Goal: Communication & Community: Answer question/provide support

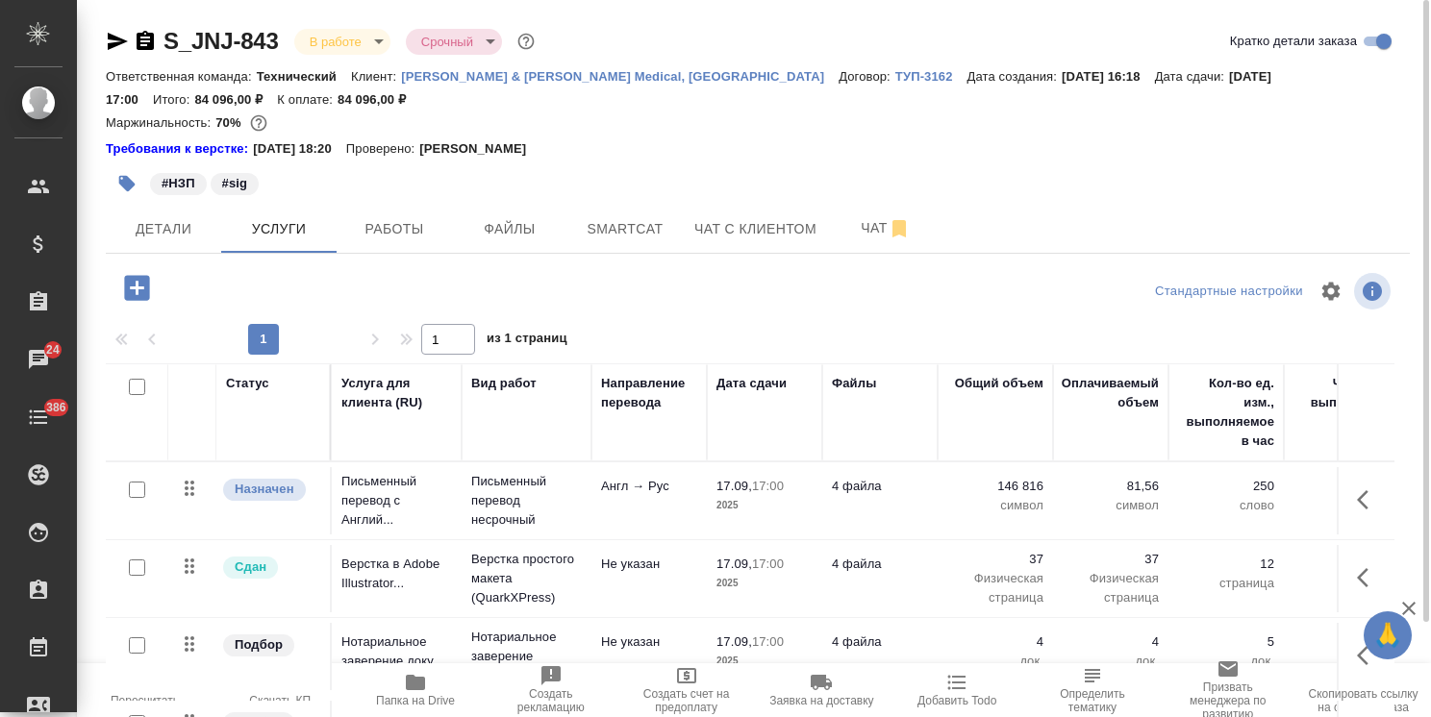
scroll to position [10, 0]
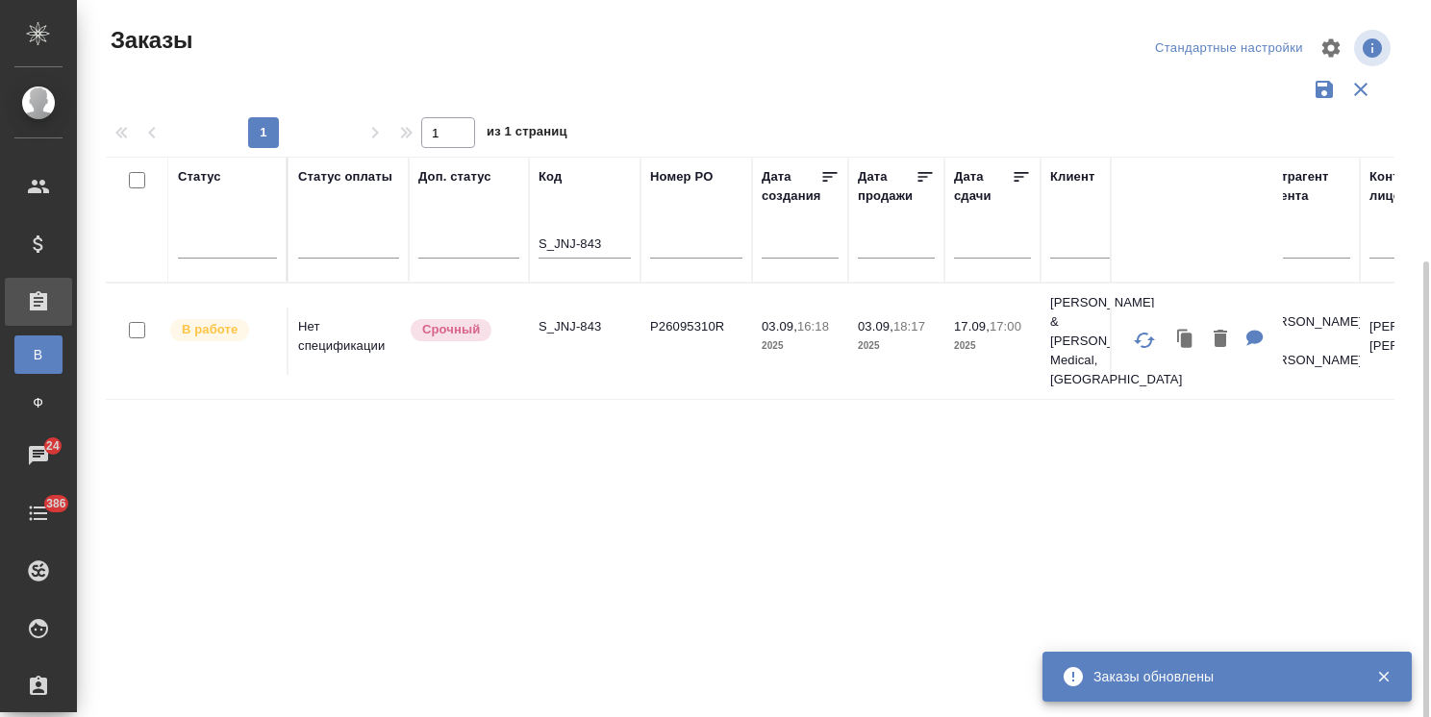
scroll to position [142, 0]
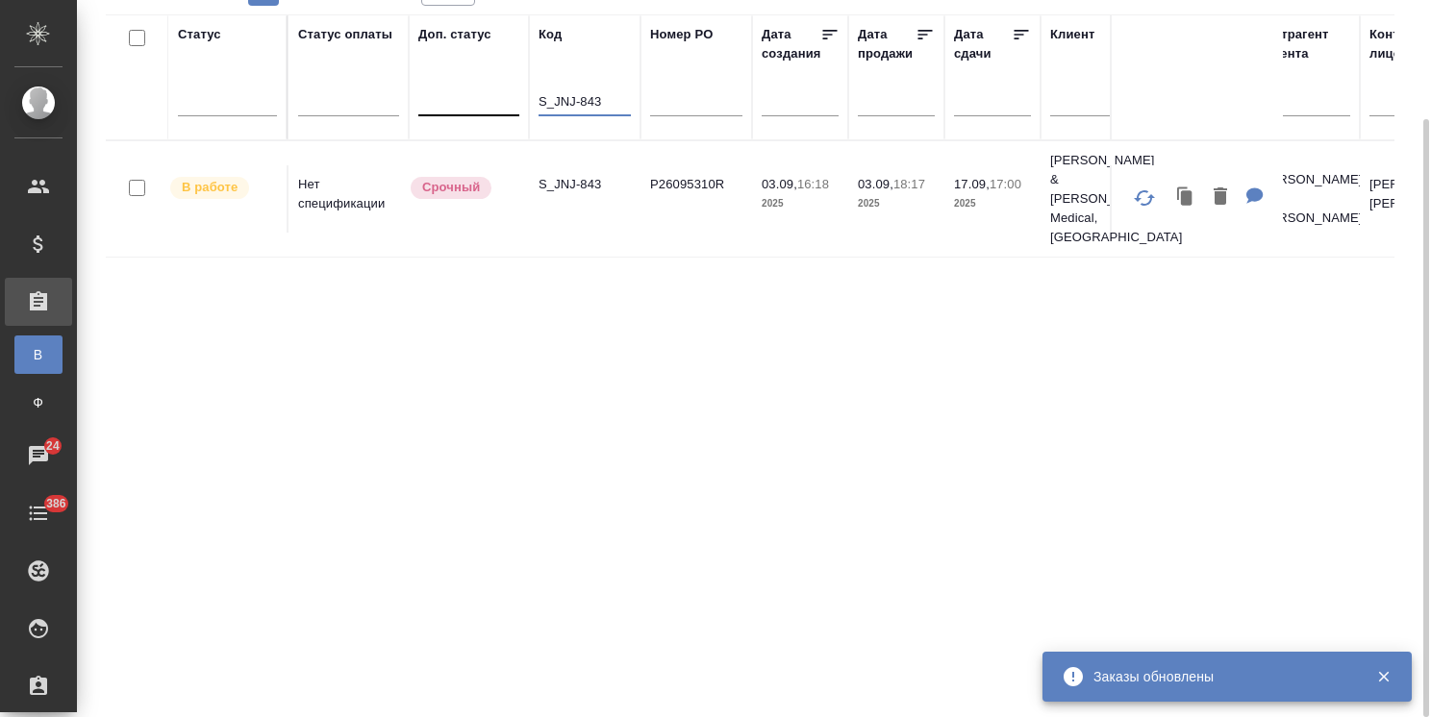
drag, startPoint x: 568, startPoint y: 99, endPoint x: 491, endPoint y: 99, distance: 76.9
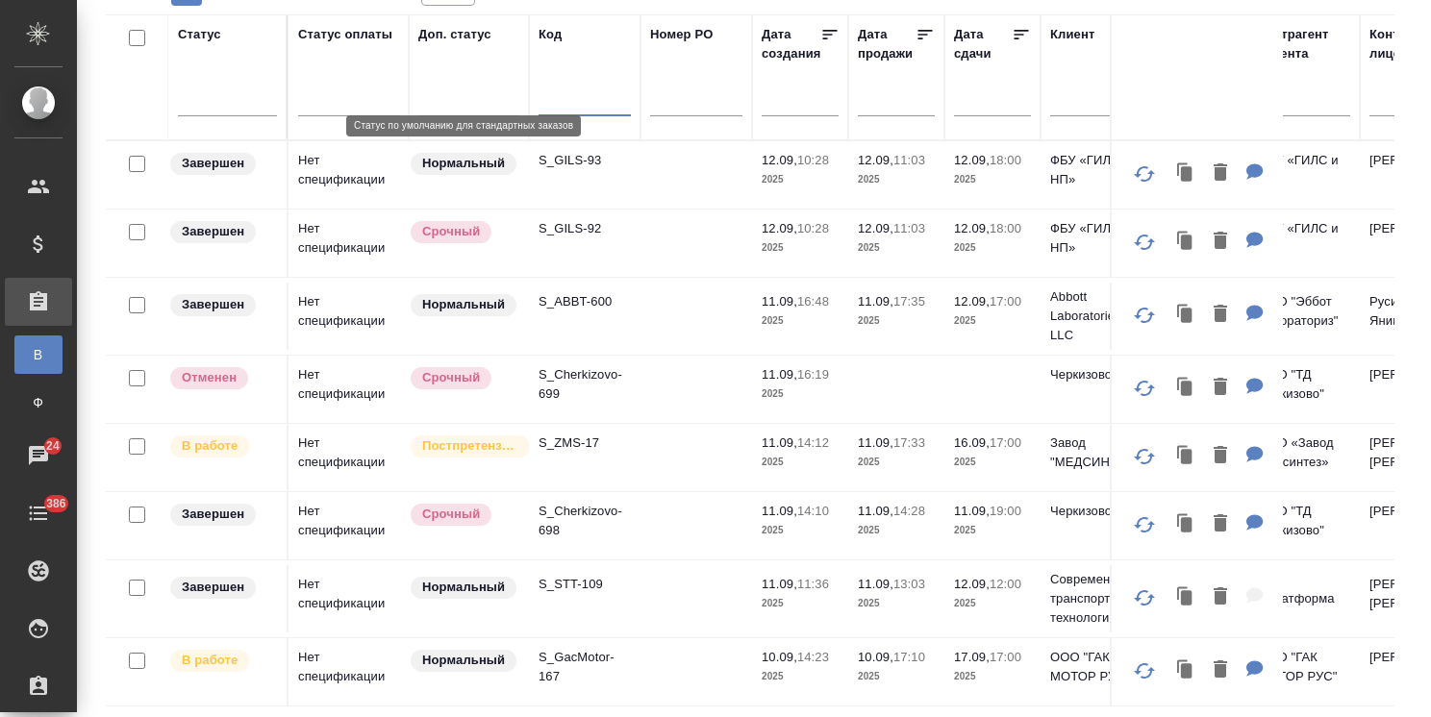
paste input "S_EG-1"
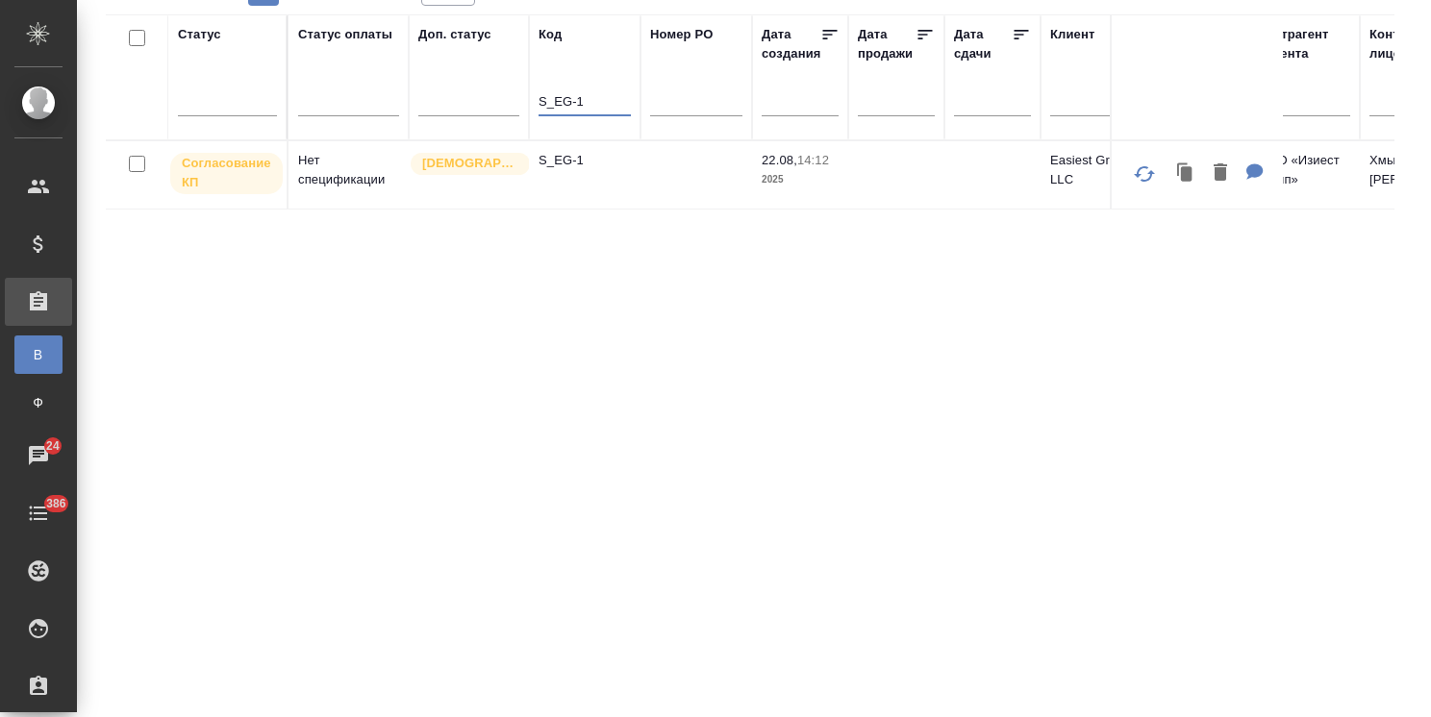
type input "S_EG-1"
click at [565, 158] on p "S_EG-1" at bounding box center [584, 160] width 92 height 19
drag, startPoint x: 565, startPoint y: 98, endPoint x: 525, endPoint y: 90, distance: 41.1
click at [531, 90] on th "Код S_EG-1" at bounding box center [585, 77] width 112 height 126
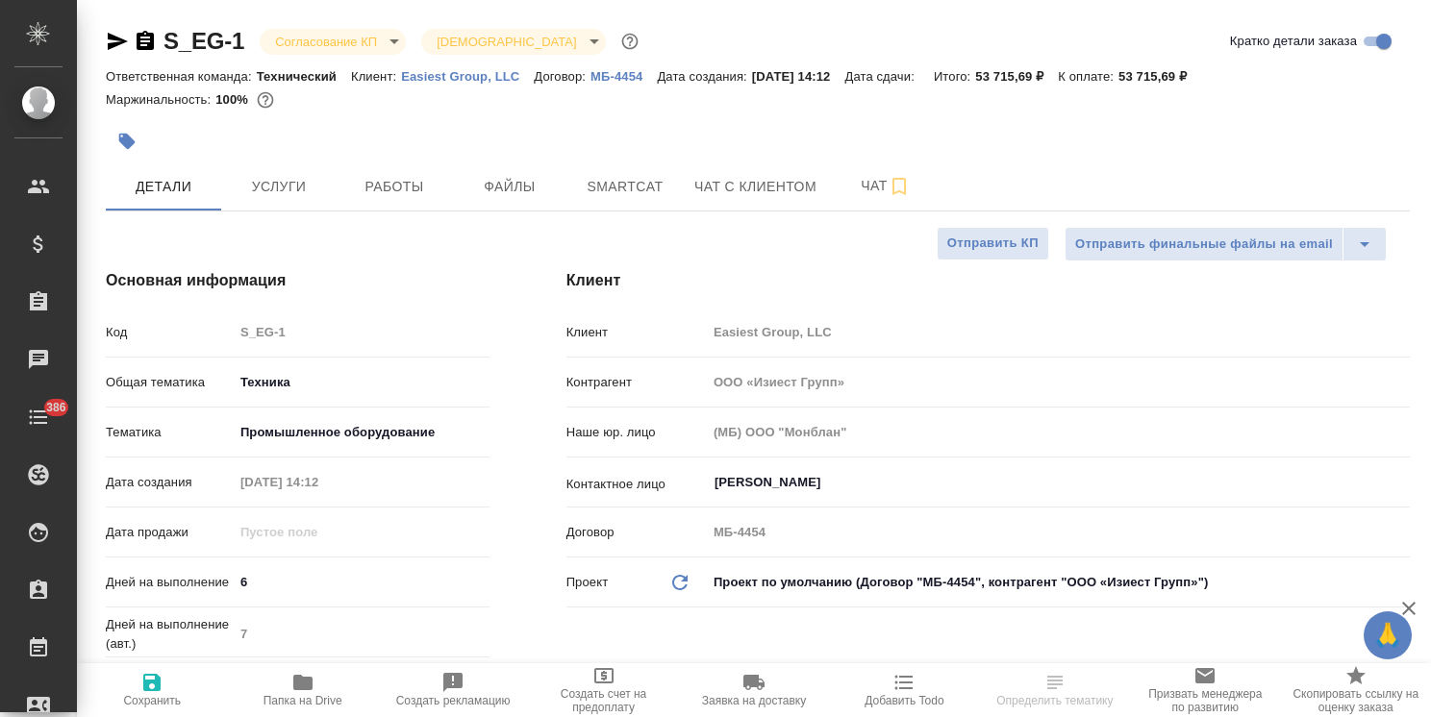
select select "RU"
type input "[PERSON_NAME]"
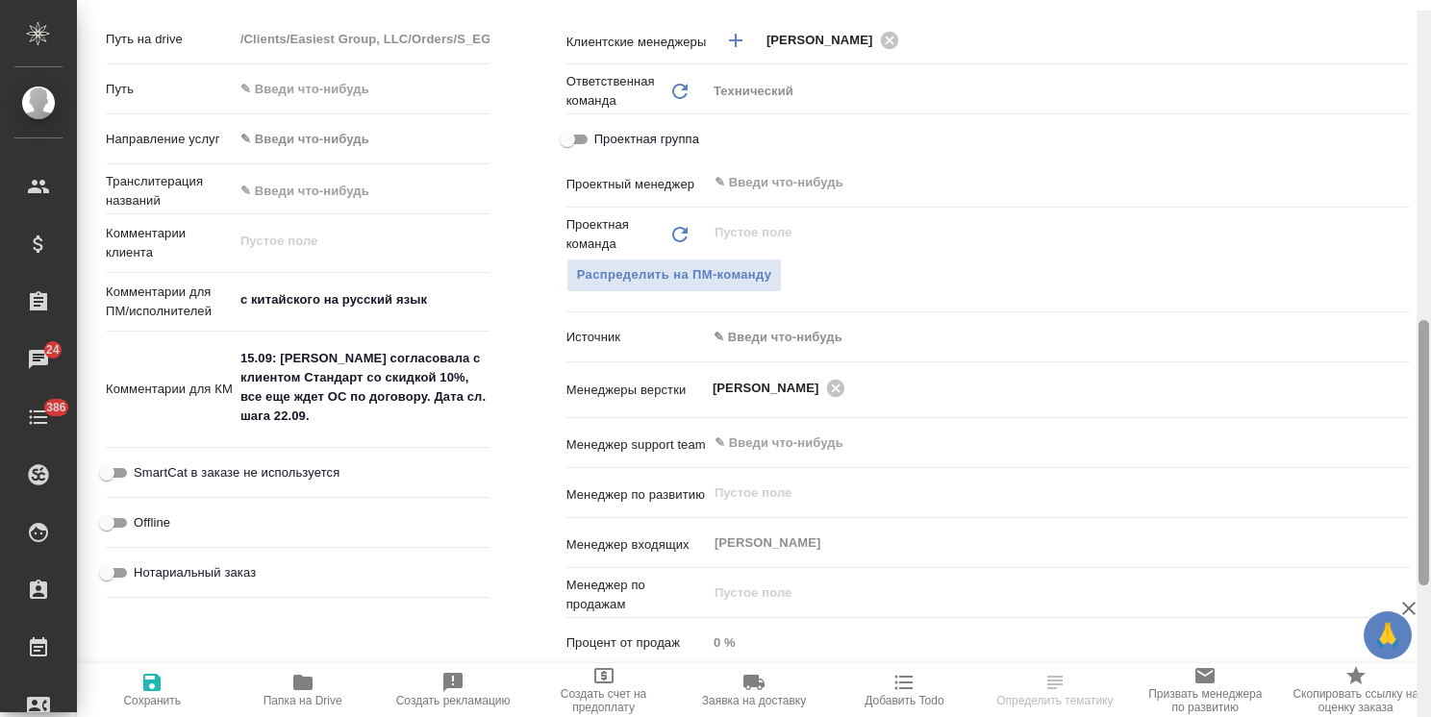
scroll to position [838, 0]
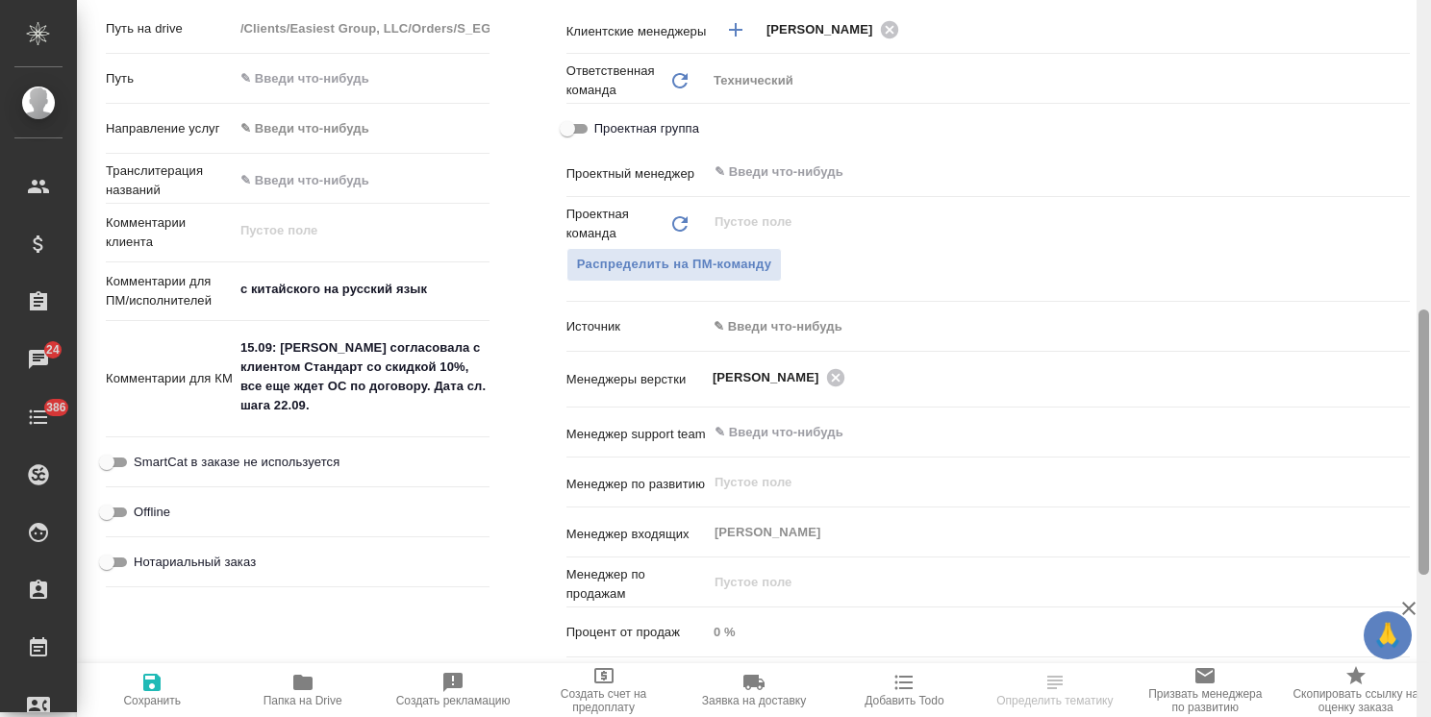
drag, startPoint x: 1424, startPoint y: 210, endPoint x: 1401, endPoint y: 485, distance: 275.9
click at [1401, 485] on div "S_EG-1 Согласование КП kpNegotiation Святая троица holyTrinity Кратко детали за…" at bounding box center [754, 358] width 1354 height 717
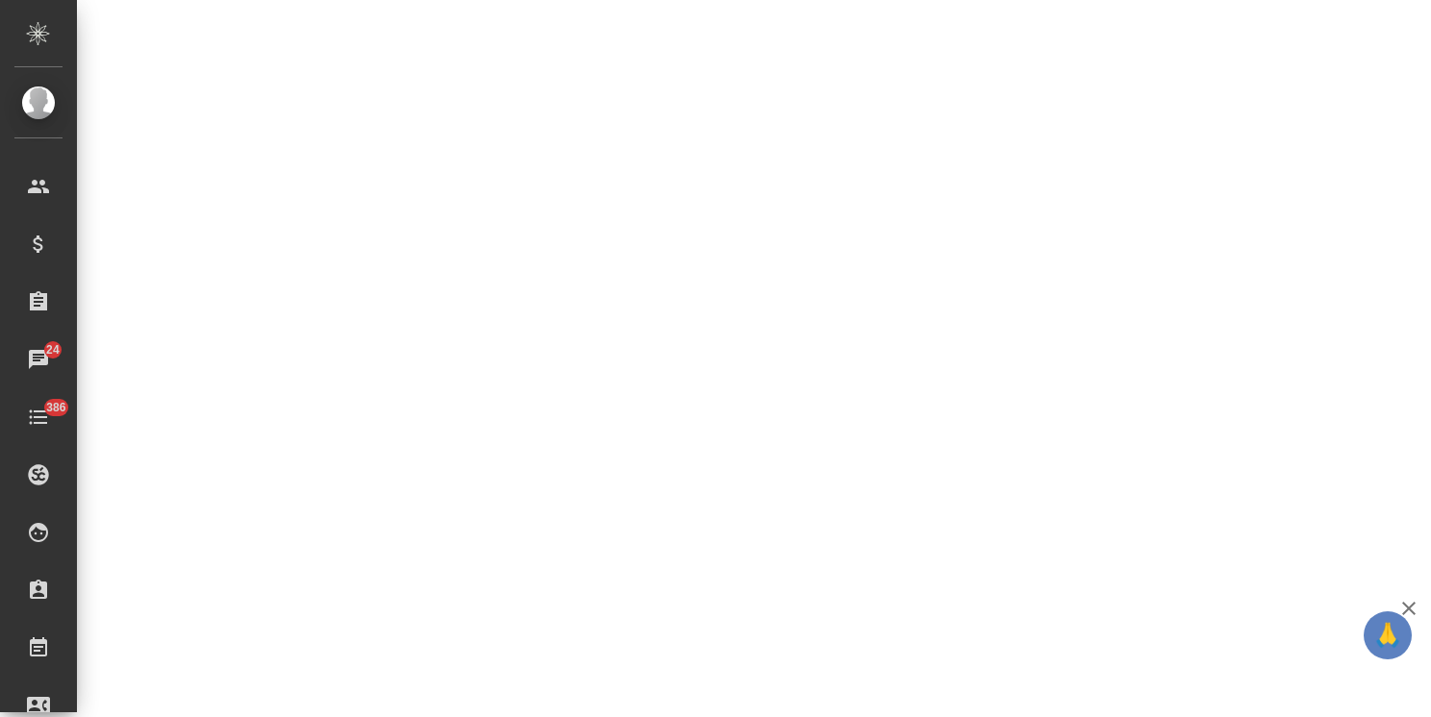
select select "RU"
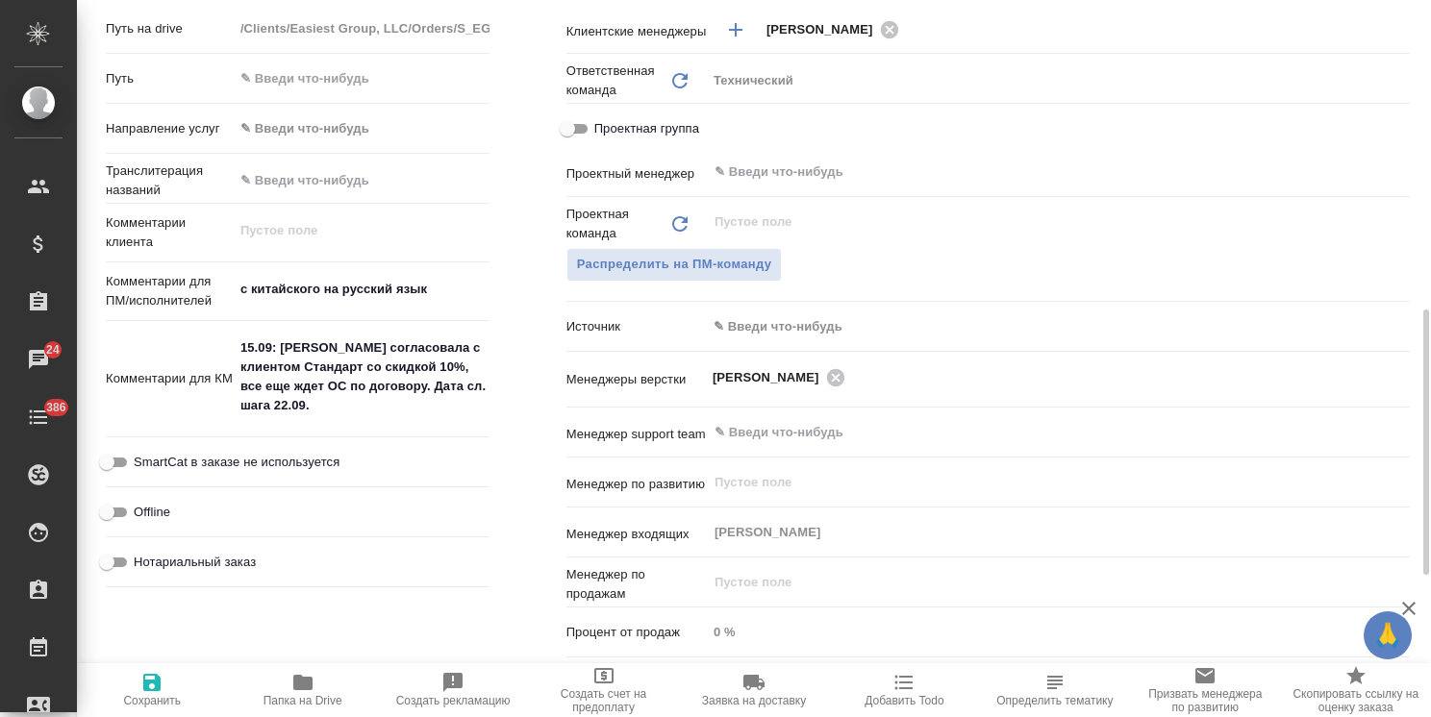
drag, startPoint x: 332, startPoint y: 400, endPoint x: 318, endPoint y: 348, distance: 53.6
type textarea "x"
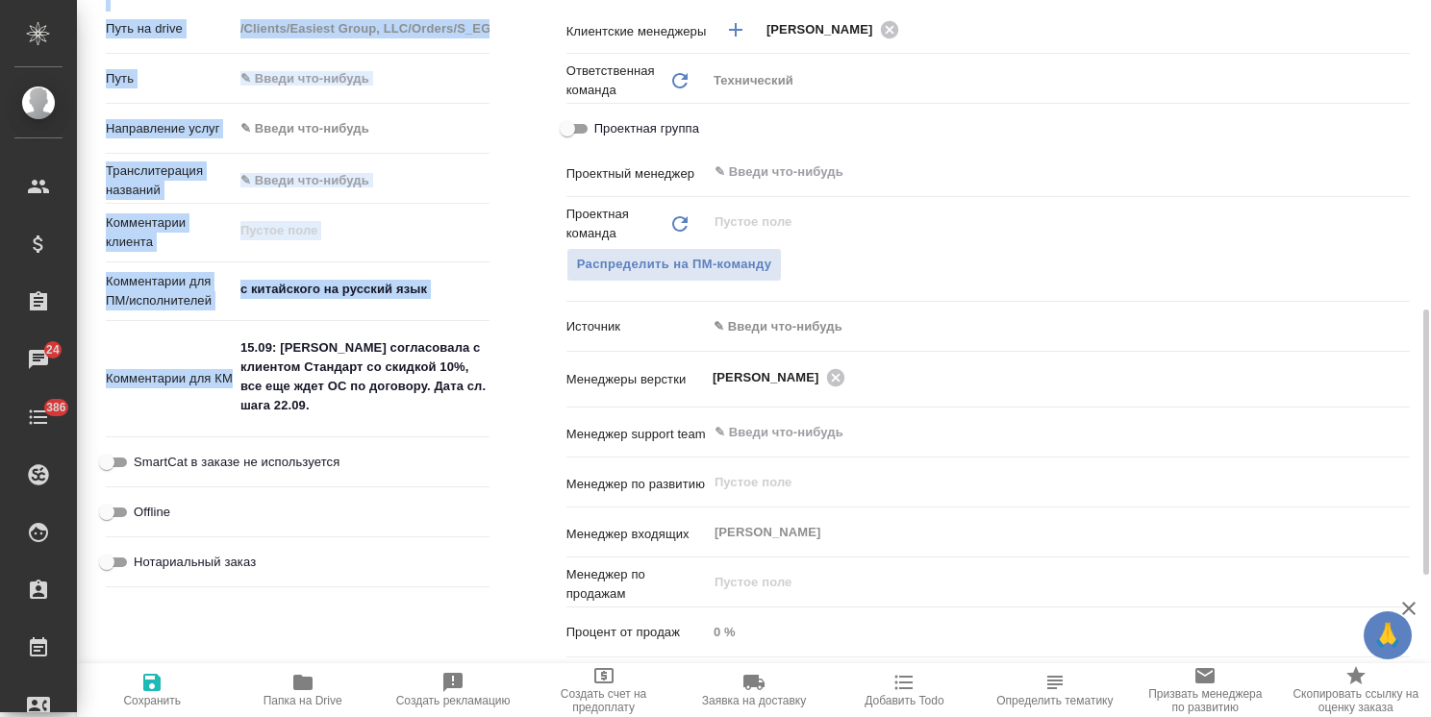
type textarea "x"
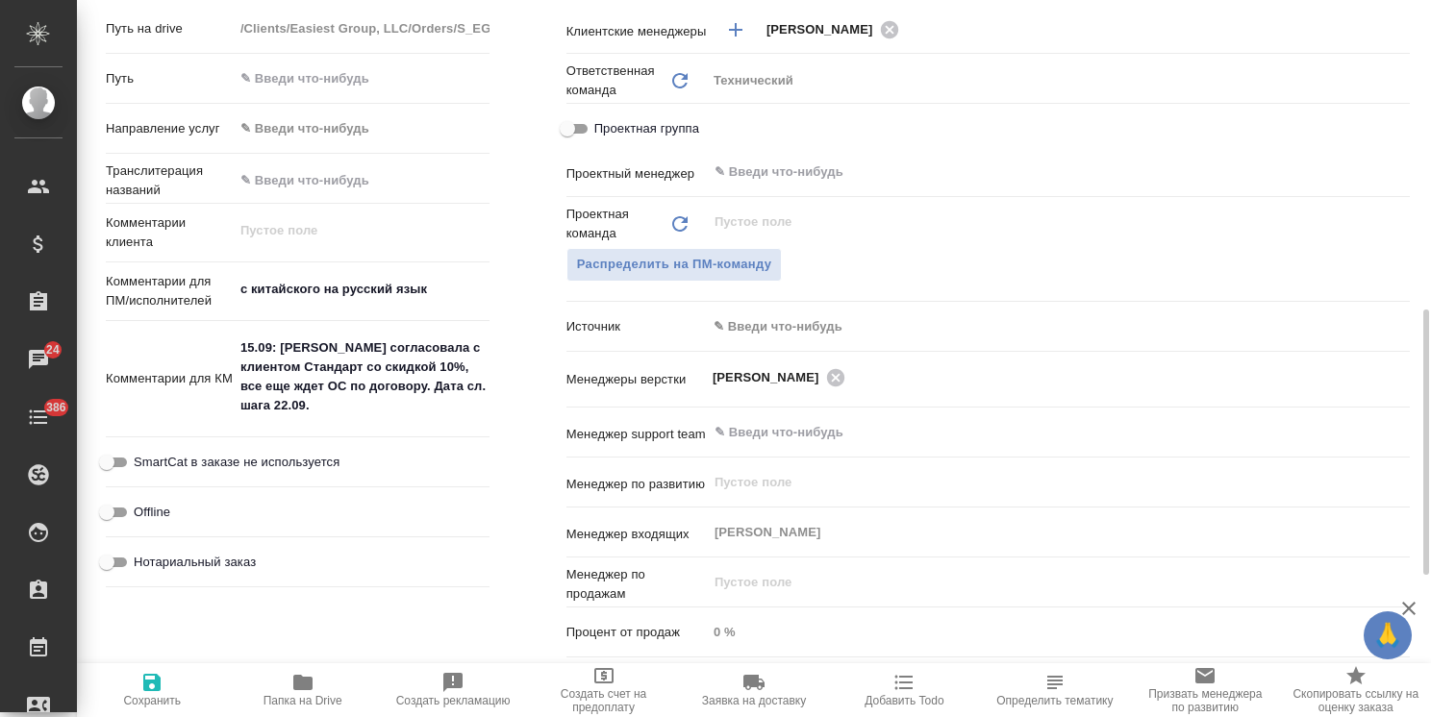
click at [328, 397] on textarea "15.09: Аня П. согласовала с клиентом Стандарт со скидкой 10%, все еще ждет ОС п…" at bounding box center [362, 377] width 256 height 90
drag, startPoint x: 312, startPoint y: 402, endPoint x: 321, endPoint y: 353, distance: 50.0
click at [321, 353] on textarea "15.09: Аня П. согласовала с клиентом Стандарт со скидкой 10%, все еще ждет ОС п…" at bounding box center [362, 378] width 254 height 90
type textarea "x"
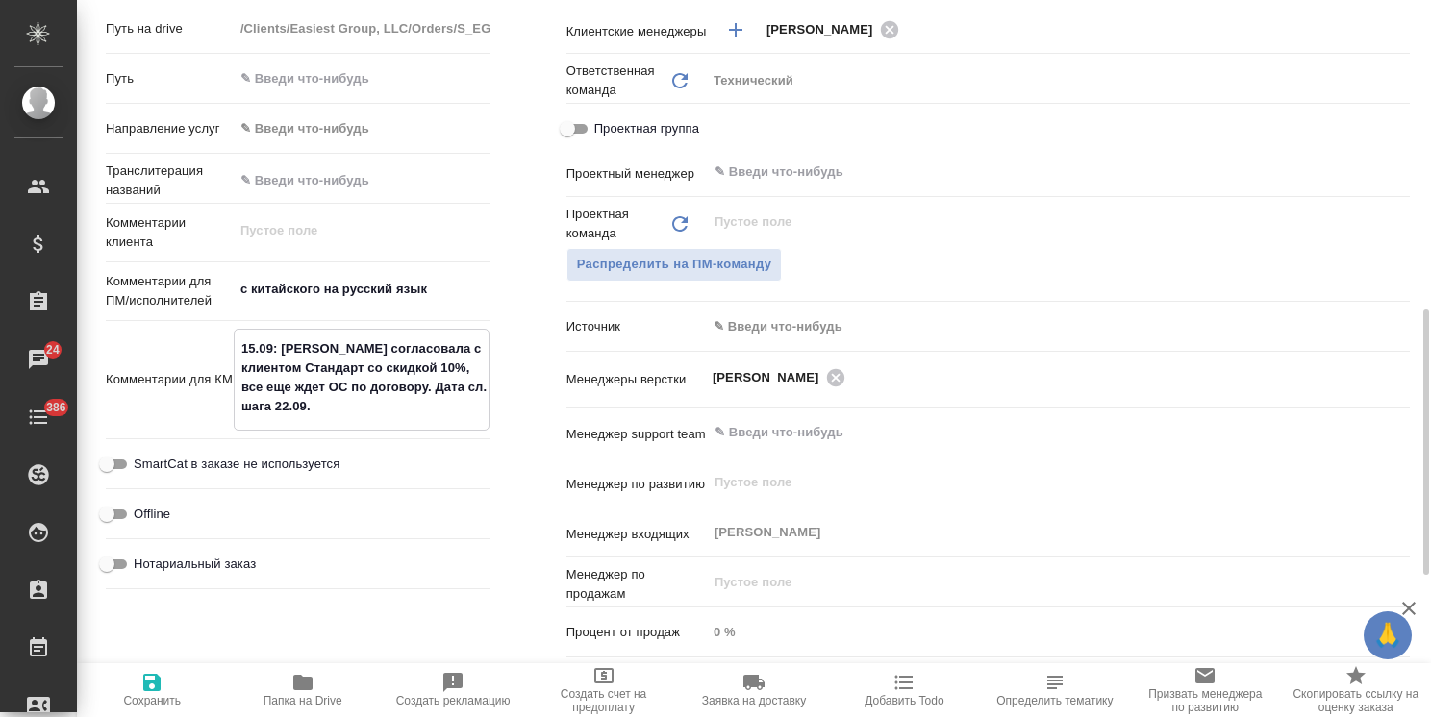
type textarea "15.09: Аня П.:"
type textarea "x"
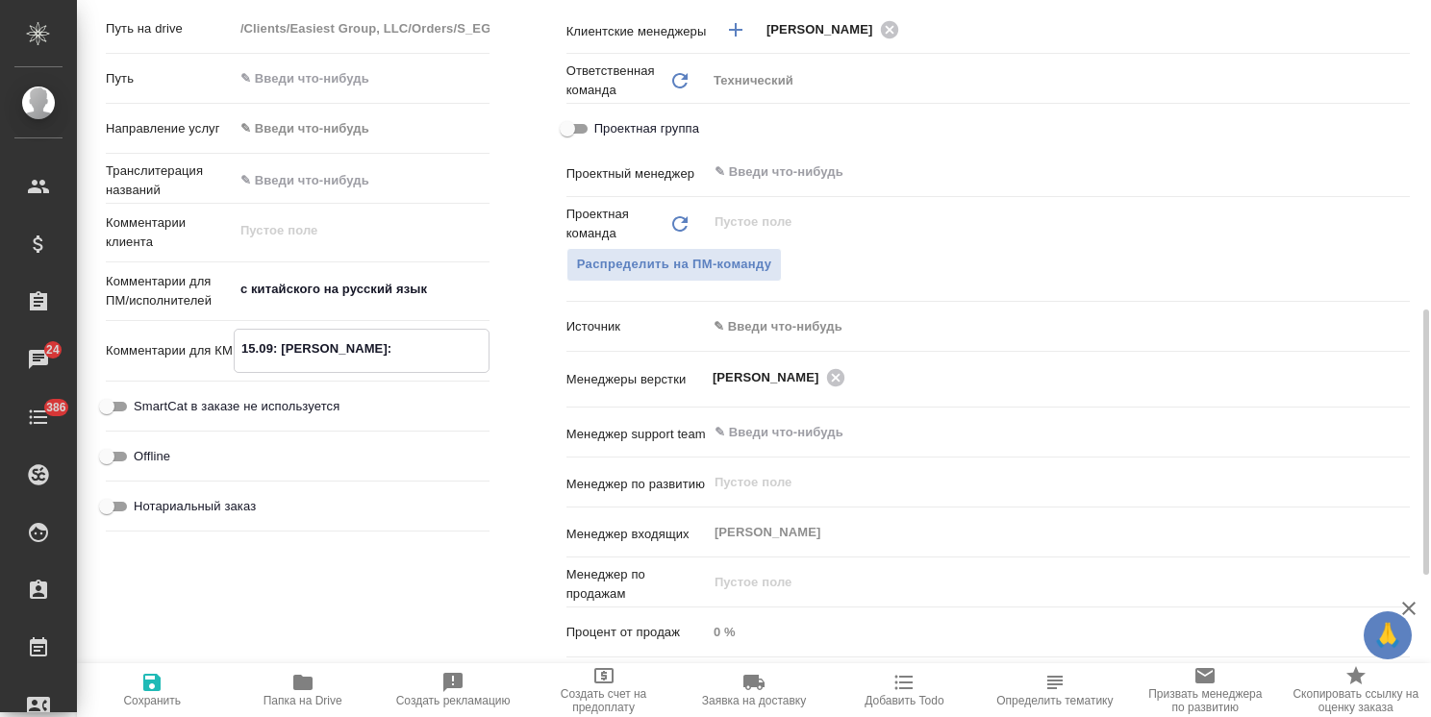
paste textarea "Договор согласован, подписан на этой недели должны обменяться оригиналами. Посл…"
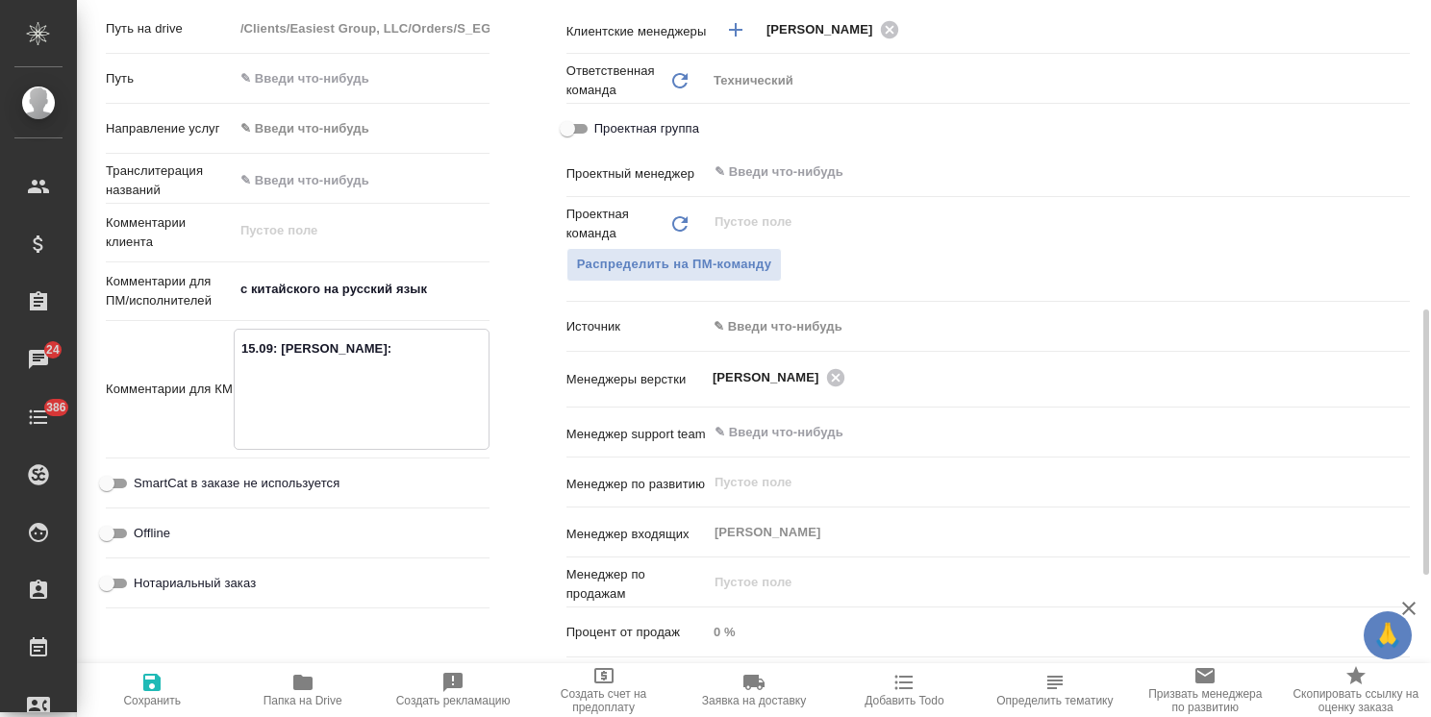
type textarea "x"
type textarea "15.09: Аня П.:Договор согласован, подписан на этой недели должны обменяться ори…"
type textarea "x"
type textarea "15.09: Аня П.: Договор согласован, подписан на этой недели должны обменяться ор…"
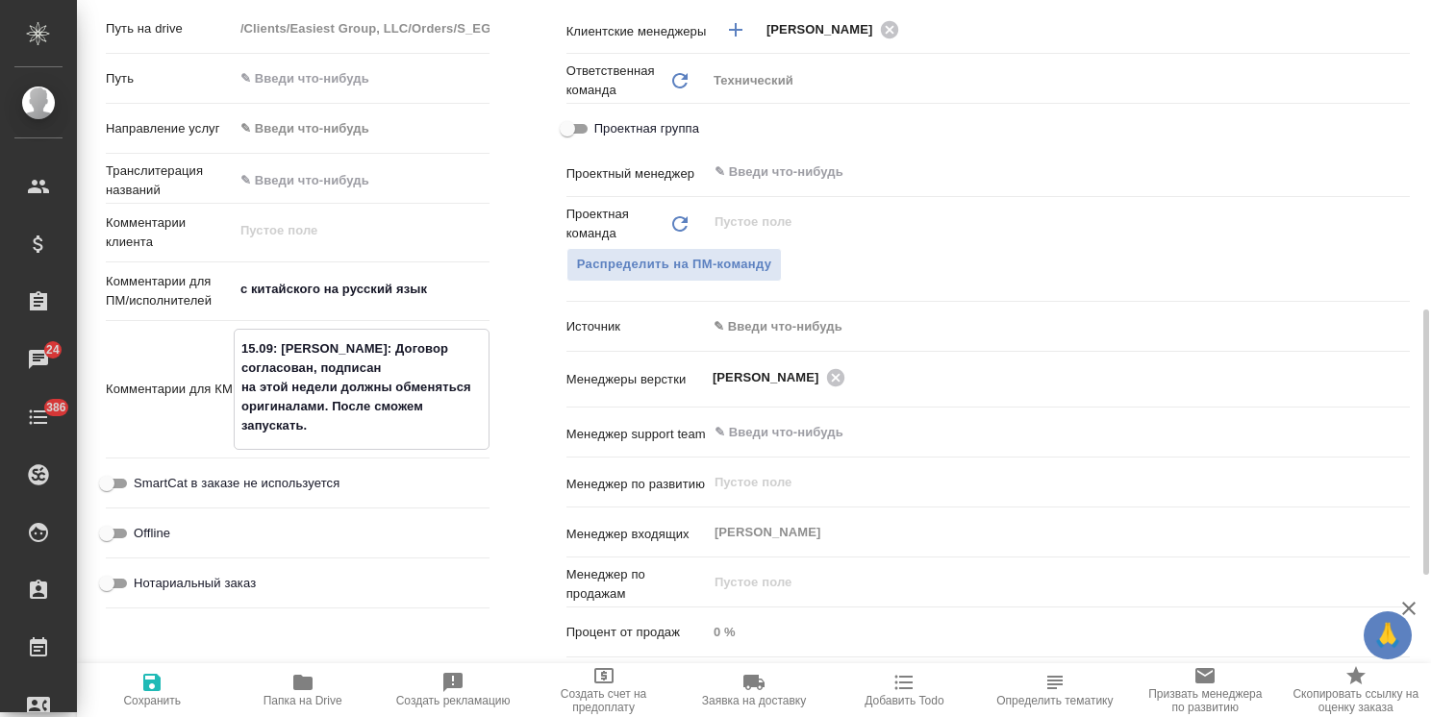
type textarea "x"
click at [313, 369] on textarea "15.09: Аня П.: Договор согласован, подписан на этой недели должны обменяться ор…" at bounding box center [362, 388] width 254 height 110
type textarea "15.09: Аня П.: Договор согласован, подписан. на этой недели должны обменяться о…"
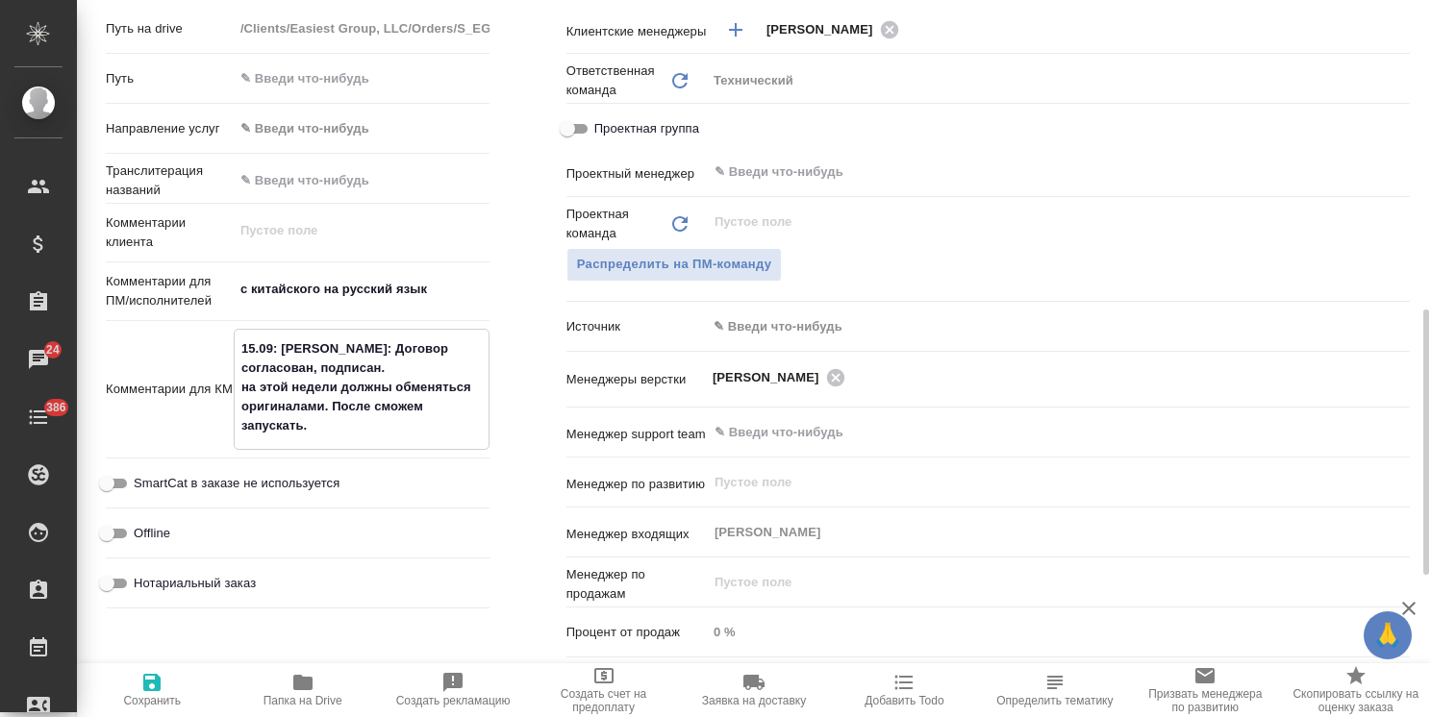
type textarea "x"
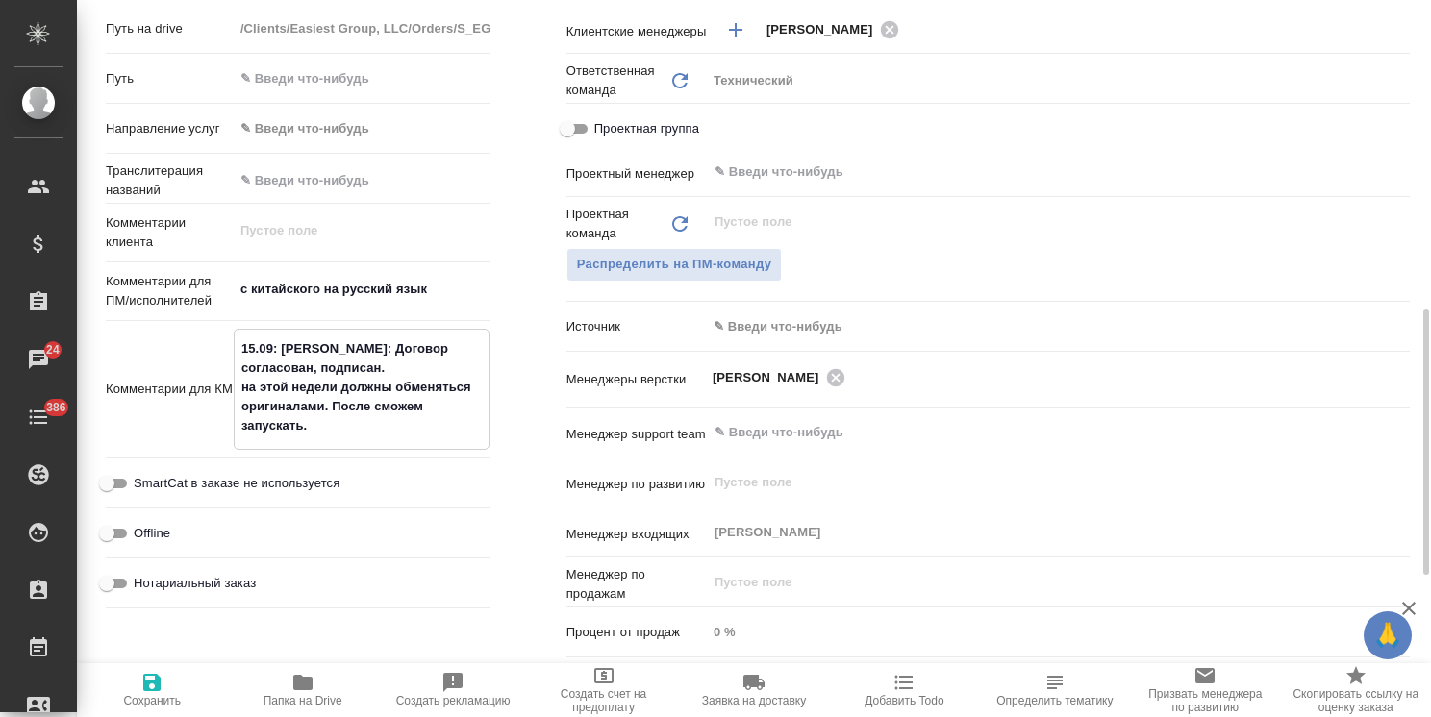
type textarea "15.09: Аня П.: Договор согласован, подписан. на этой недели должны обменяться о…"
type textarea "x"
type textarea "15.09: Аня П.: Договор согласован, подписан. Н на этой недели должны обменяться…"
type textarea "x"
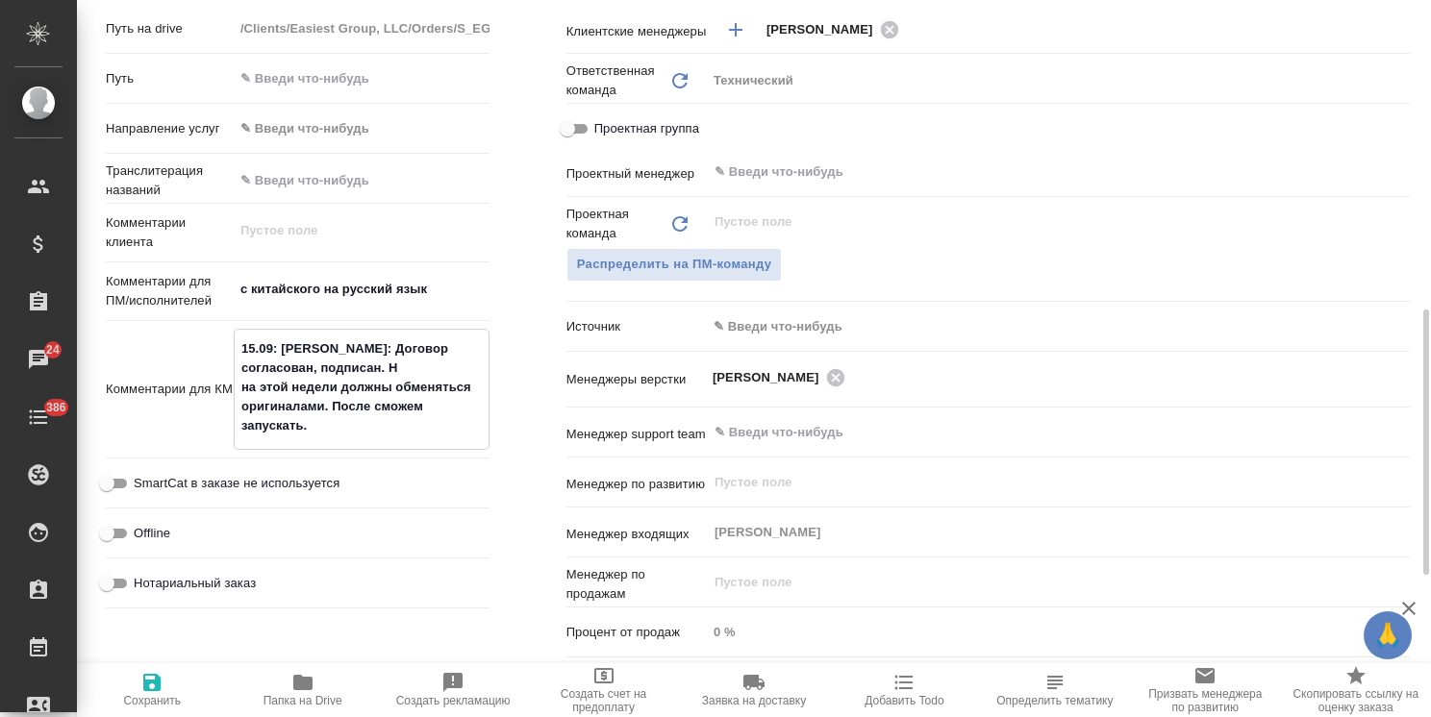
type textarea "x"
click at [249, 389] on textarea "15.09: Аня П.: Договор согласован, подписан. Н на этой недели должны обменяться…" at bounding box center [362, 388] width 254 height 110
type textarea "x"
type textarea "15.09: Аня П.: Договор согласован, подписан. Н а этой недели должны обменяться …"
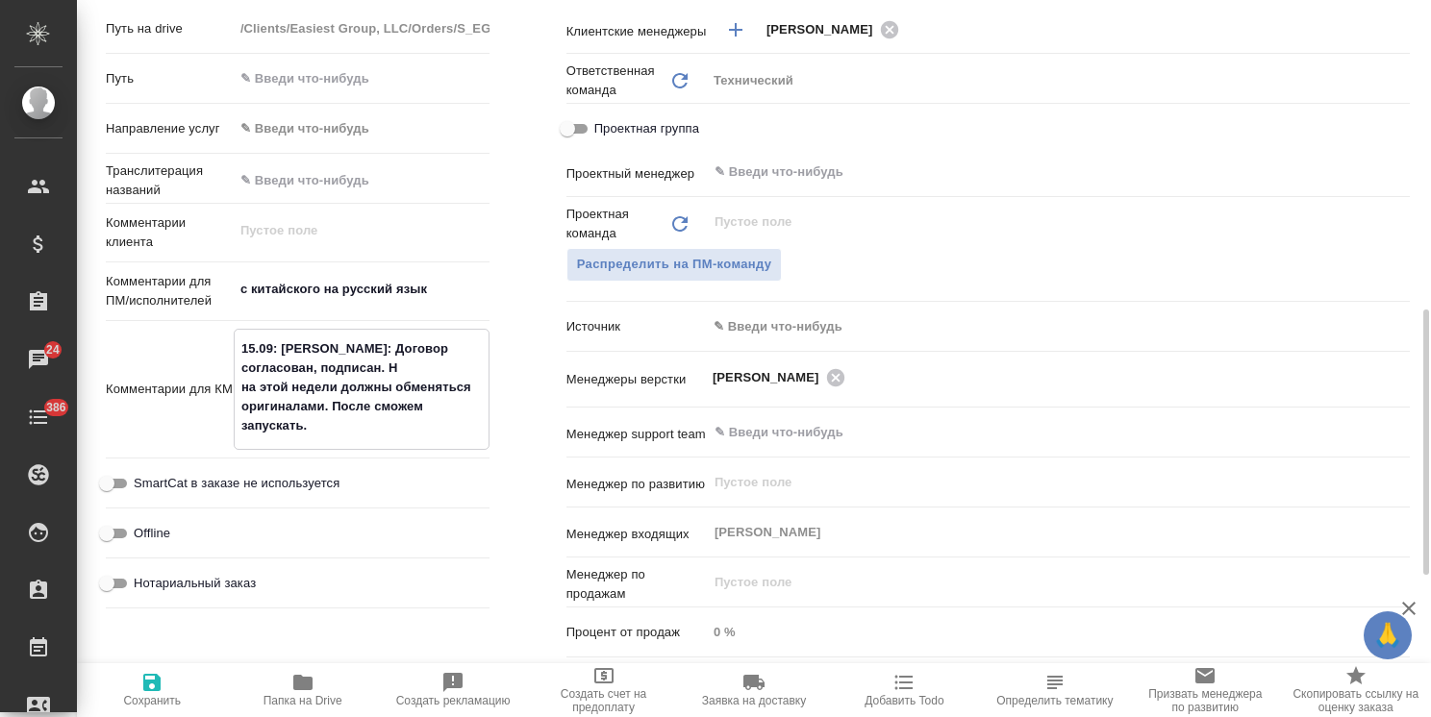
type textarea "x"
type textarea "15.09: Аня П.: Договор согласован, подписан. На этой недели должны обменяться о…"
type textarea "x"
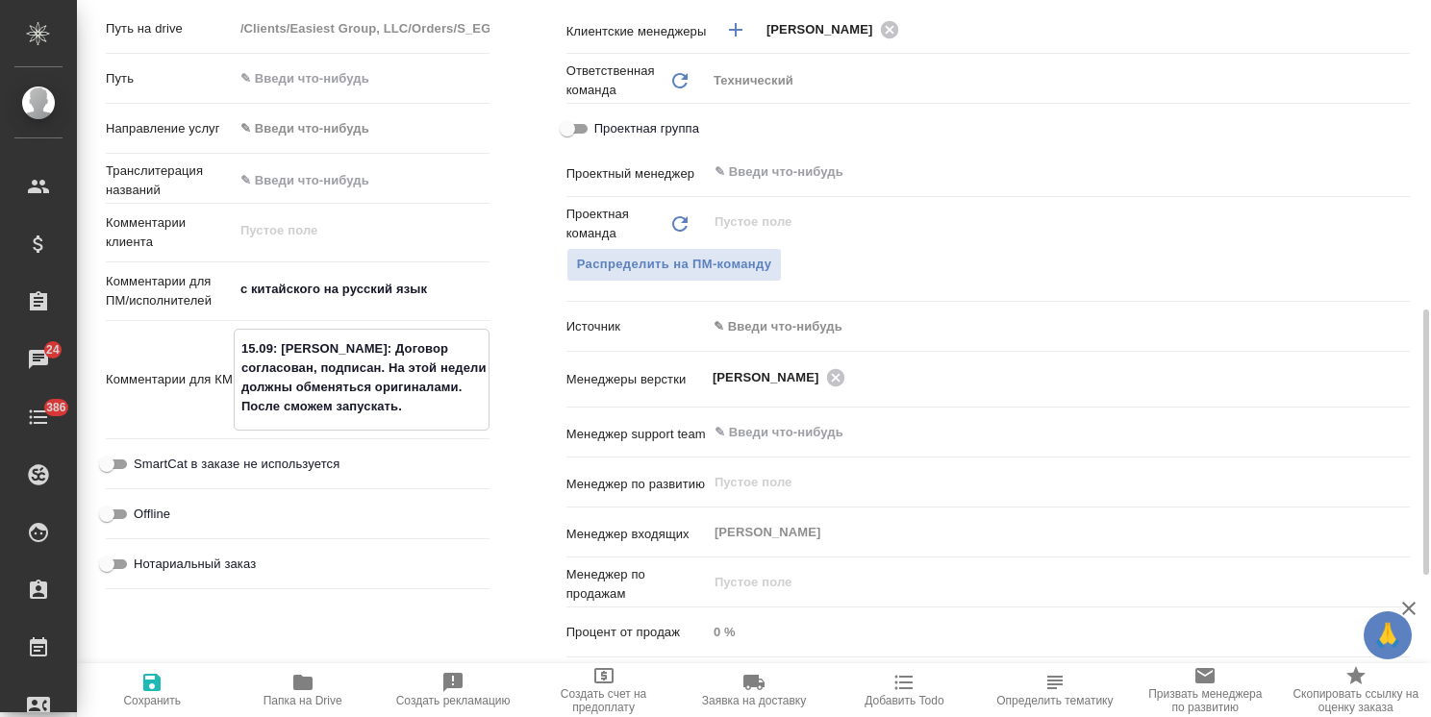
click at [408, 365] on textarea "15.09: Аня П.: Договор согласован, подписан. На этой недели должны обменяться о…" at bounding box center [362, 378] width 254 height 90
type textarea "x"
type textarea "15.09: Аня П.: Договор согласован, подписан. На этой недел должны обменяться ор…"
type textarea "x"
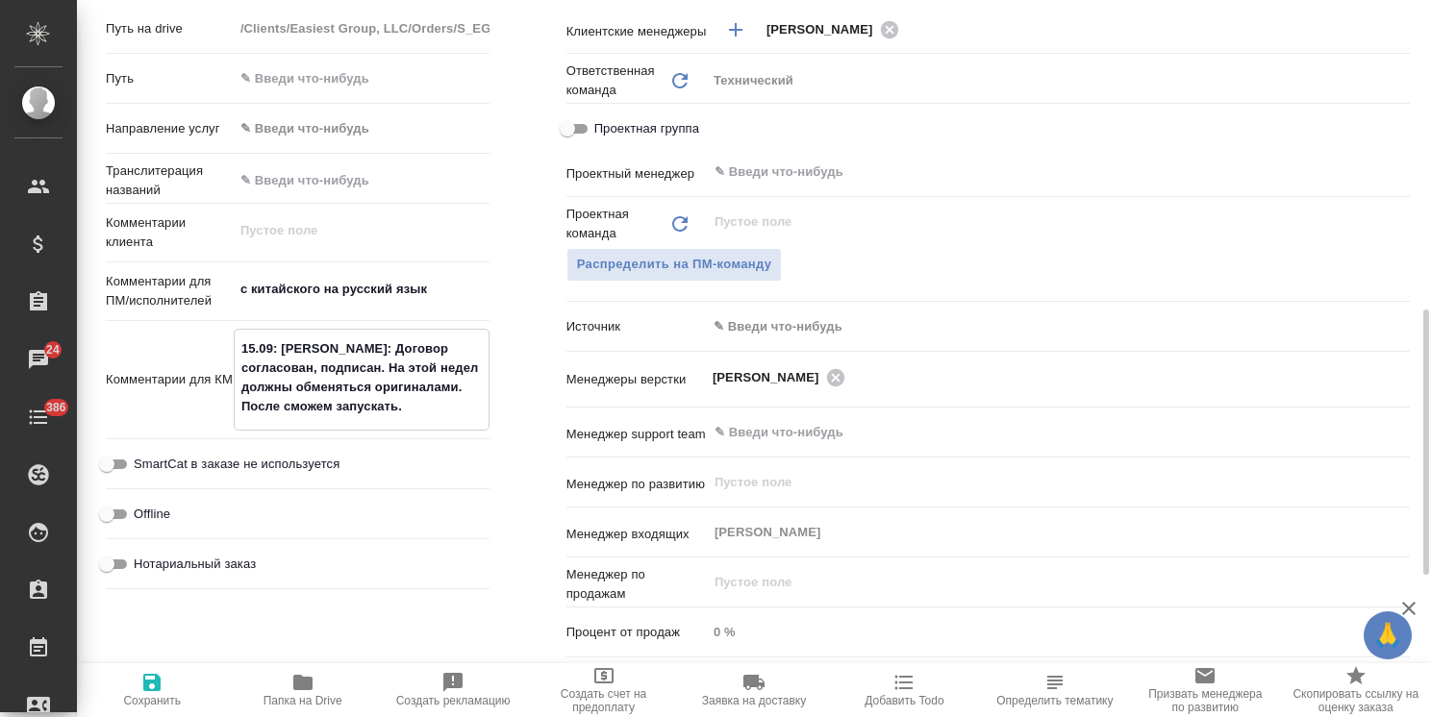
type textarea "x"
type textarea "15.09: Аня П.: Договор согласован, подписан. На этой неделе должны обменяться о…"
type textarea "x"
click at [386, 406] on textarea "15.09: Аня П.: Договор согласован, подписан. На этой неделе должны обменяться о…" at bounding box center [362, 378] width 254 height 90
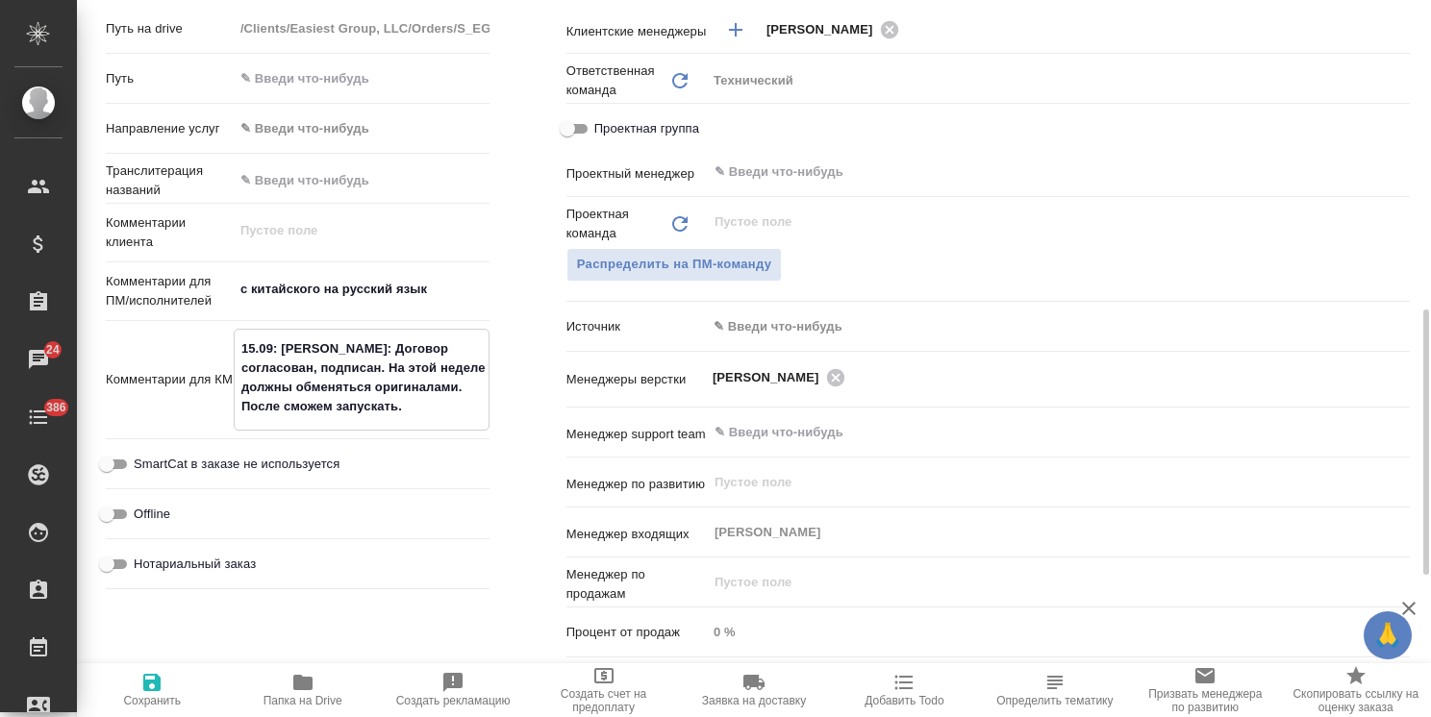
type textarea "15.09: Аня П.: Договор согласован, подписан. На этой неделе должны обменяться о…"
type textarea "x"
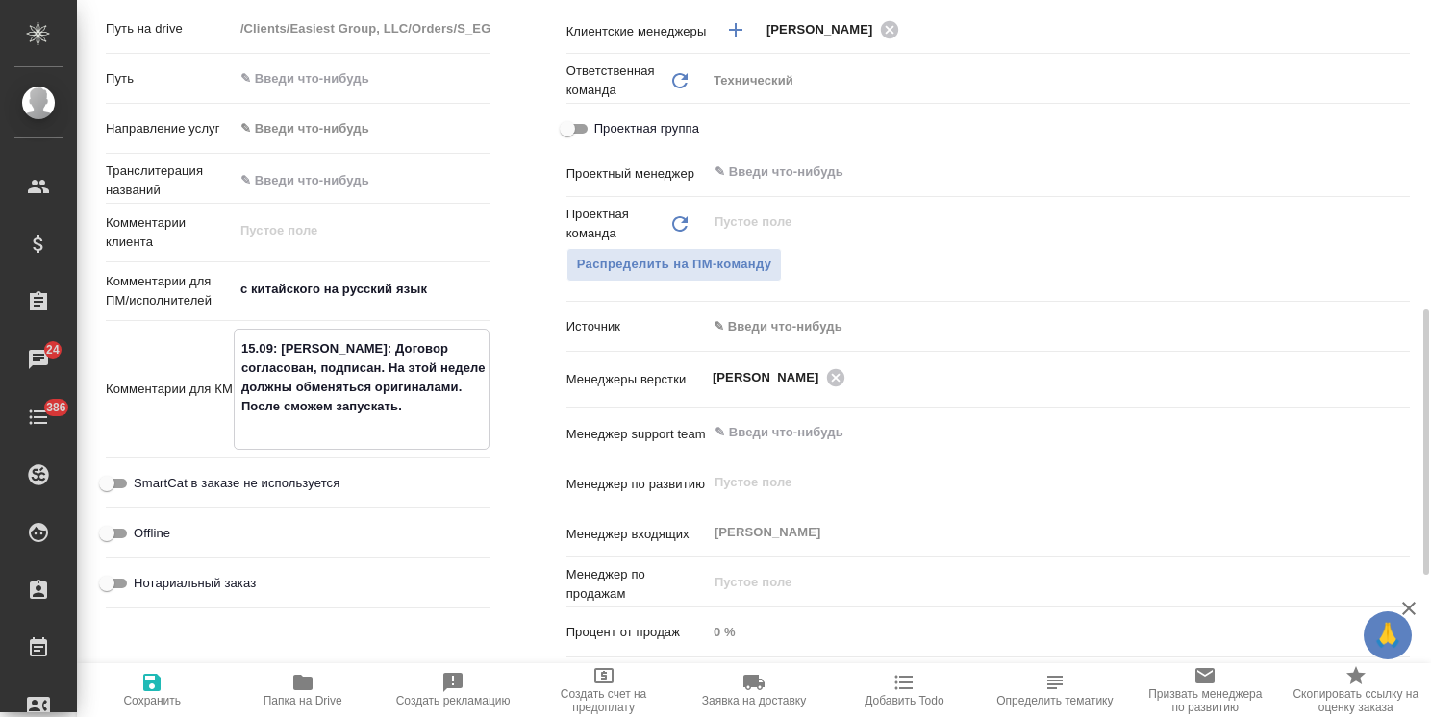
type textarea "15.09: Аня П.: Договор согласован, подписан. На этой неделе должны обменяться о…"
type textarea "x"
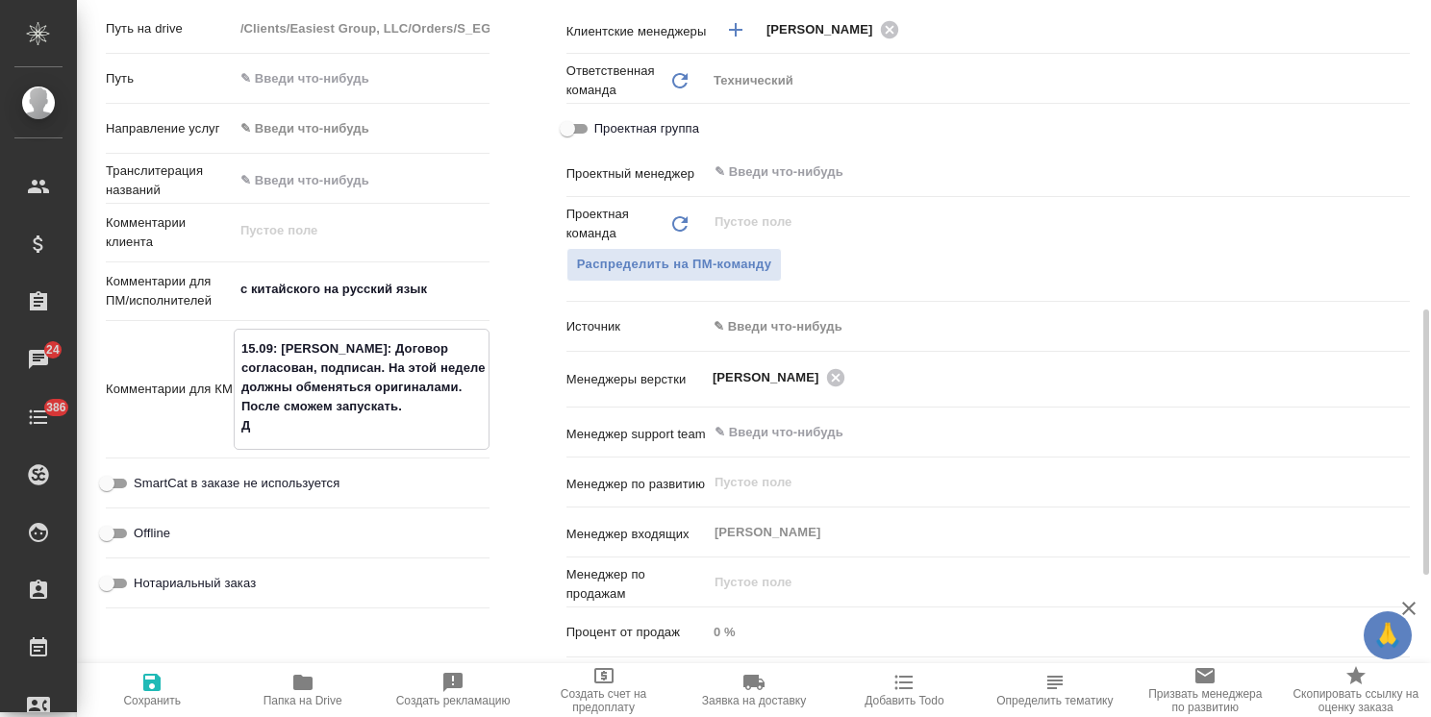
type textarea "x"
type textarea "15.09: Аня П.: Договор согласован, подписан. На этой неделе должны обменяться о…"
type textarea "x"
type textarea "15.09: Аня П.: Договор согласован, подписан. На этой неделе должны обменяться о…"
type textarea "x"
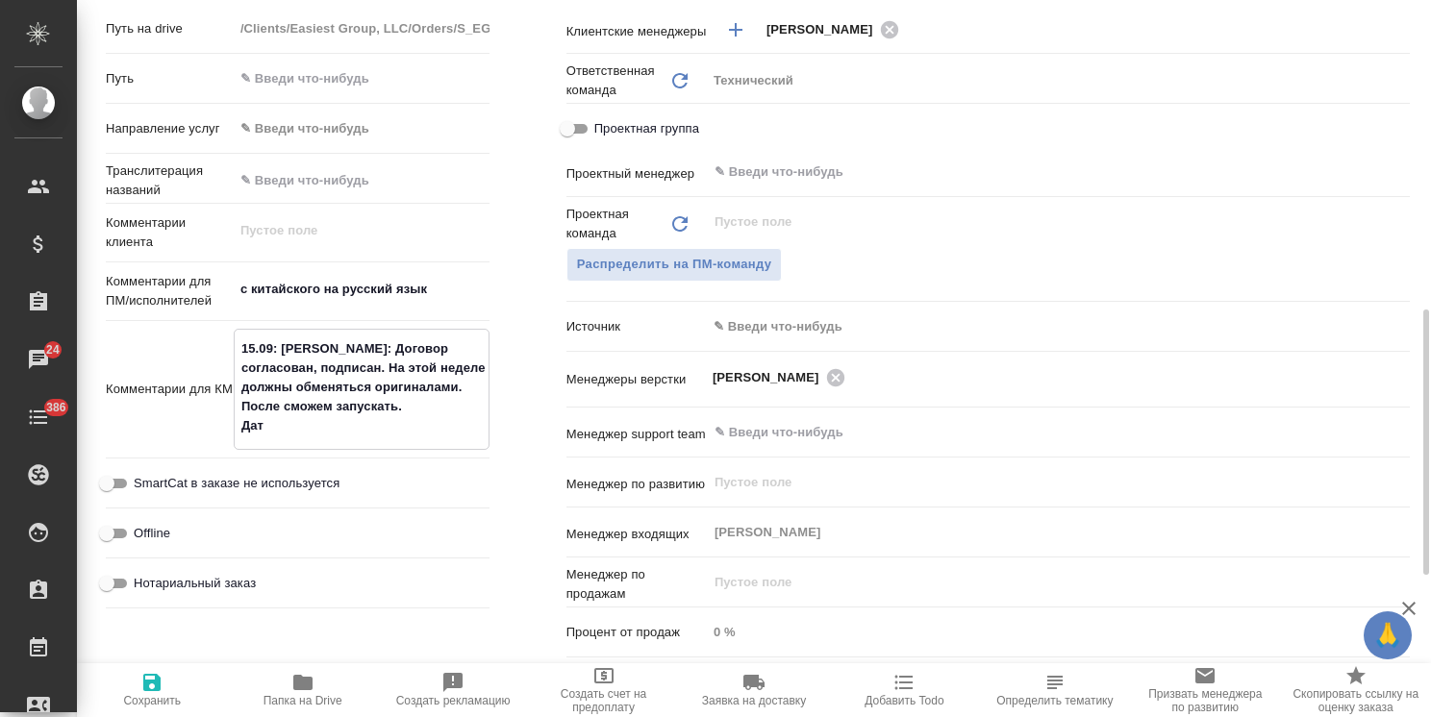
type textarea "x"
type textarea "15.09: Аня П.: Договор согласован, подписан. На этой неделе должны обменяться о…"
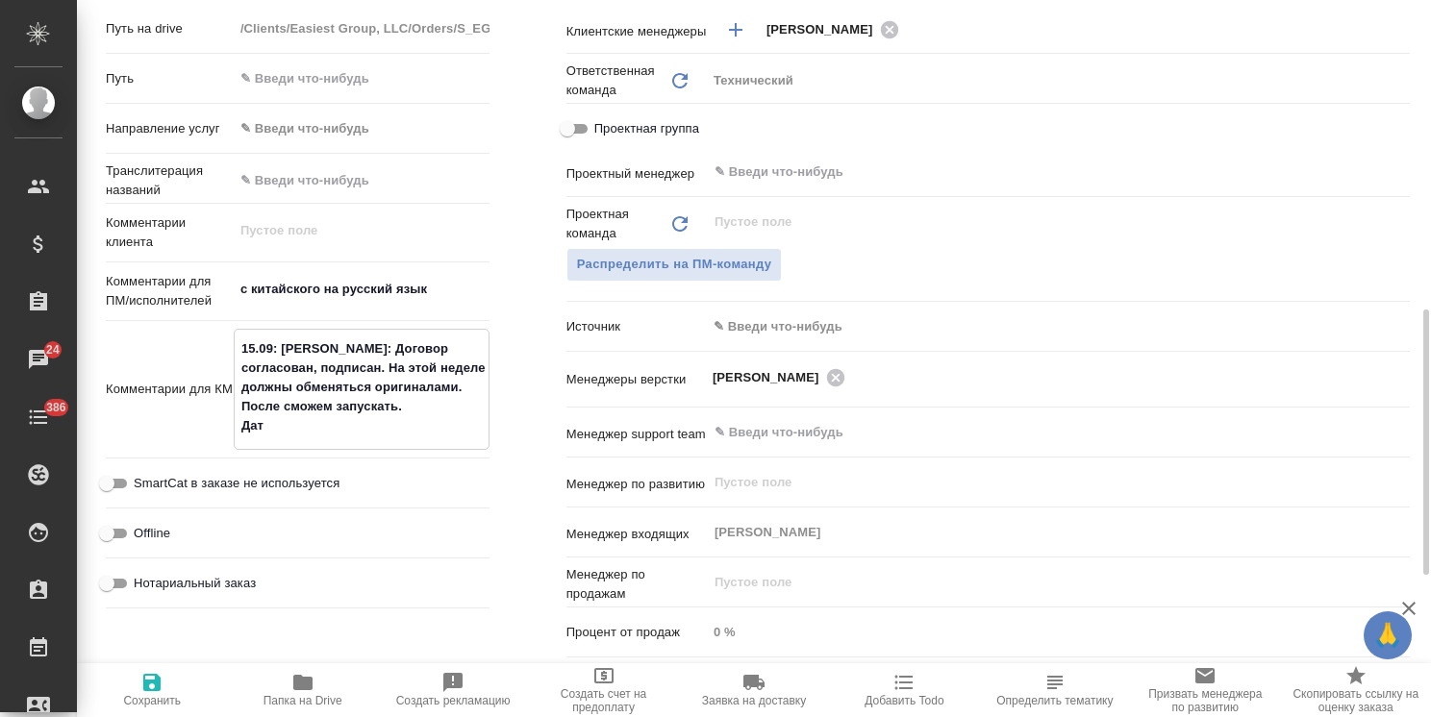
type textarea "x"
type textarea "15.09: Аня П.: Договор согласован, подписан. На этой неделе должны обменяться о…"
type textarea "x"
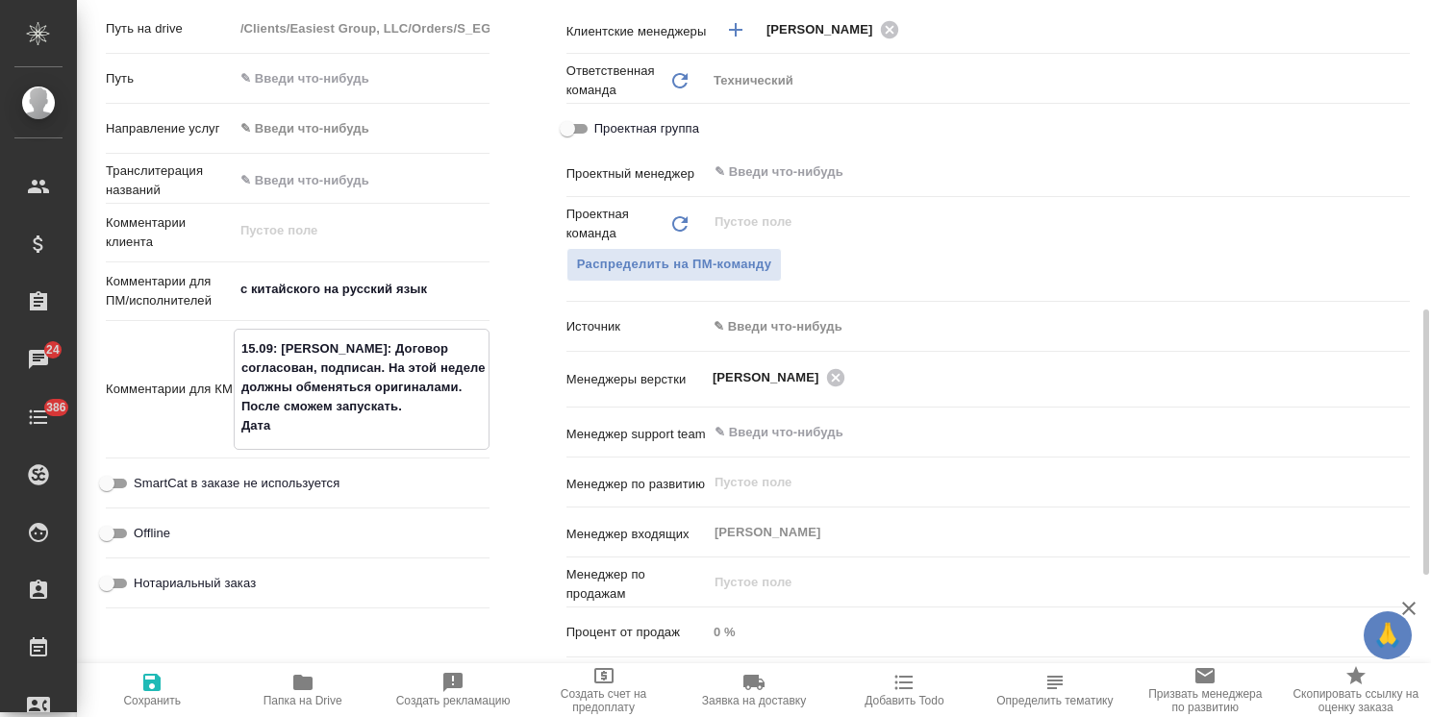
type textarea "x"
type textarea "15.09: Аня П.: Договор согласован, подписан. На этой неделе должны обменяться о…"
type textarea "x"
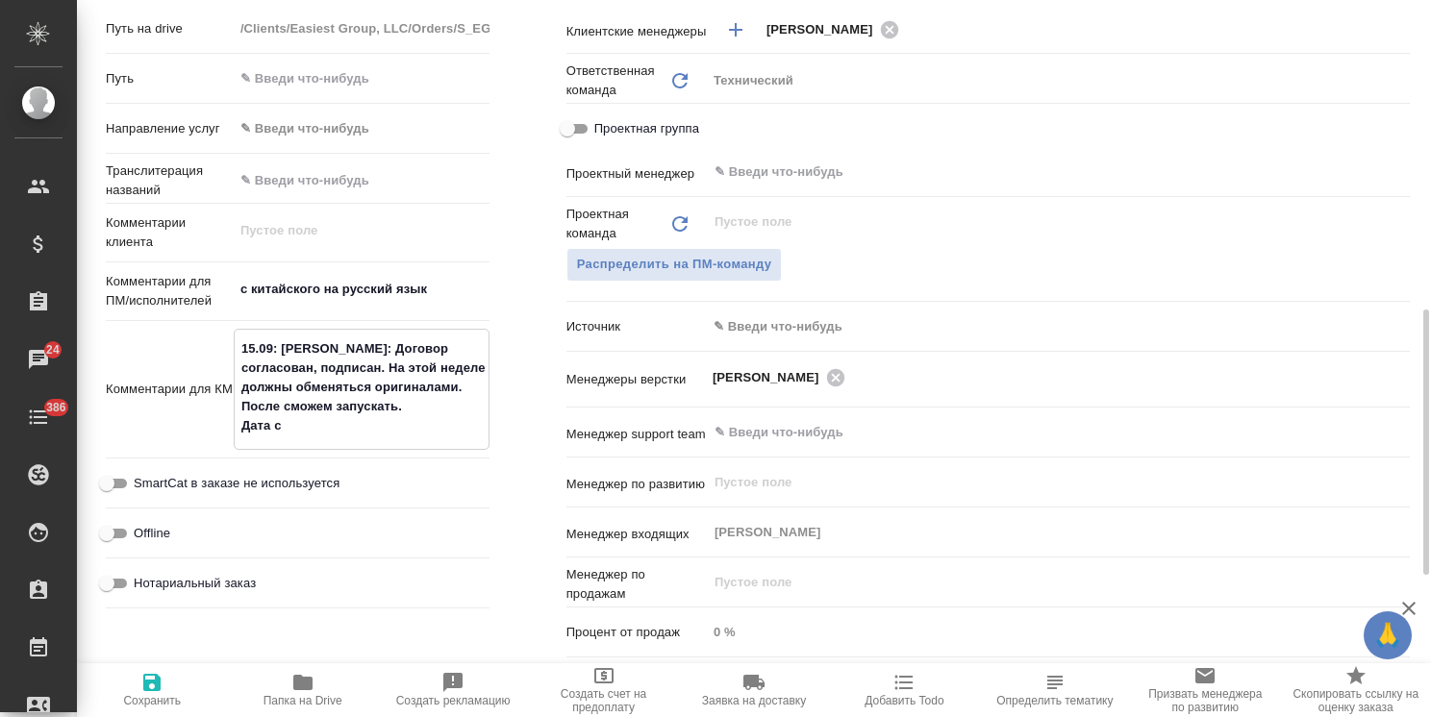
type textarea "x"
type textarea "15.09: Аня П.: Договор согласован, подписан. На этой неделе должны обменяться о…"
type textarea "x"
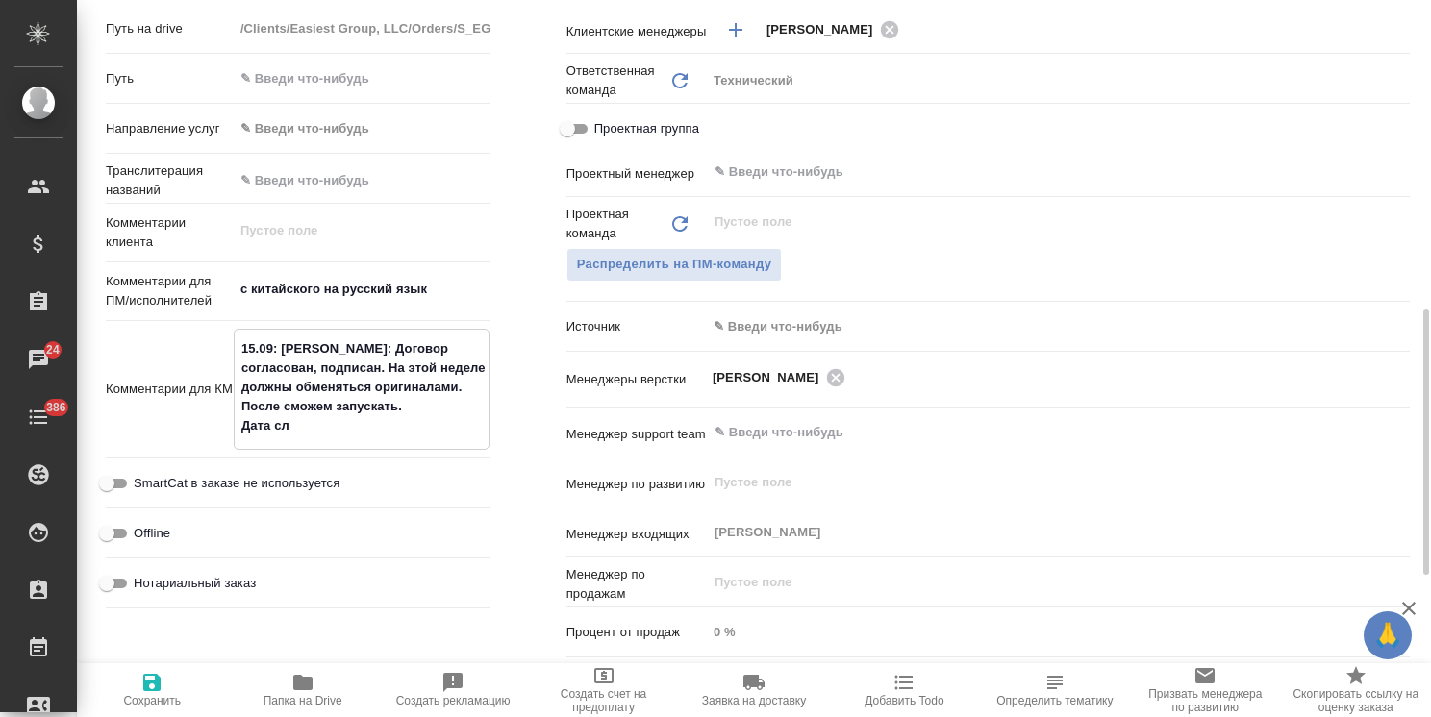
type textarea "15.09: Аня П.: Договор согласован, подписан. На этой неделе должны обменяться о…"
type textarea "x"
type textarea "15.09: Аня П.: Договор согласован, подписан. На этой неделе должны обменяться о…"
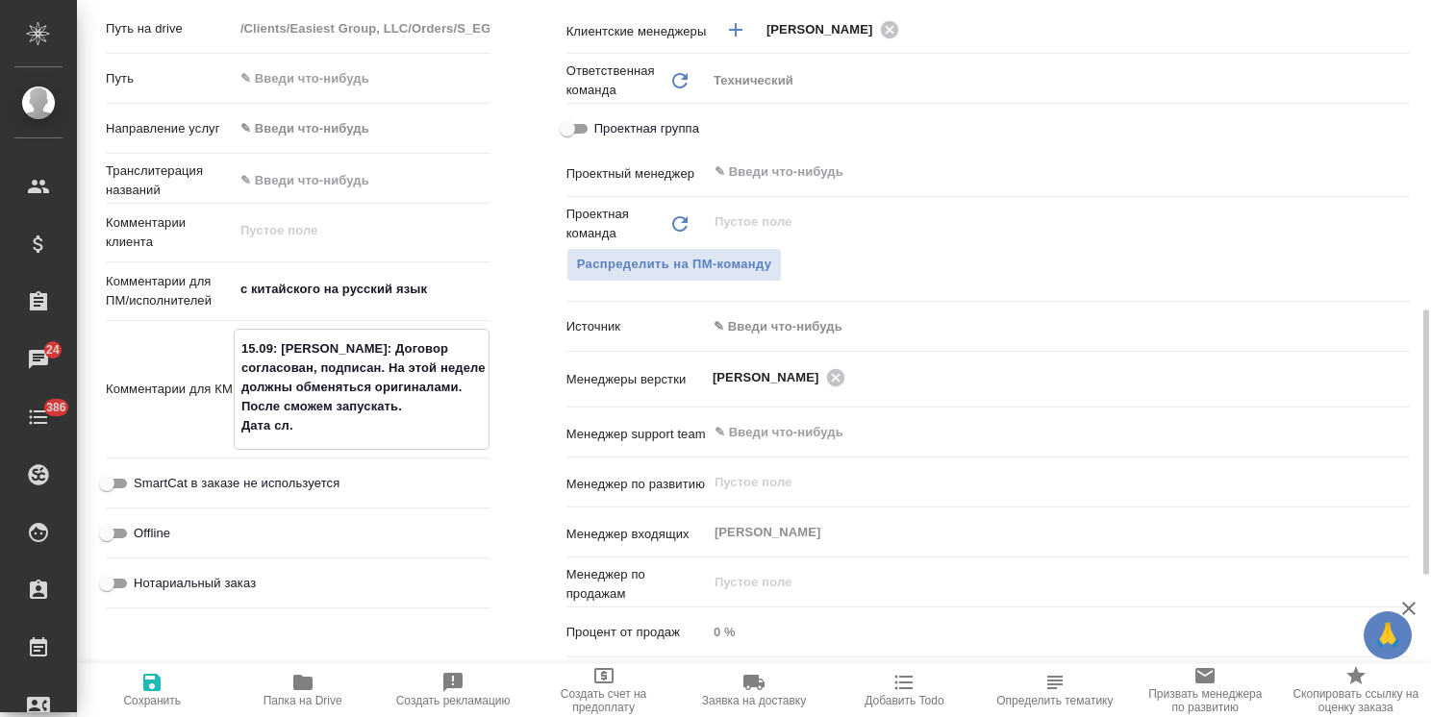
type textarea "x"
type textarea "15.09: Аня П.: Договор согласован, подписан. На этой неделе должны обменяться о…"
type textarea "x"
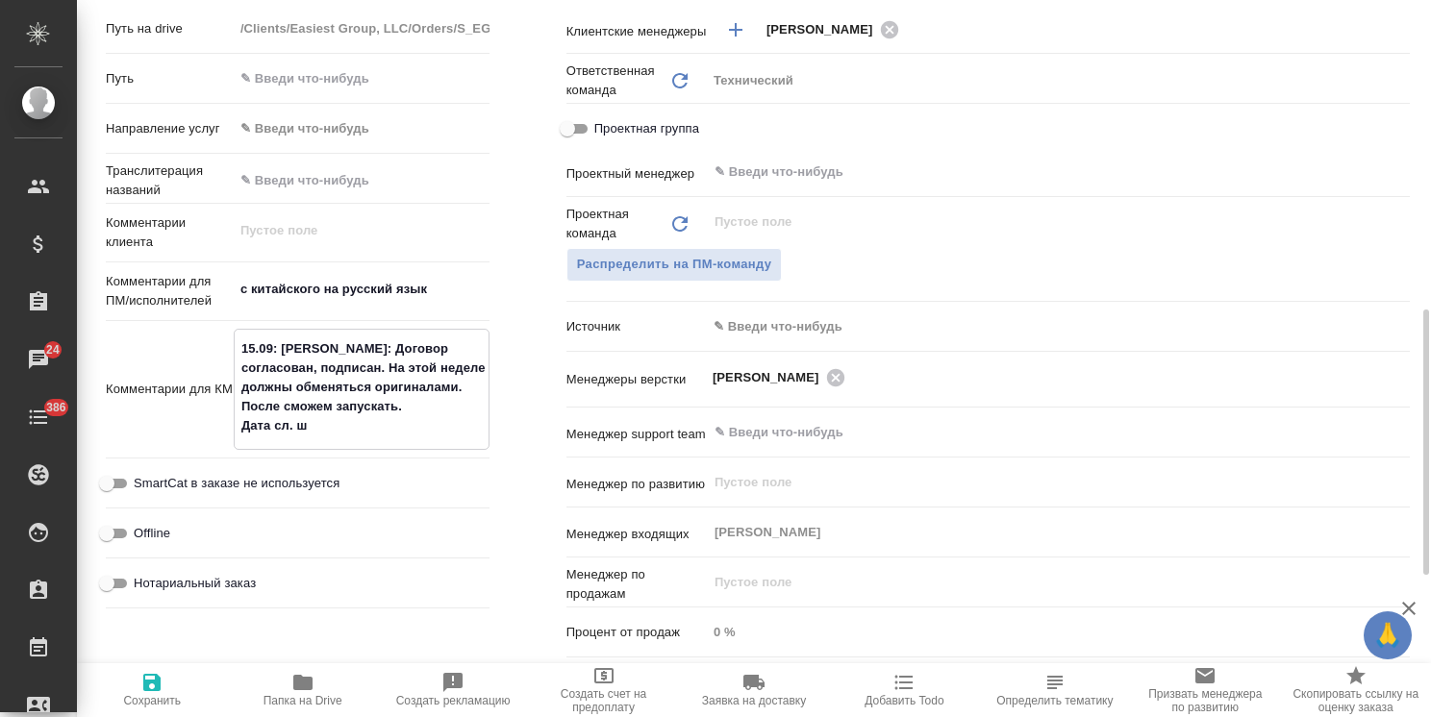
type textarea "x"
type textarea "15.09: Аня П.: Договор согласован, подписан. На этой неделе должны обменяться о…"
type textarea "x"
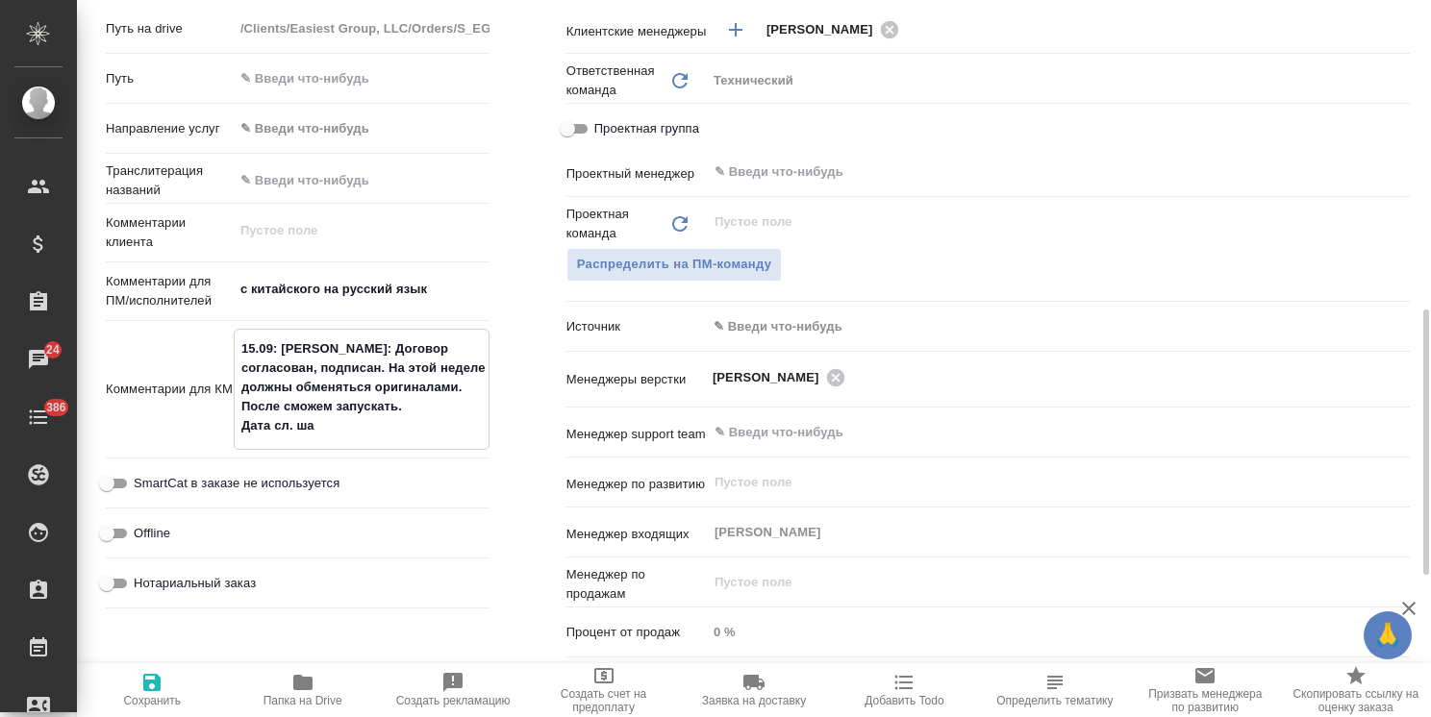
type textarea "x"
type textarea "15.09: Аня П.: Договор согласован, подписан. На этой неделе должны обменяться о…"
type textarea "x"
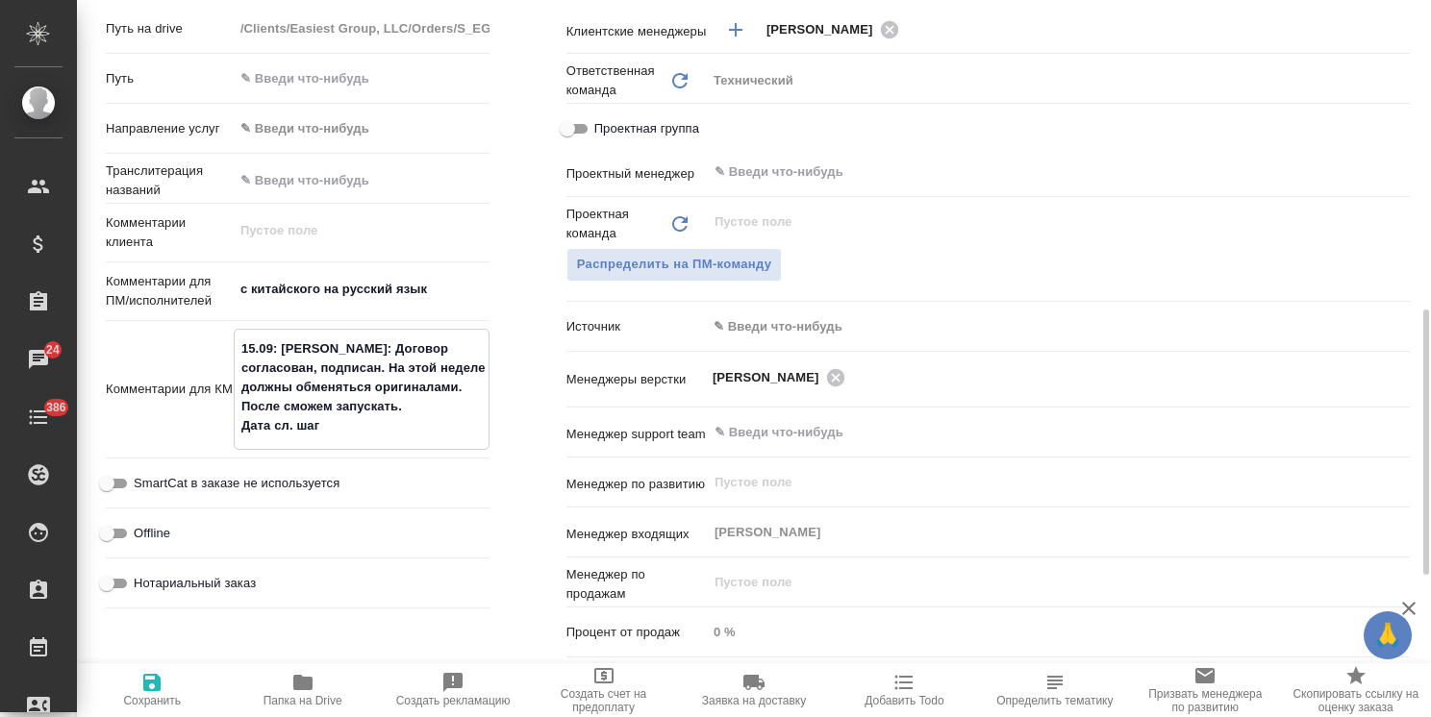
type textarea "15.09: Аня П.: Договор согласован, подписан. На этой неделе должны обменяться о…"
type textarea "x"
type textarea "15.09: Аня П.: Договор согласован, подписан. На этой неделе должны обменяться о…"
type textarea "x"
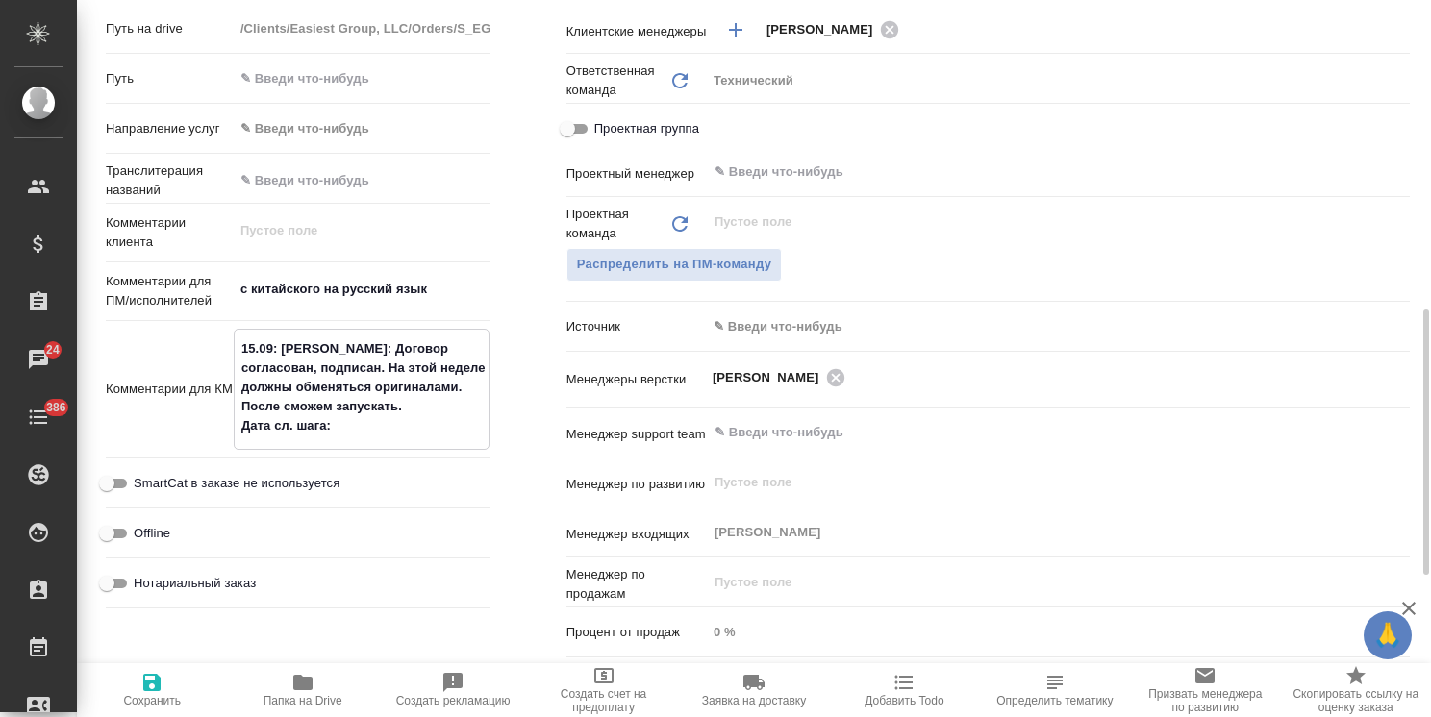
type textarea "x"
type textarea "15.09: Аня П.: Договор согласован, подписан. На этой неделе должны обменяться о…"
type textarea "x"
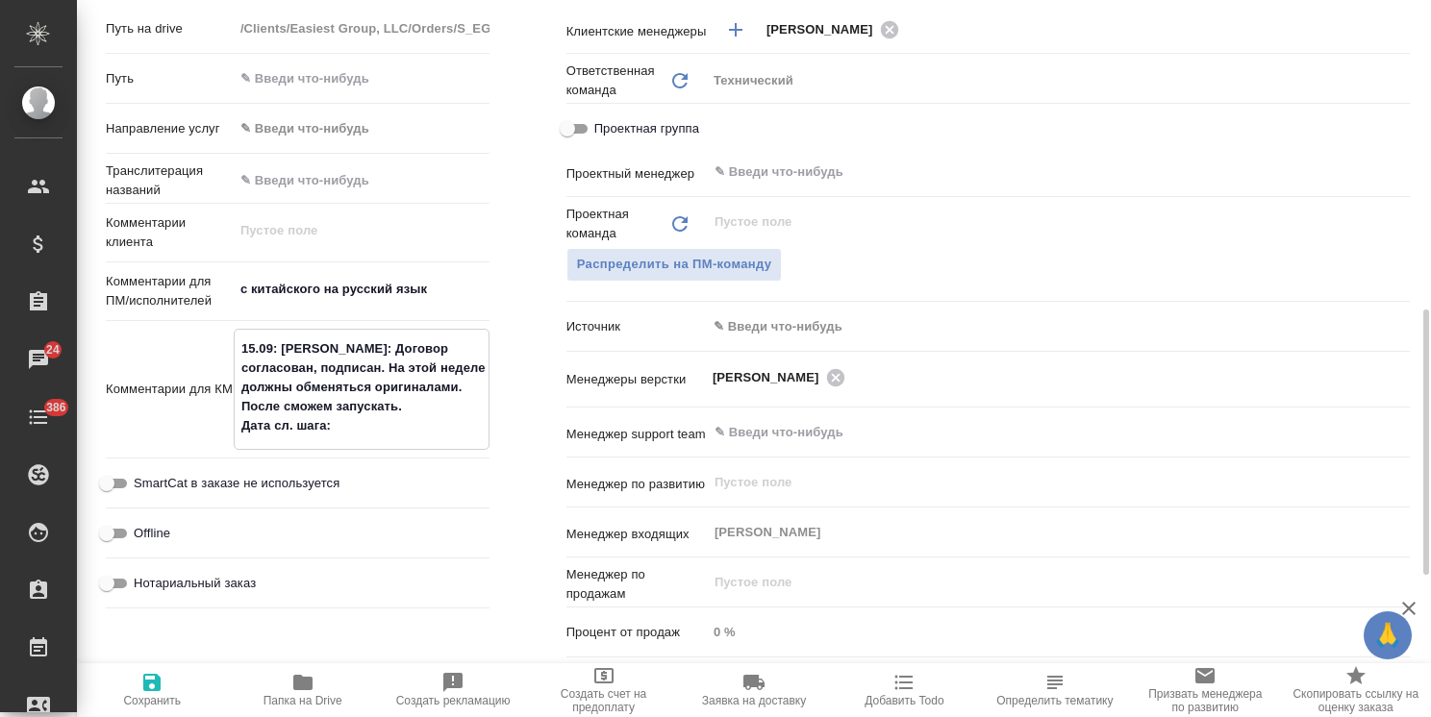
type textarea "x"
type textarea "15.09: Аня П.: Договор согласован, подписан. На этой неделе должны обменяться о…"
type textarea "x"
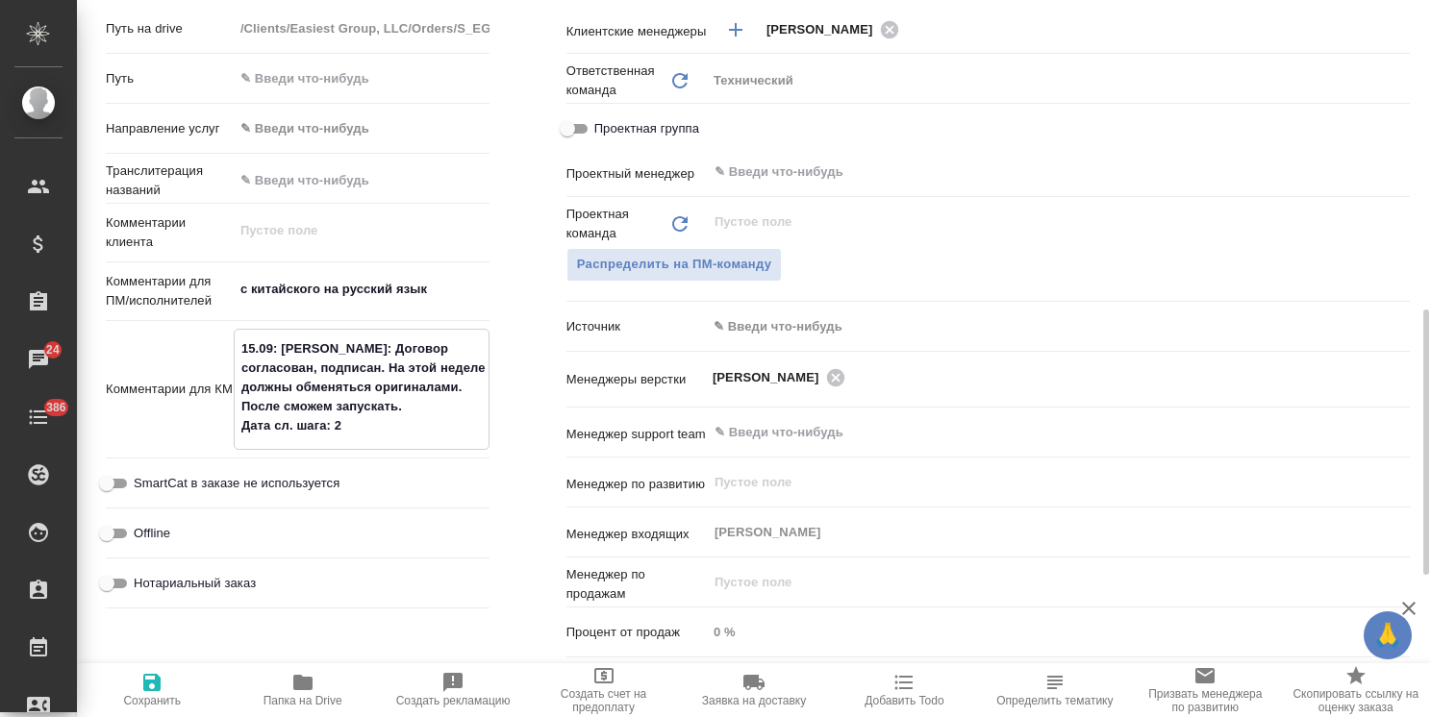
type textarea "x"
type textarea "15.09: Аня П.: Договор согласован, подписан. На этой неделе должны обменяться о…"
type textarea "x"
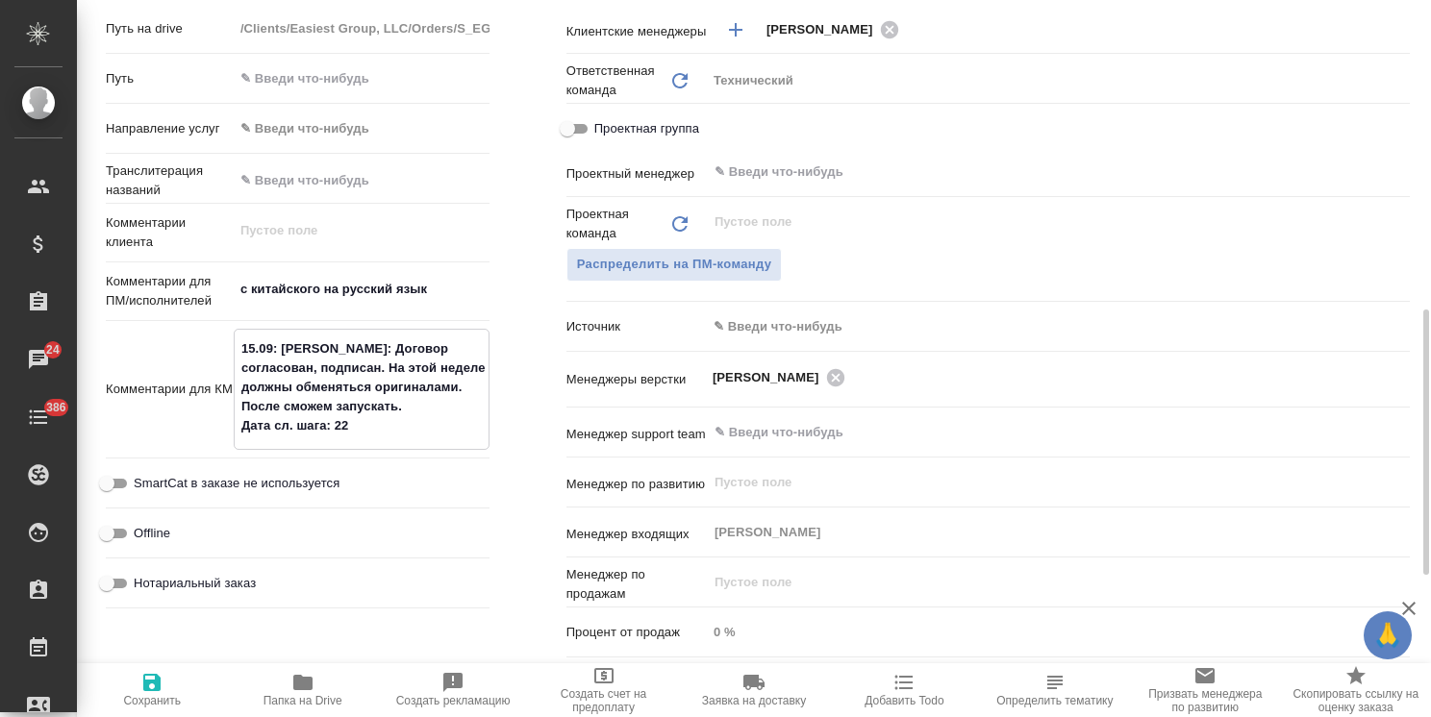
type textarea "15.09: Аня П.: Договор согласован, подписан. На этой неделе должны обменяться о…"
type textarea "x"
type textarea "15.09: Аня П.: Договор согласован, подписан. На этой неделе должны обменяться о…"
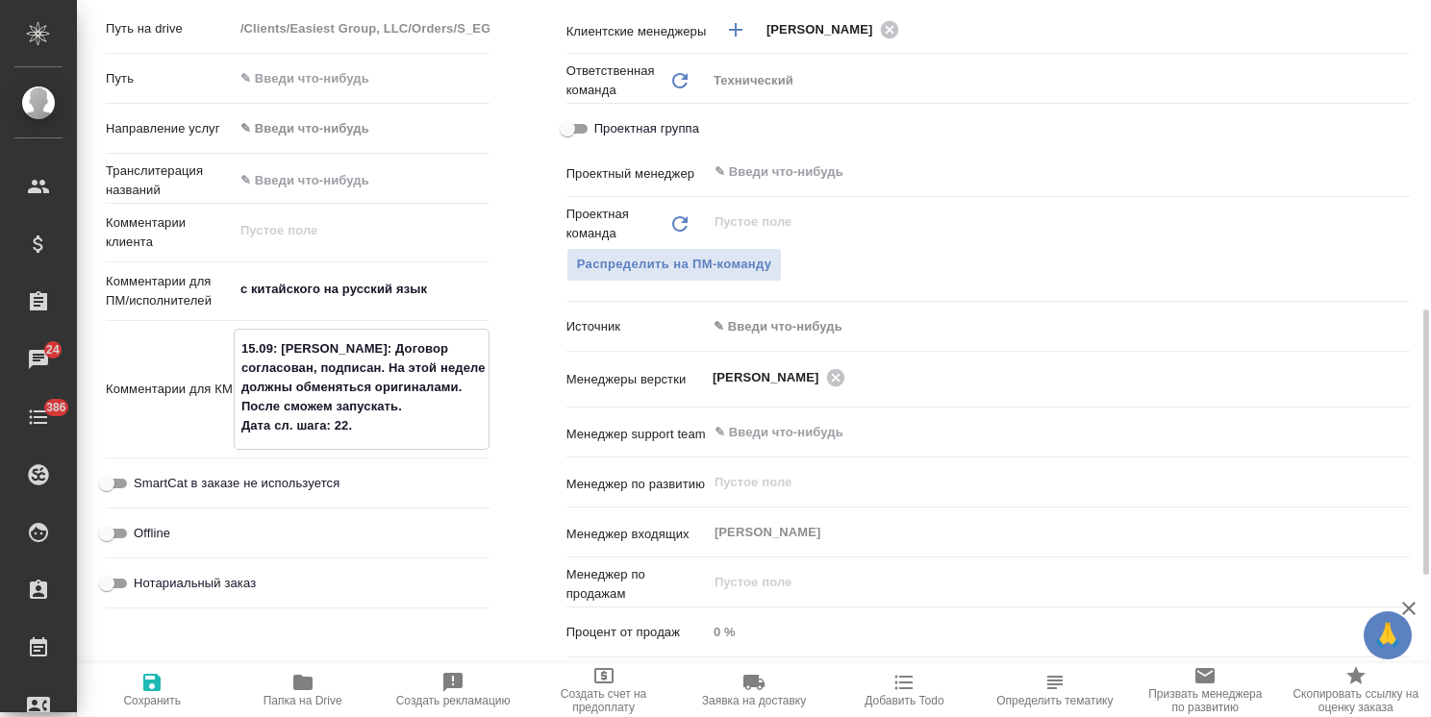
type textarea "x"
type textarea "15.09: Аня П.: Договор согласован, подписан. На этой неделе должны обменяться о…"
type textarea "x"
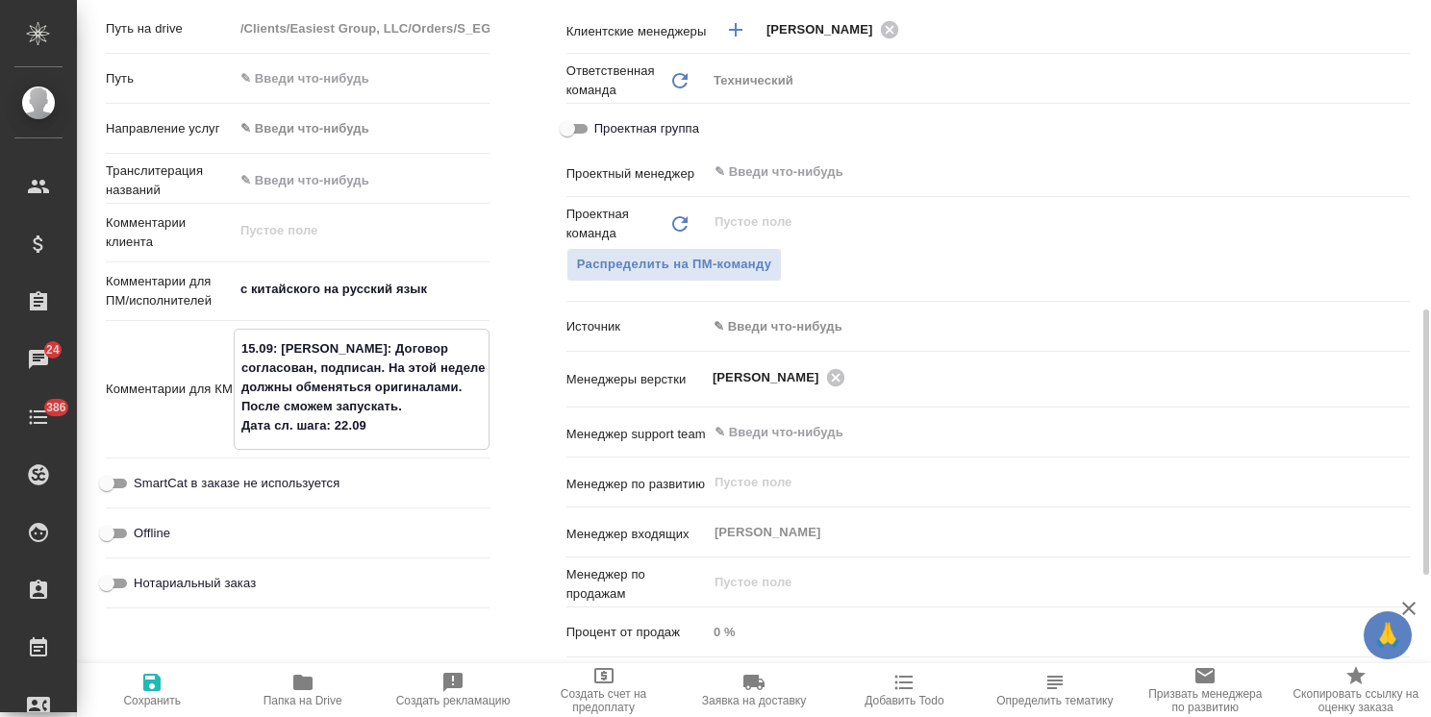
type textarea "x"
type textarea "15.09: Аня П.: Договор согласован, подписан. На этой неделе должны обменяться о…"
type textarea "x"
type textarea "15.09: Аня П.: Договор согласован, подписан. На этой неделе должны обменяться о…"
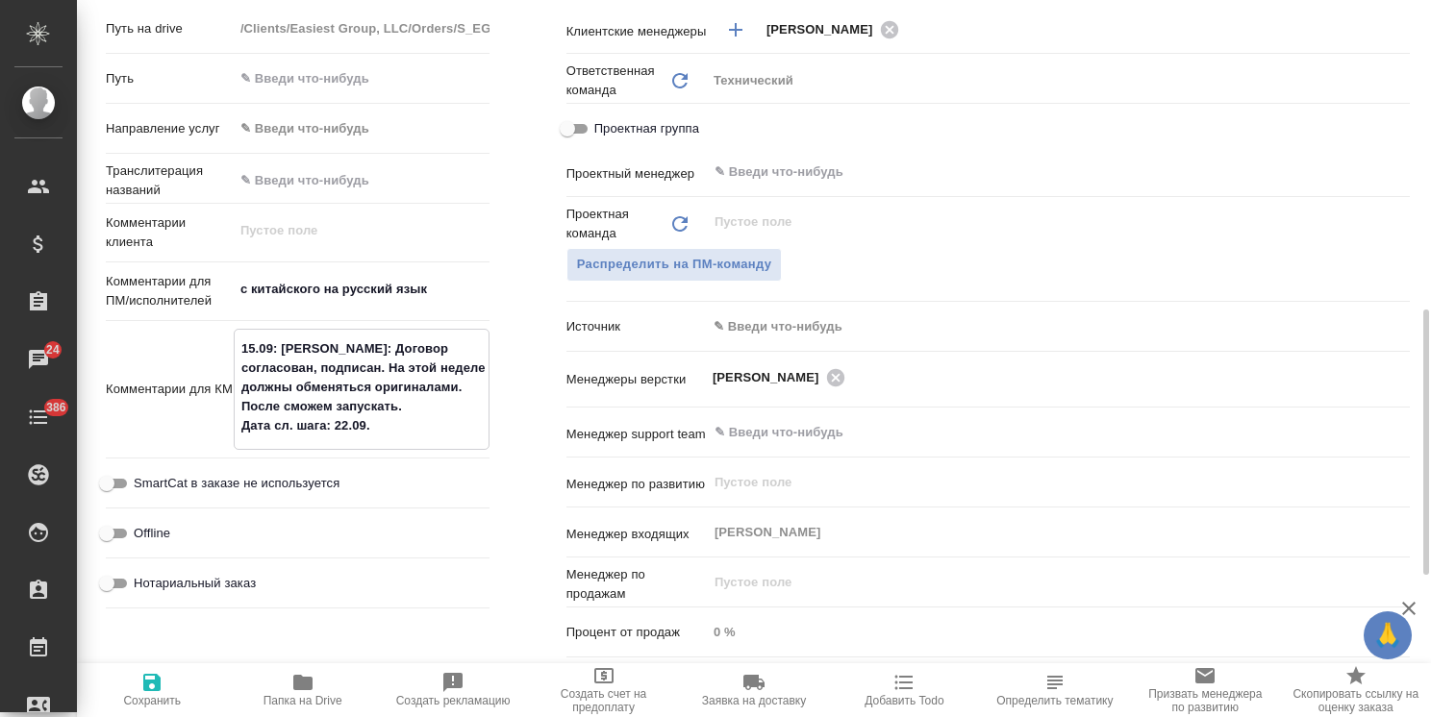
type textarea "x"
click at [180, 676] on span "Сохранить" at bounding box center [151, 689] width 127 height 37
type textarea "x"
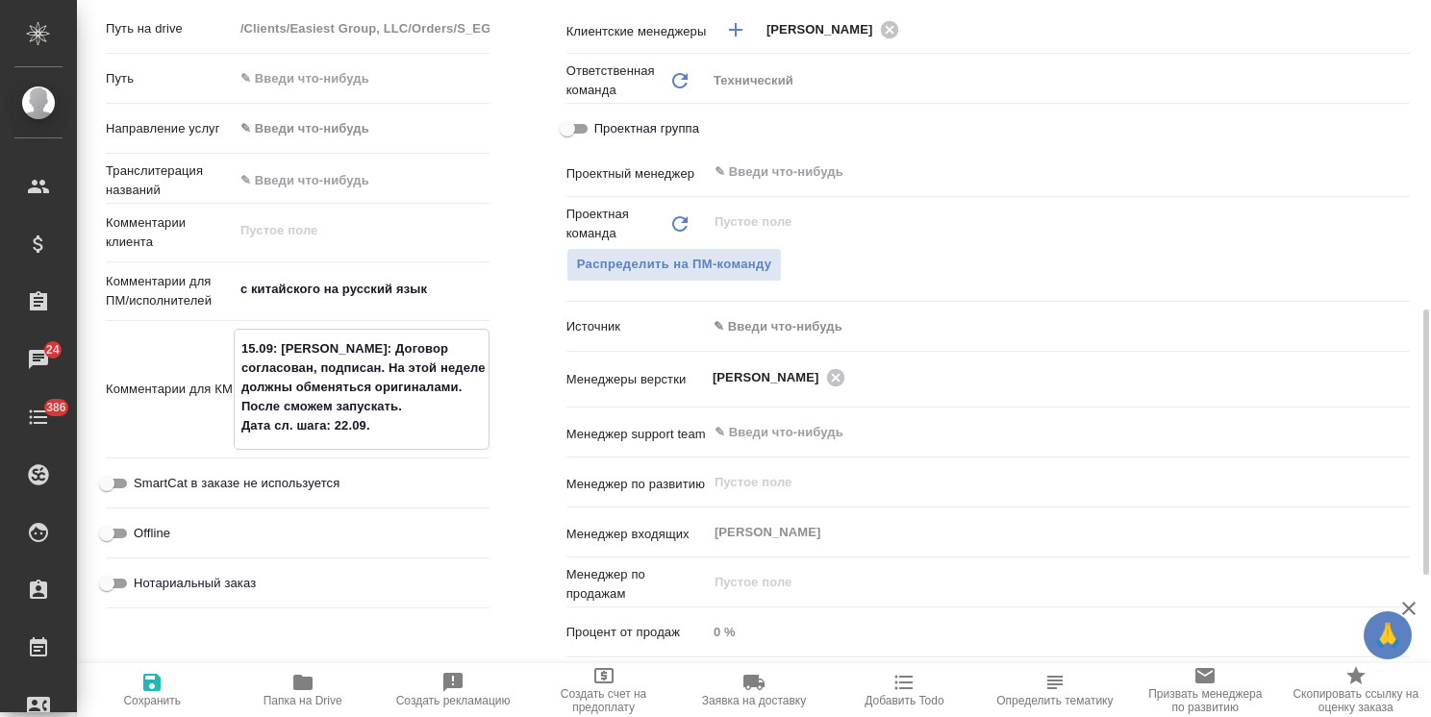
type textarea "x"
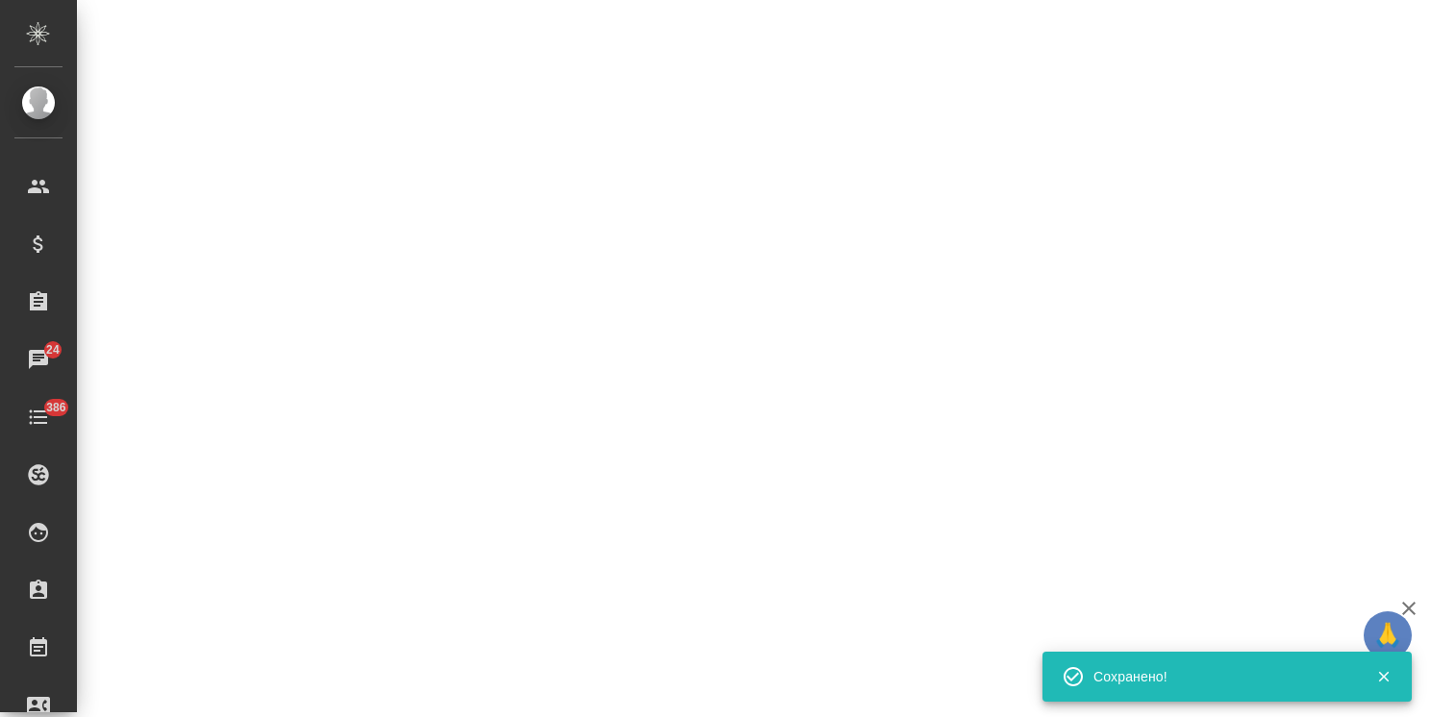
select select "RU"
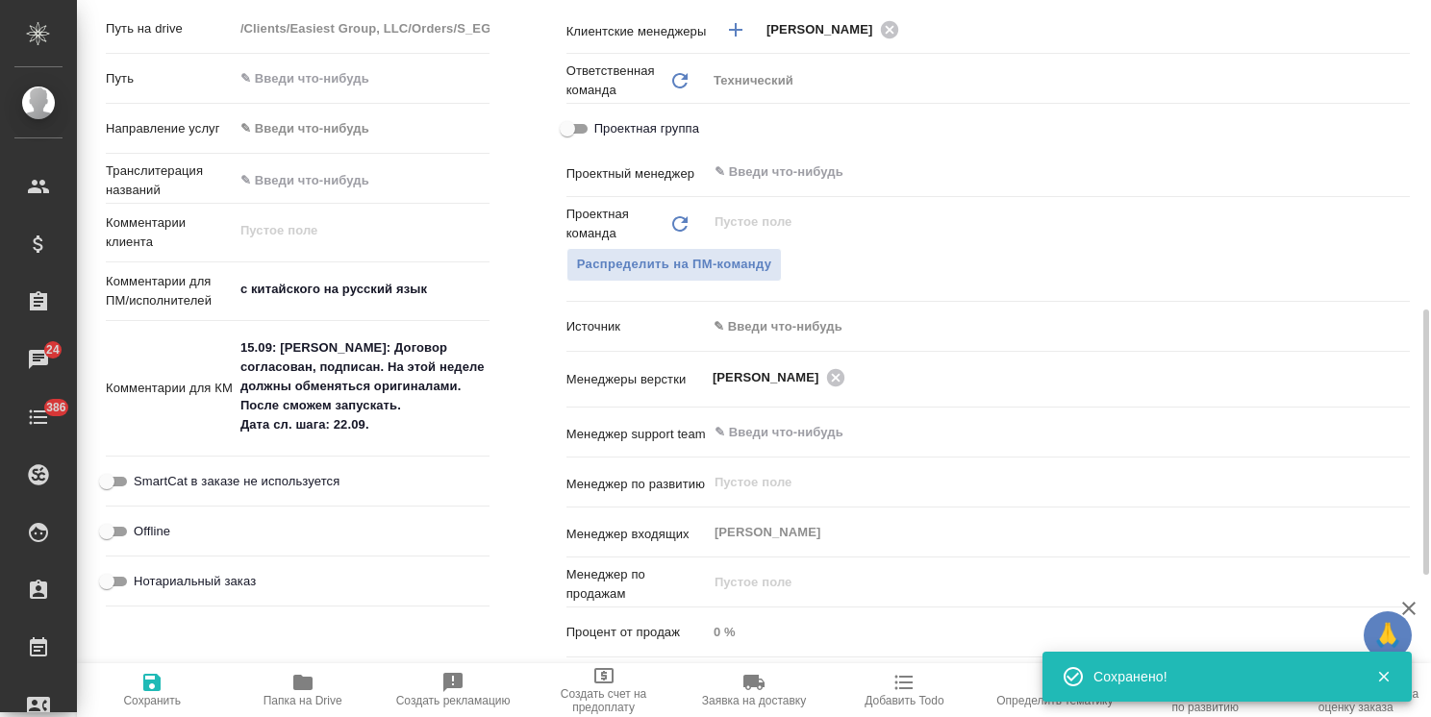
type textarea "x"
click at [169, 681] on span "Сохранить" at bounding box center [151, 689] width 127 height 37
type textarea "x"
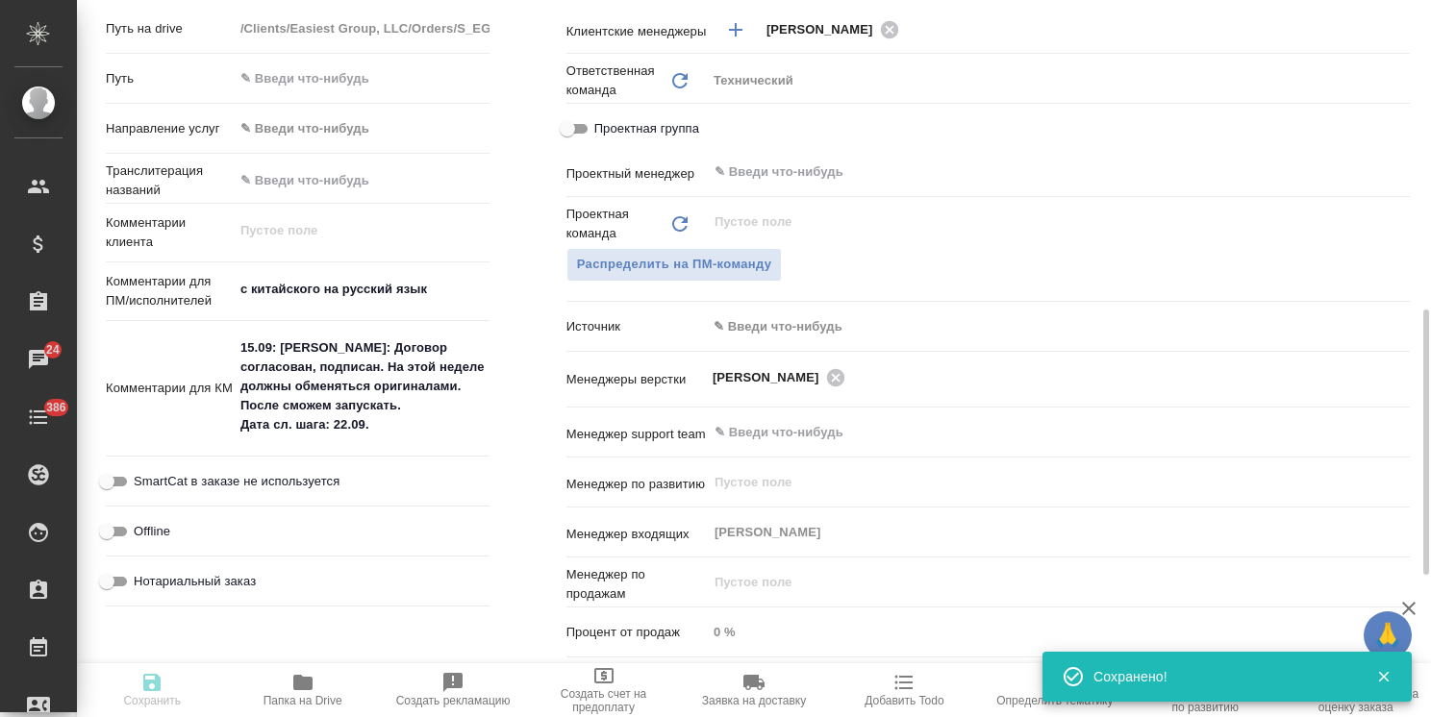
type textarea "x"
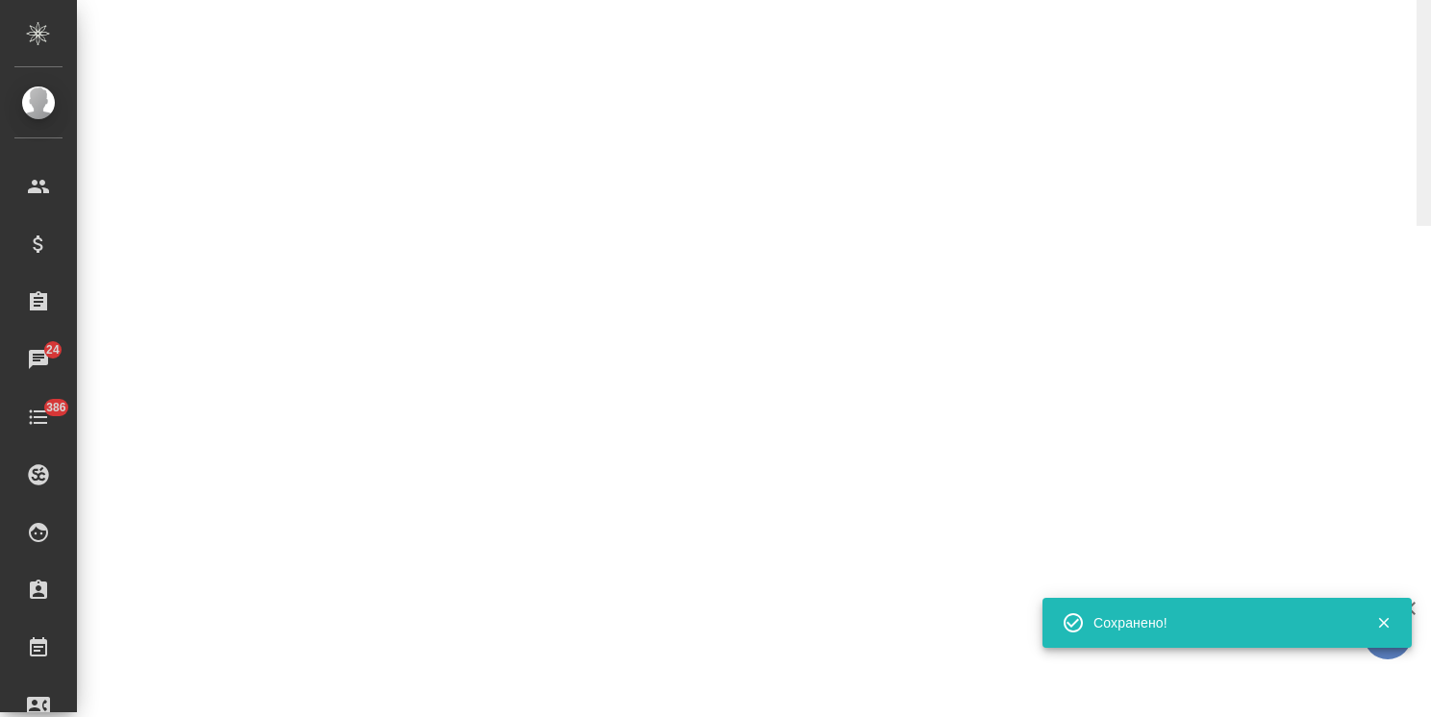
select select "RU"
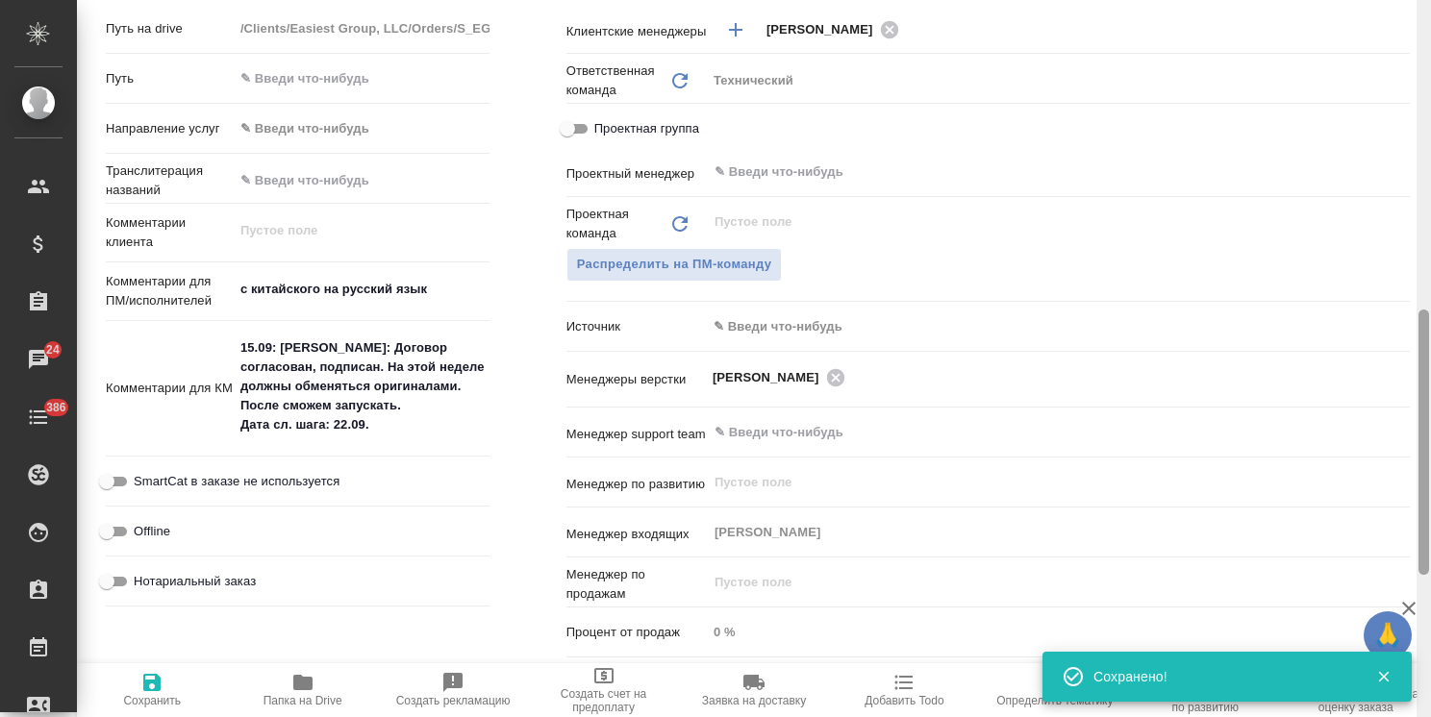
type textarea "x"
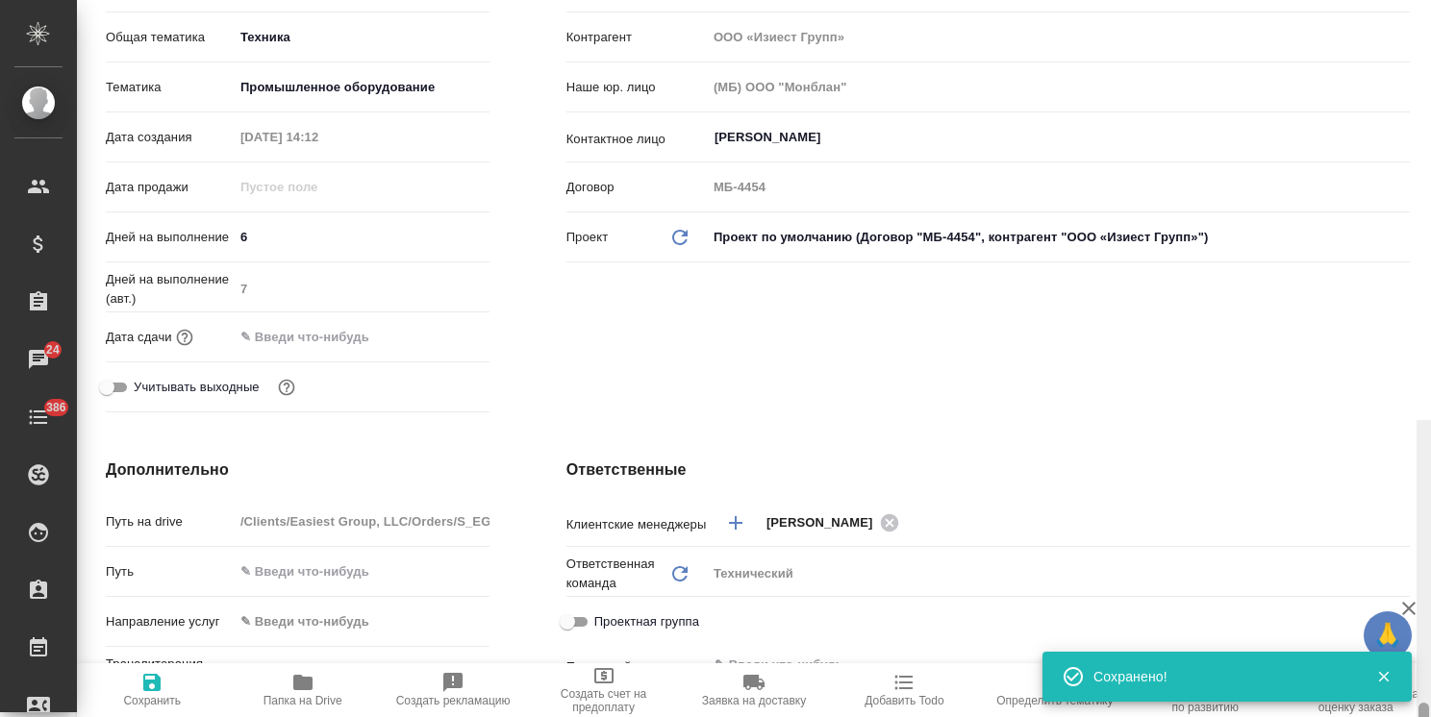
drag, startPoint x: 1422, startPoint y: 490, endPoint x: 1328, endPoint y: 20, distance: 479.5
click at [1430, 51] on html "🙏 .cls-1 fill:#fff; AWATERA Usmanova Olga Клиенты Спецификации Заказы 24 Чаты 3…" at bounding box center [715, 358] width 1431 height 717
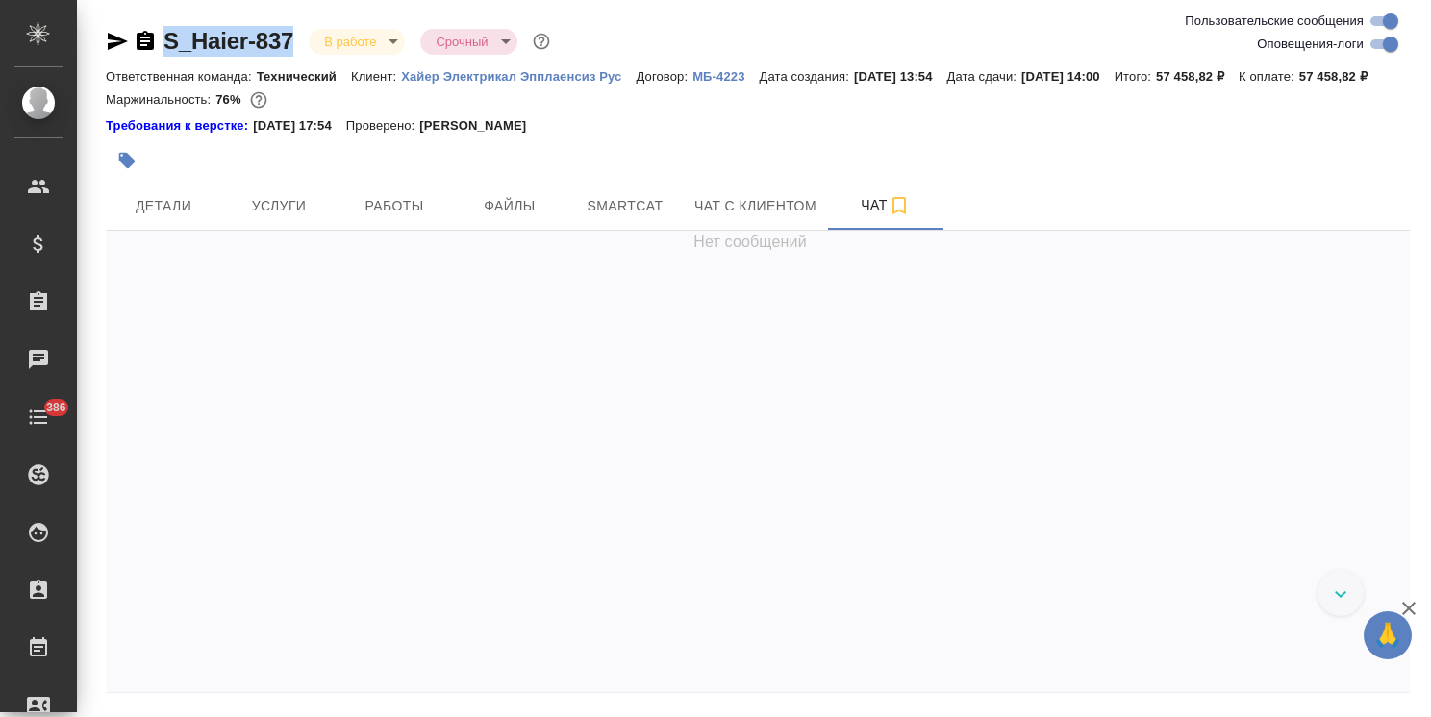
drag, startPoint x: 298, startPoint y: 18, endPoint x: 154, endPoint y: 19, distance: 144.2
click at [154, 19] on div "S_Haier-837 В работе inProgress Срочный urgent Ответственная команда: Техническ…" at bounding box center [757, 390] width 1325 height 780
copy link "S_Haier-837"
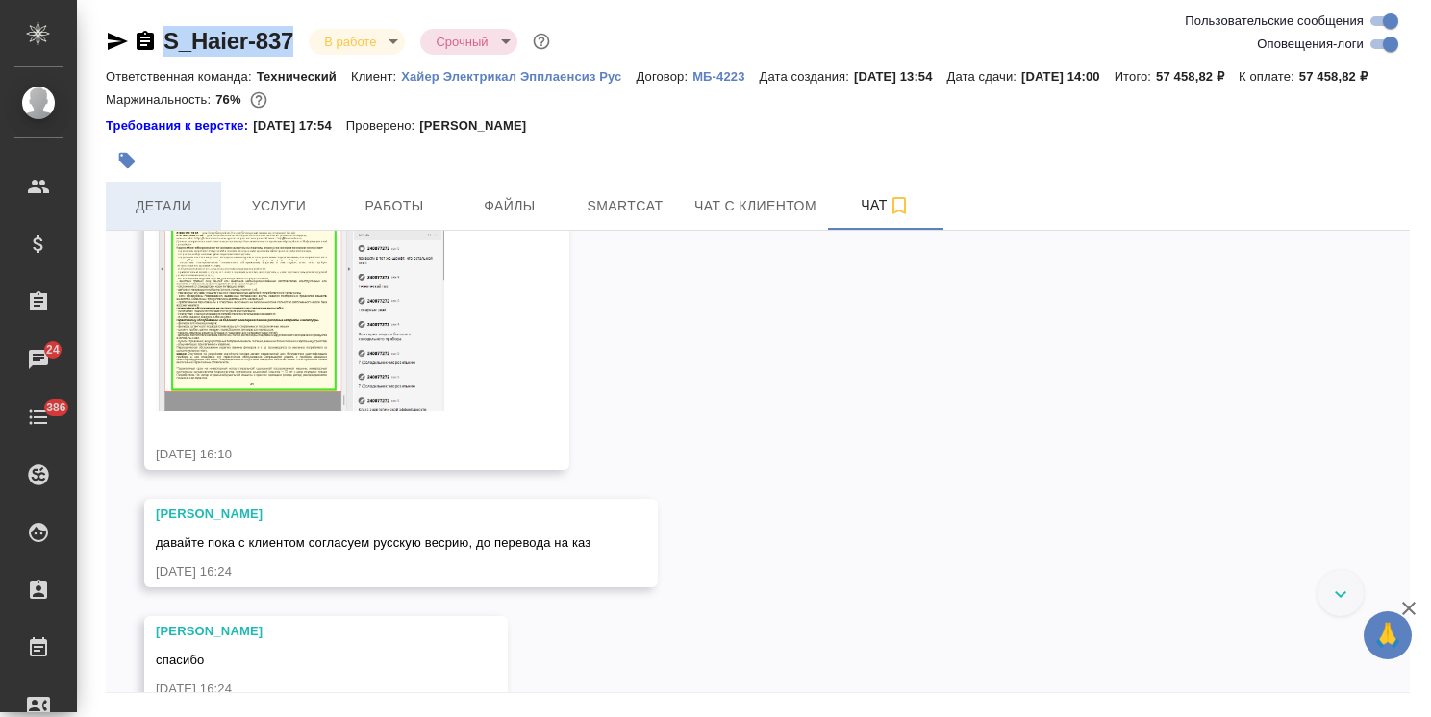
scroll to position [12087, 0]
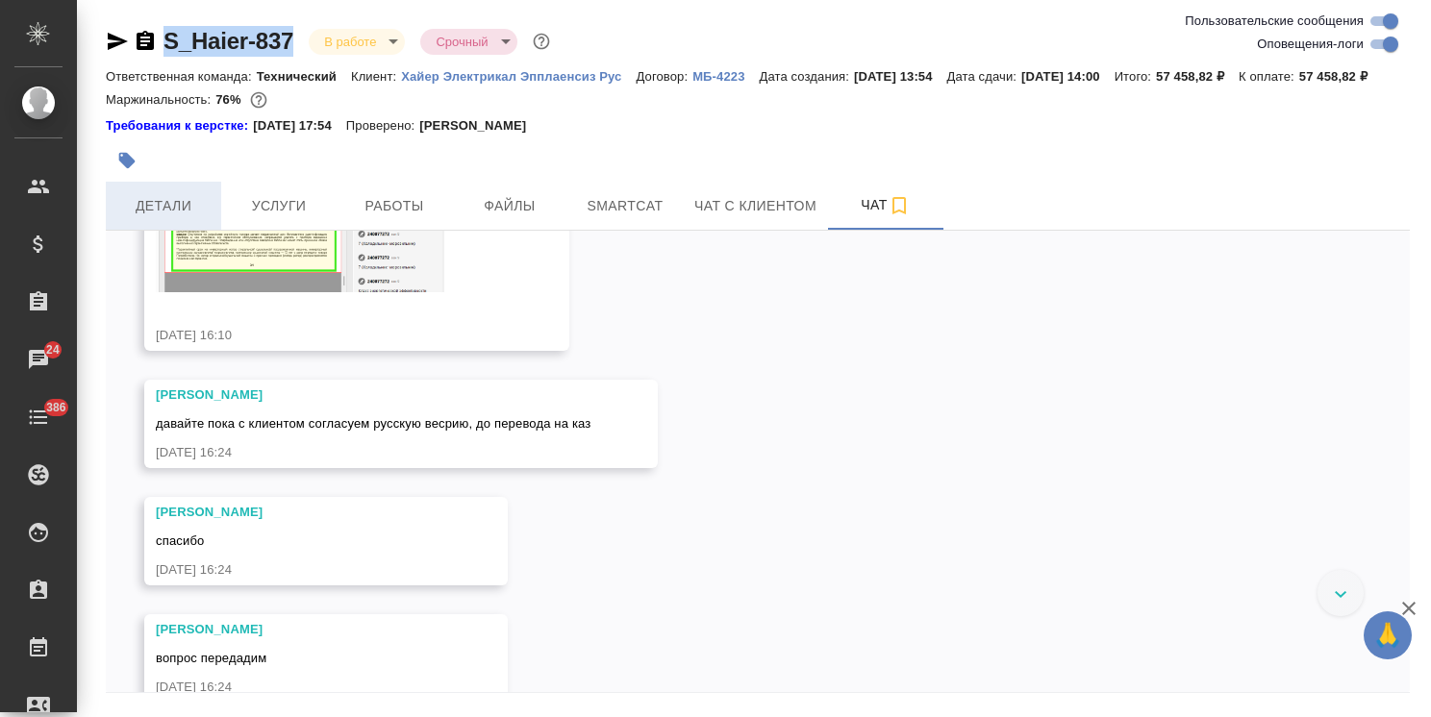
click at [187, 230] on button "Детали" at bounding box center [163, 206] width 115 height 48
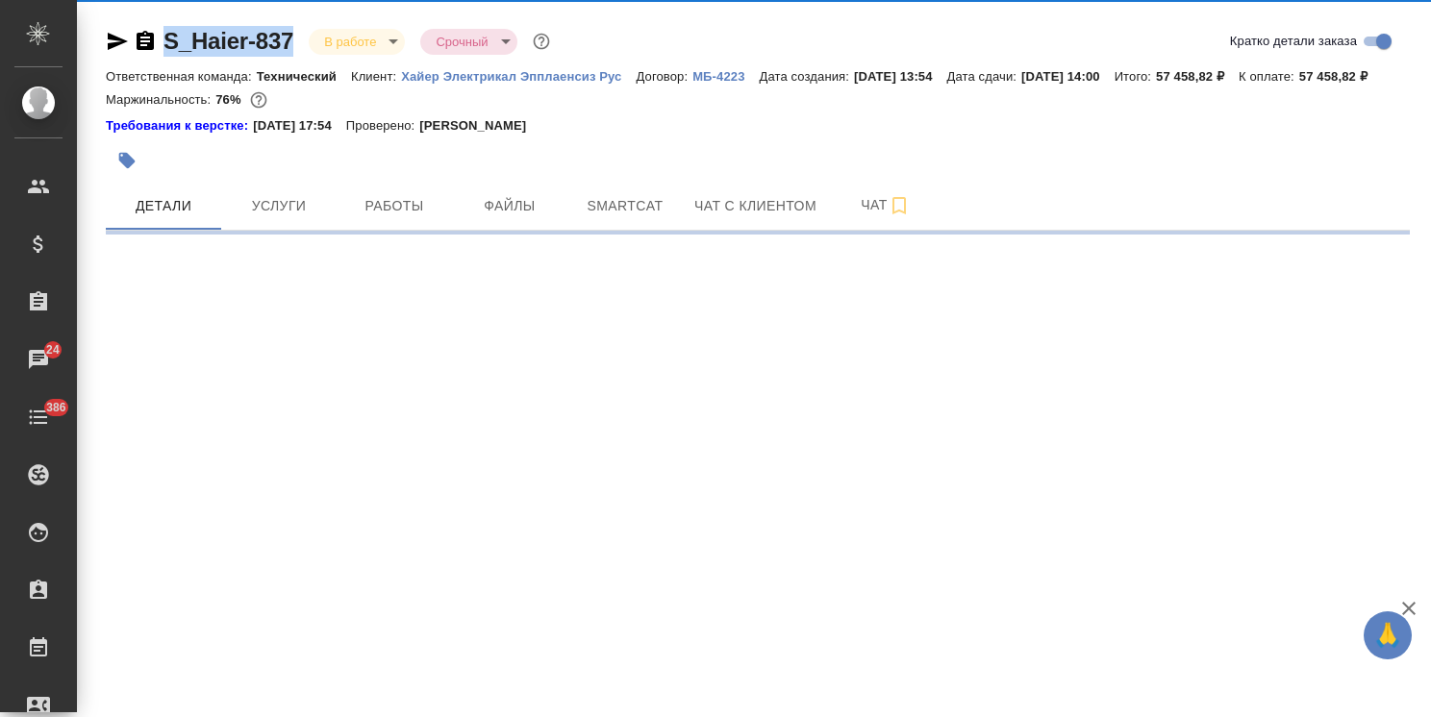
select select "RU"
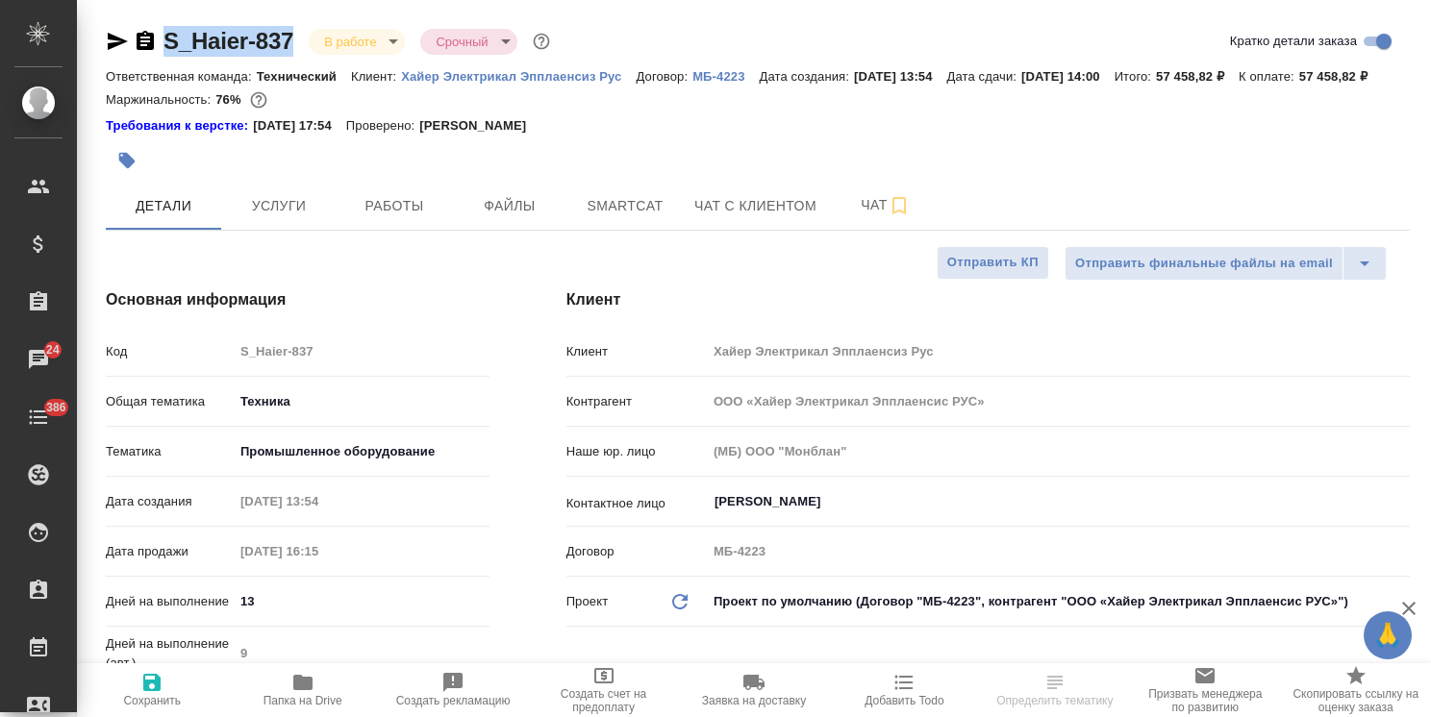
type textarea "x"
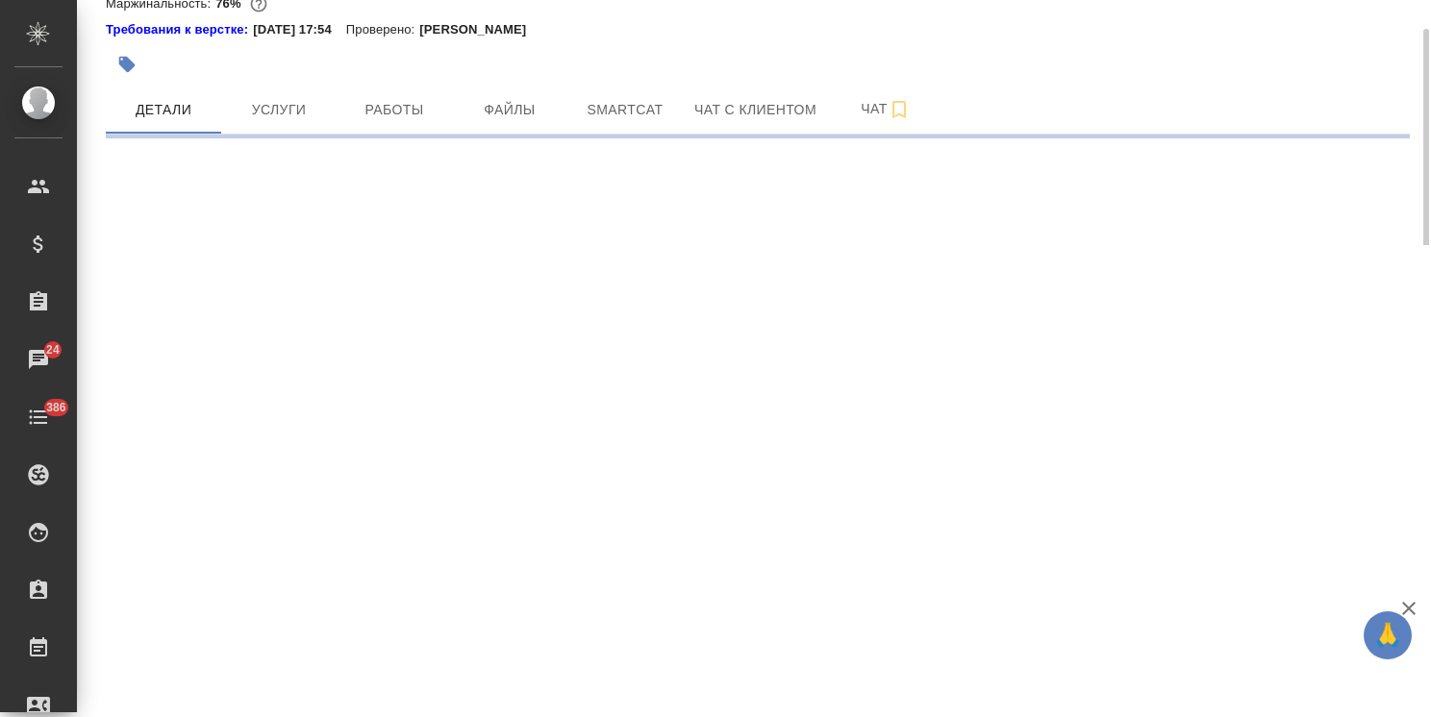
select select "RU"
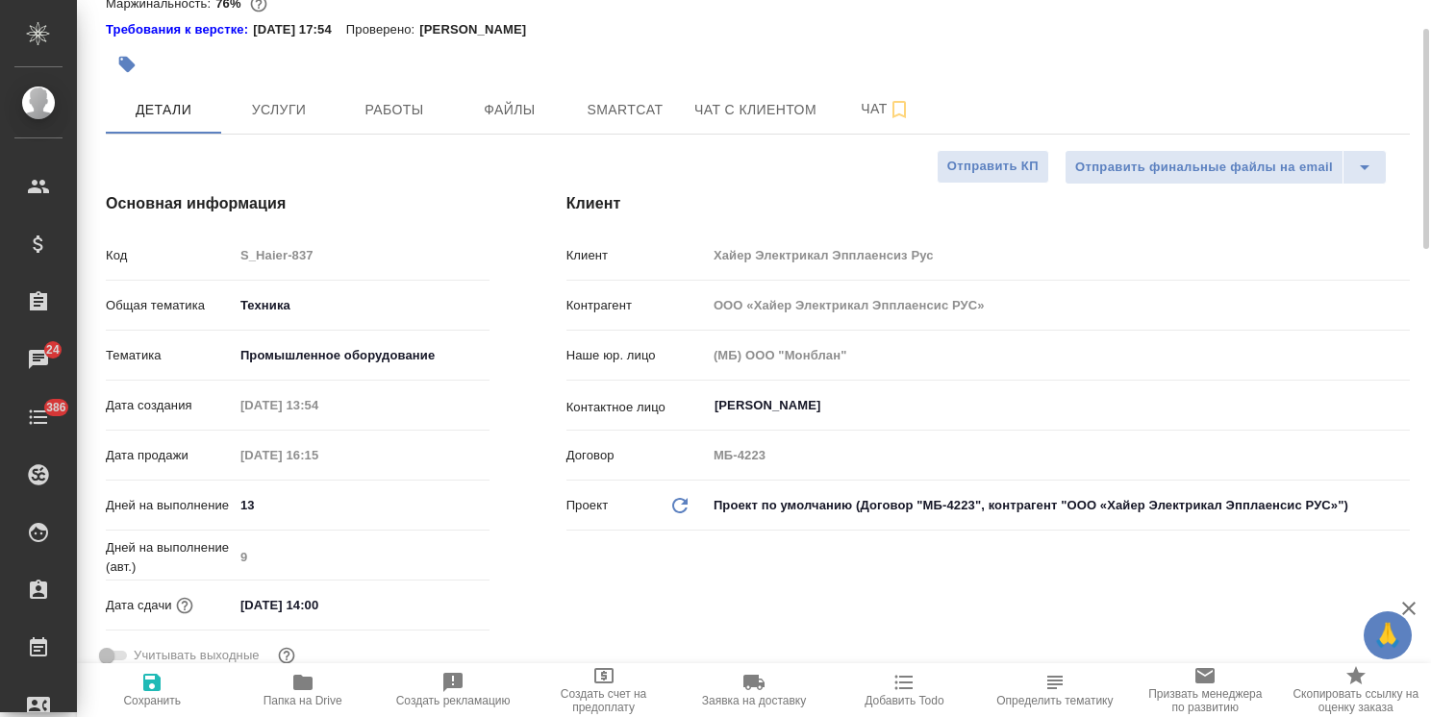
type textarea "x"
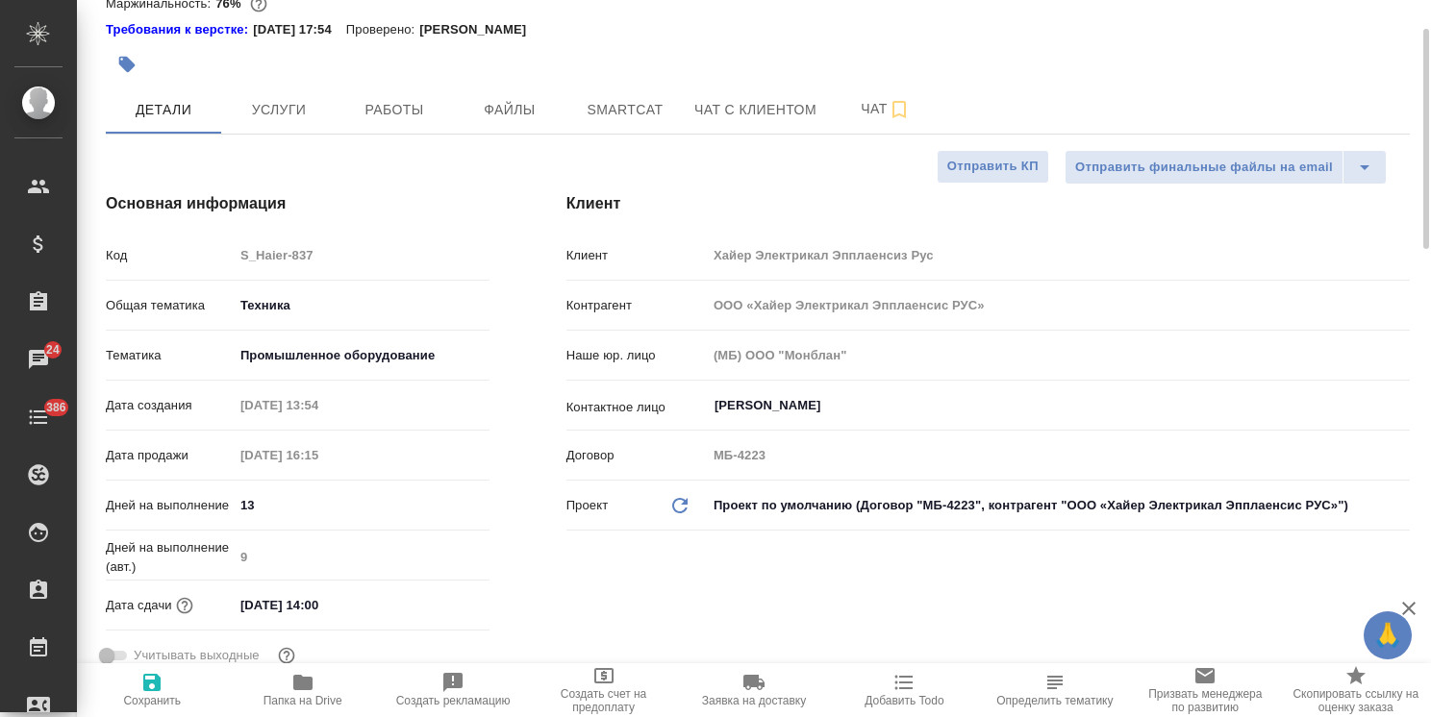
type textarea "x"
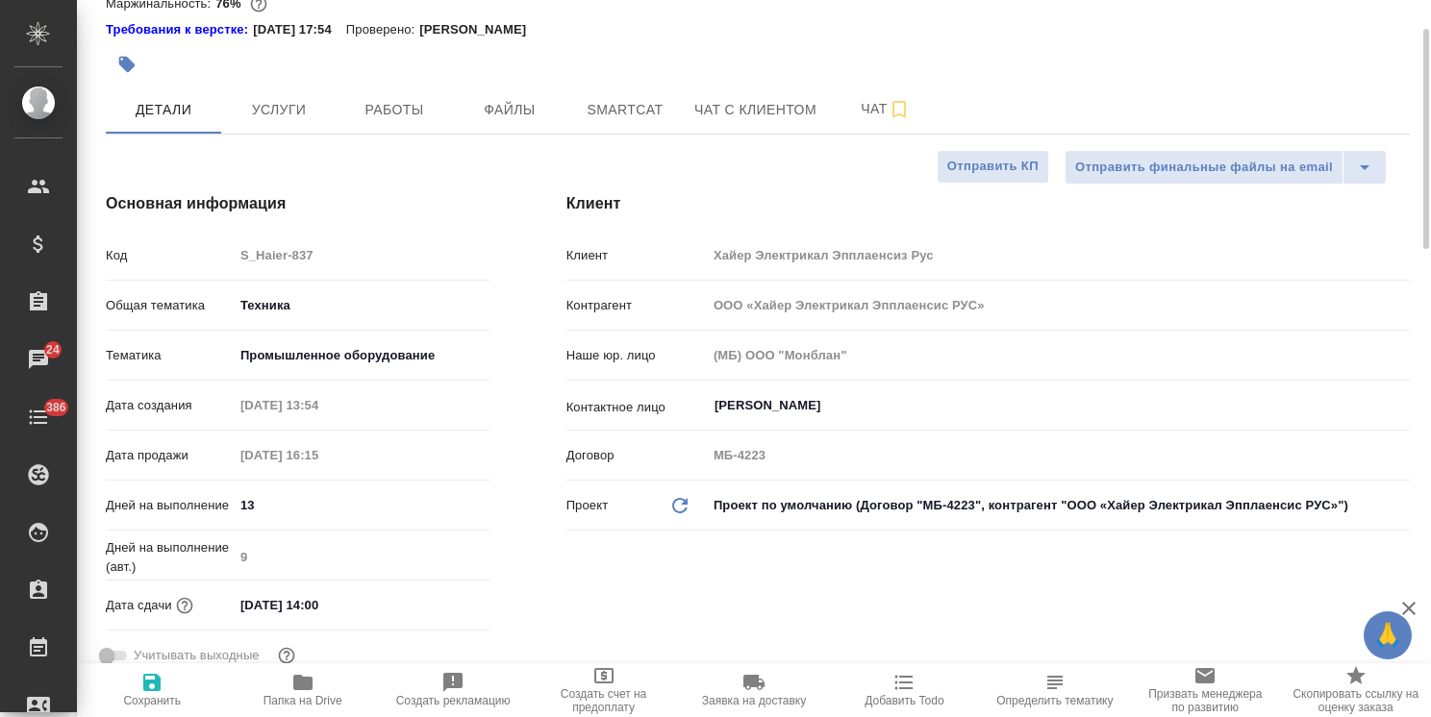
type textarea "x"
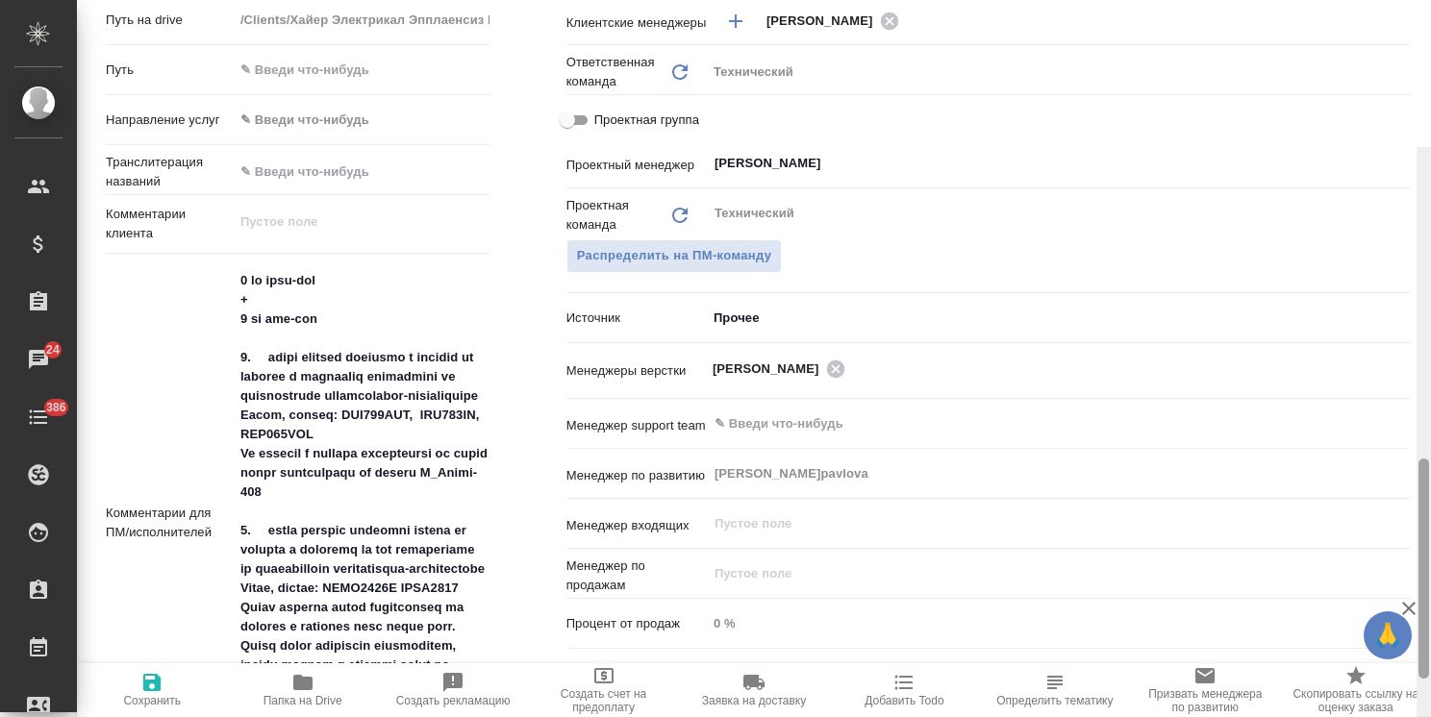
scroll to position [1030, 0]
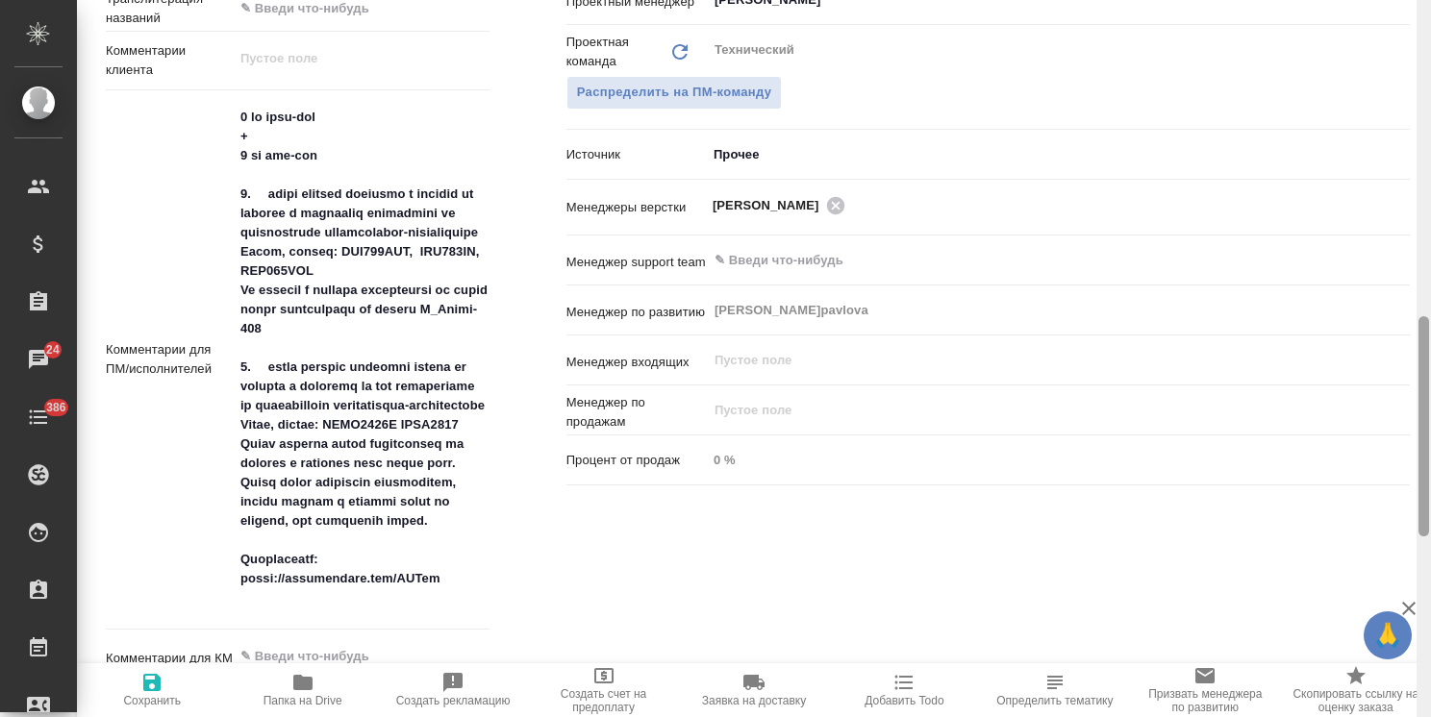
drag, startPoint x: 1423, startPoint y: 230, endPoint x: 1443, endPoint y: 487, distance: 258.5
click at [1430, 487] on html "🙏 .cls-1 fill:#fff; AWATERA Usmanova Olga Клиенты Спецификации Заказы 24 Чаты 3…" at bounding box center [715, 358] width 1431 height 717
type textarea "x"
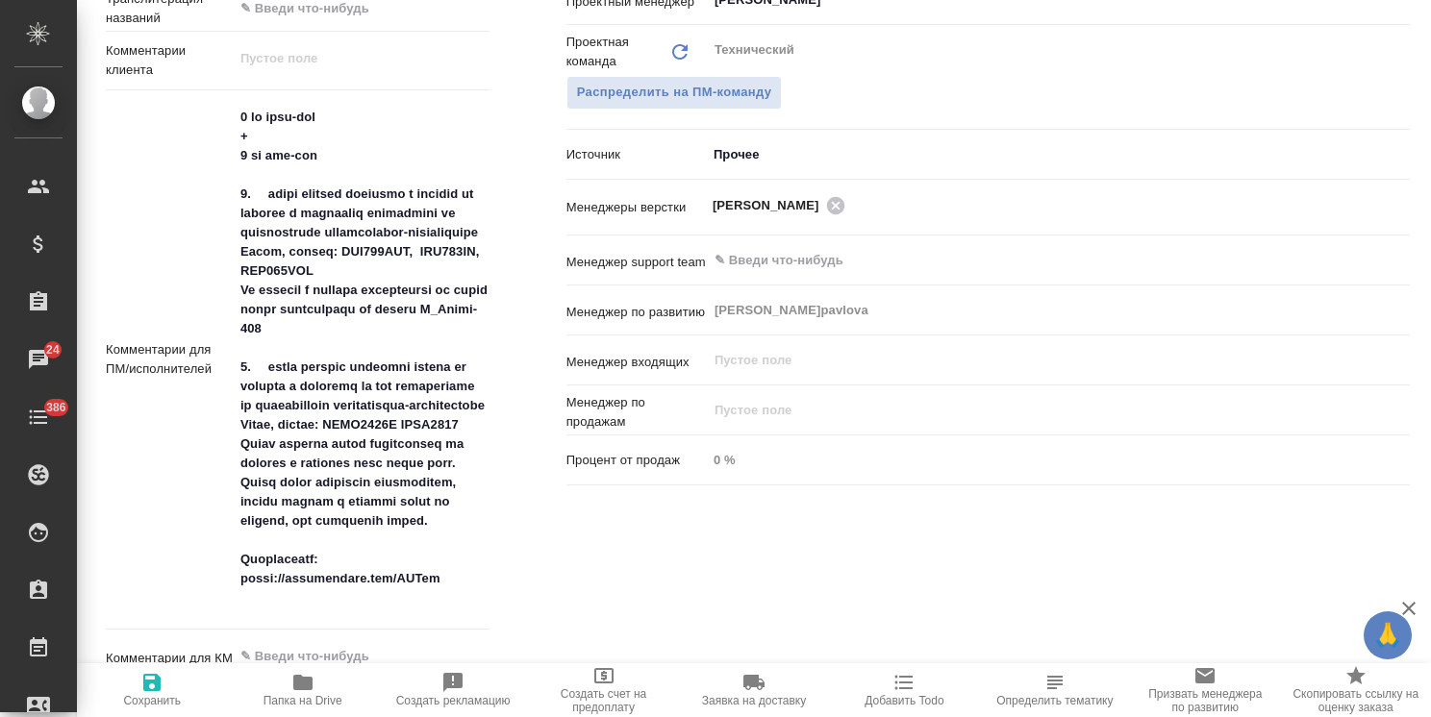
type textarea "x"
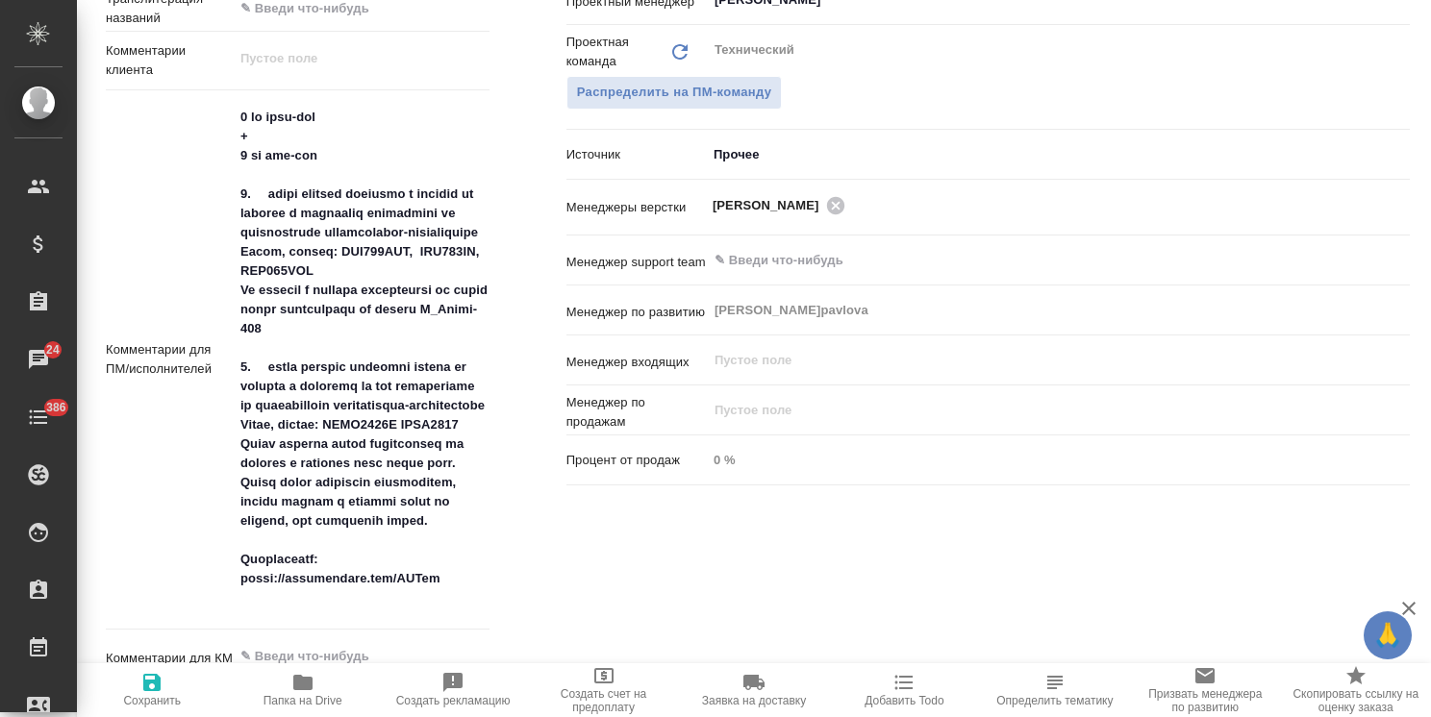
type textarea "x"
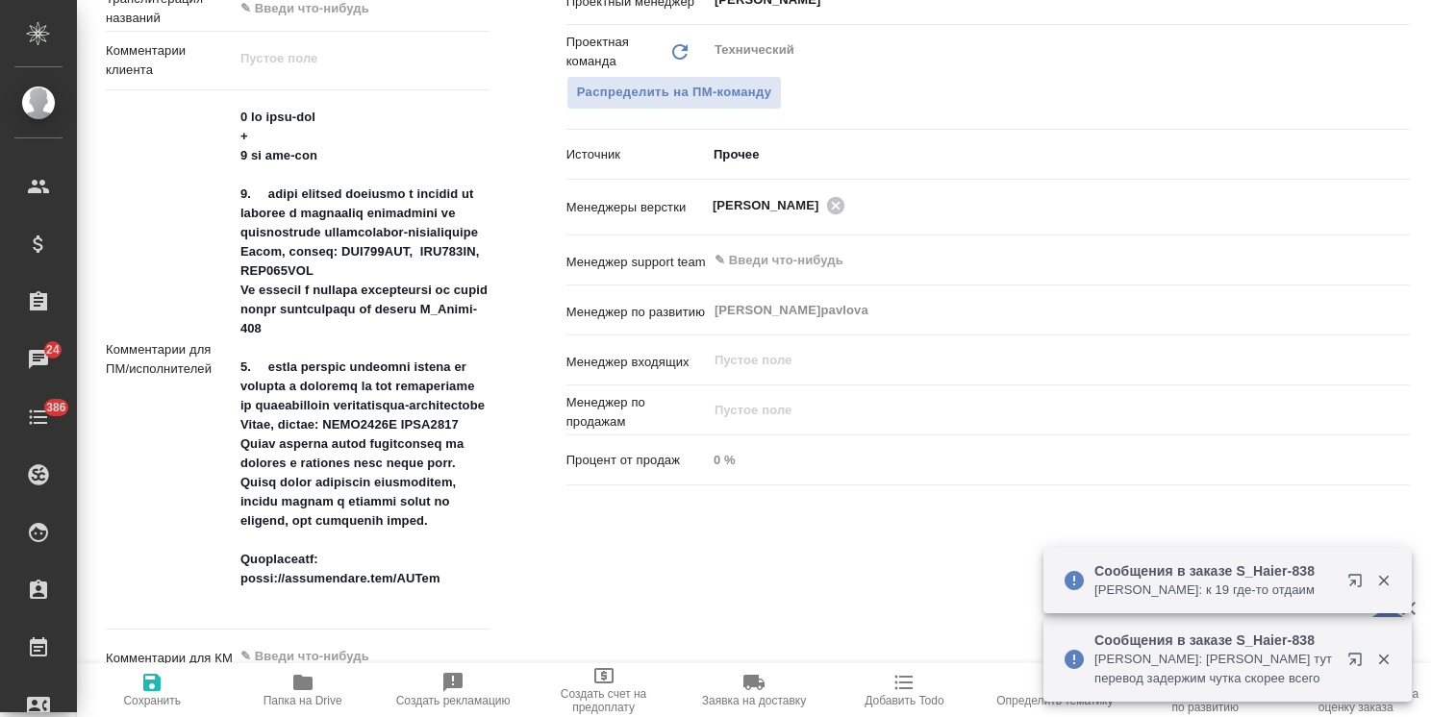
type textarea "x"
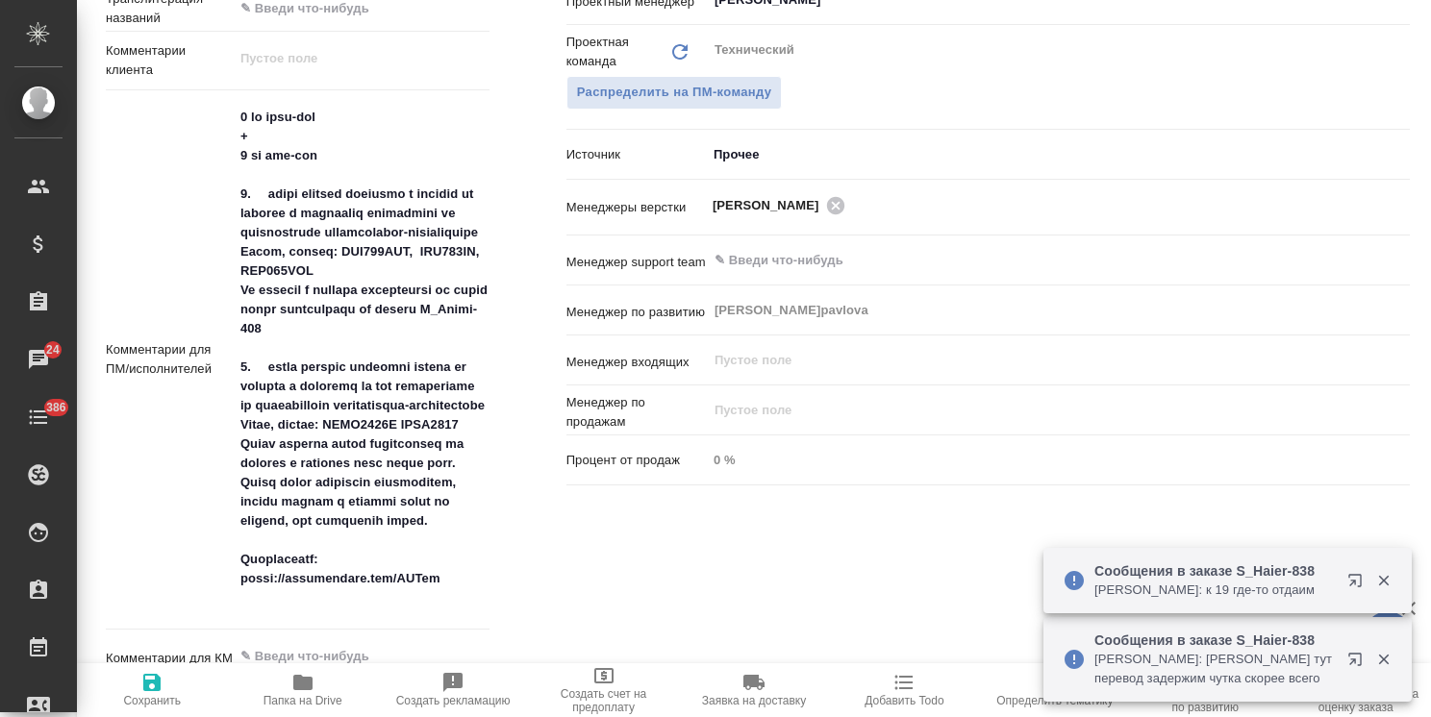
type textarea "x"
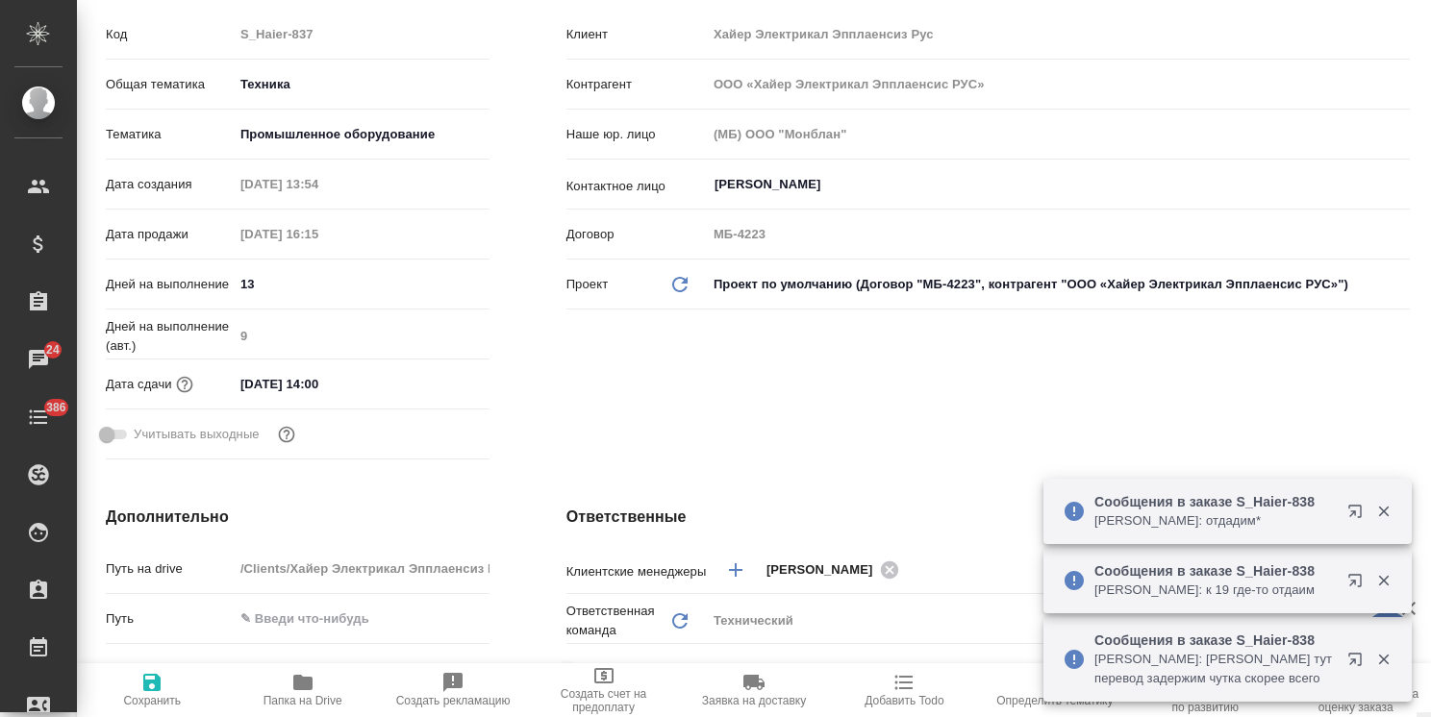
scroll to position [0, 0]
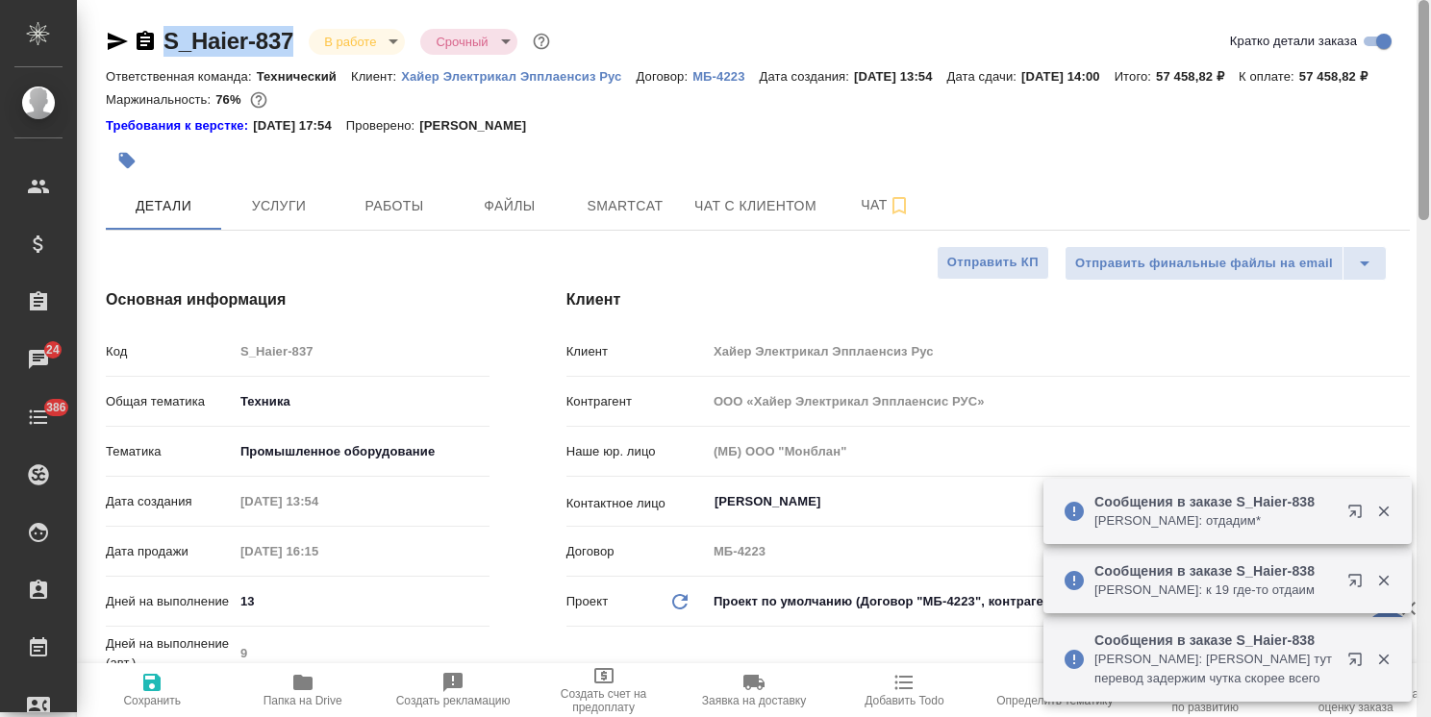
drag, startPoint x: 1428, startPoint y: 406, endPoint x: 1394, endPoint y: 83, distance: 324.8
click at [1394, 83] on div "S_Haier-837 В работе inProgress Срочный urgent Кратко детали заказа Ответственн…" at bounding box center [754, 358] width 1354 height 717
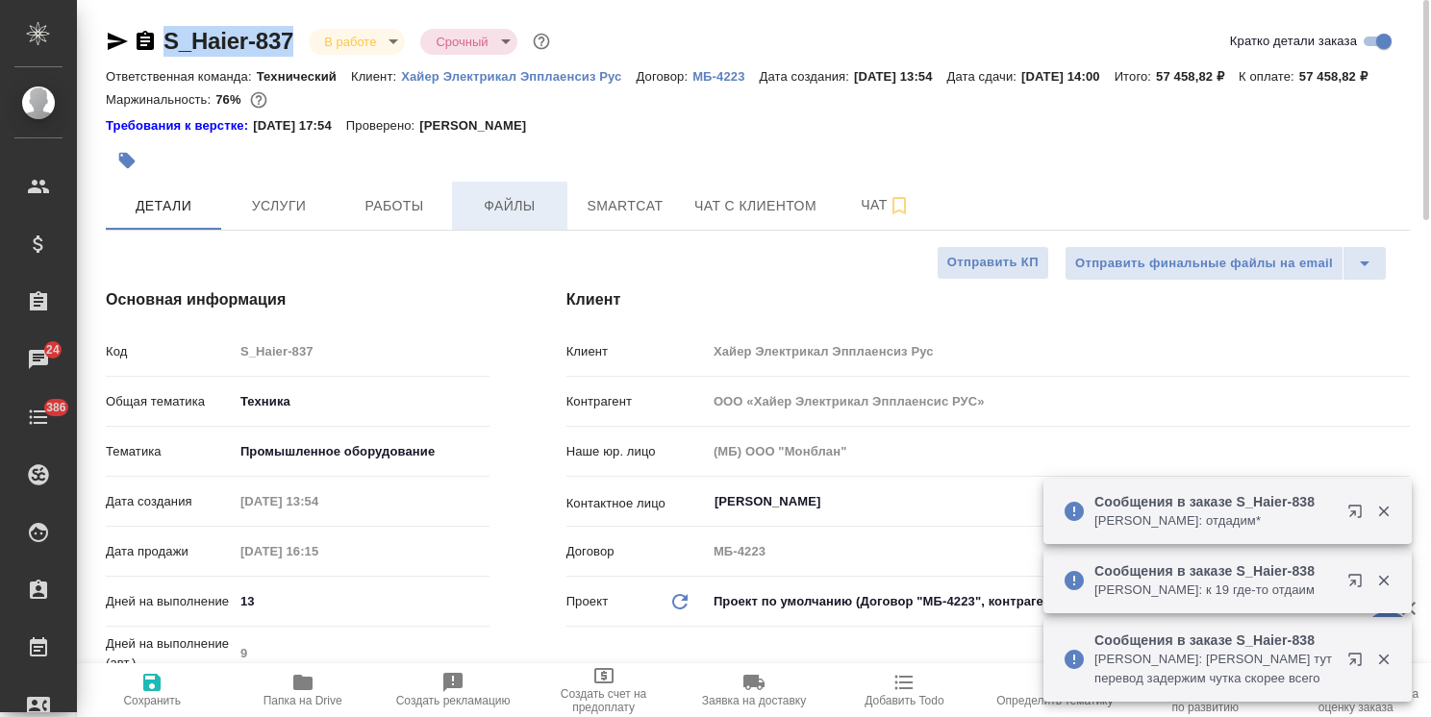
click at [495, 218] on span "Файлы" at bounding box center [509, 206] width 92 height 24
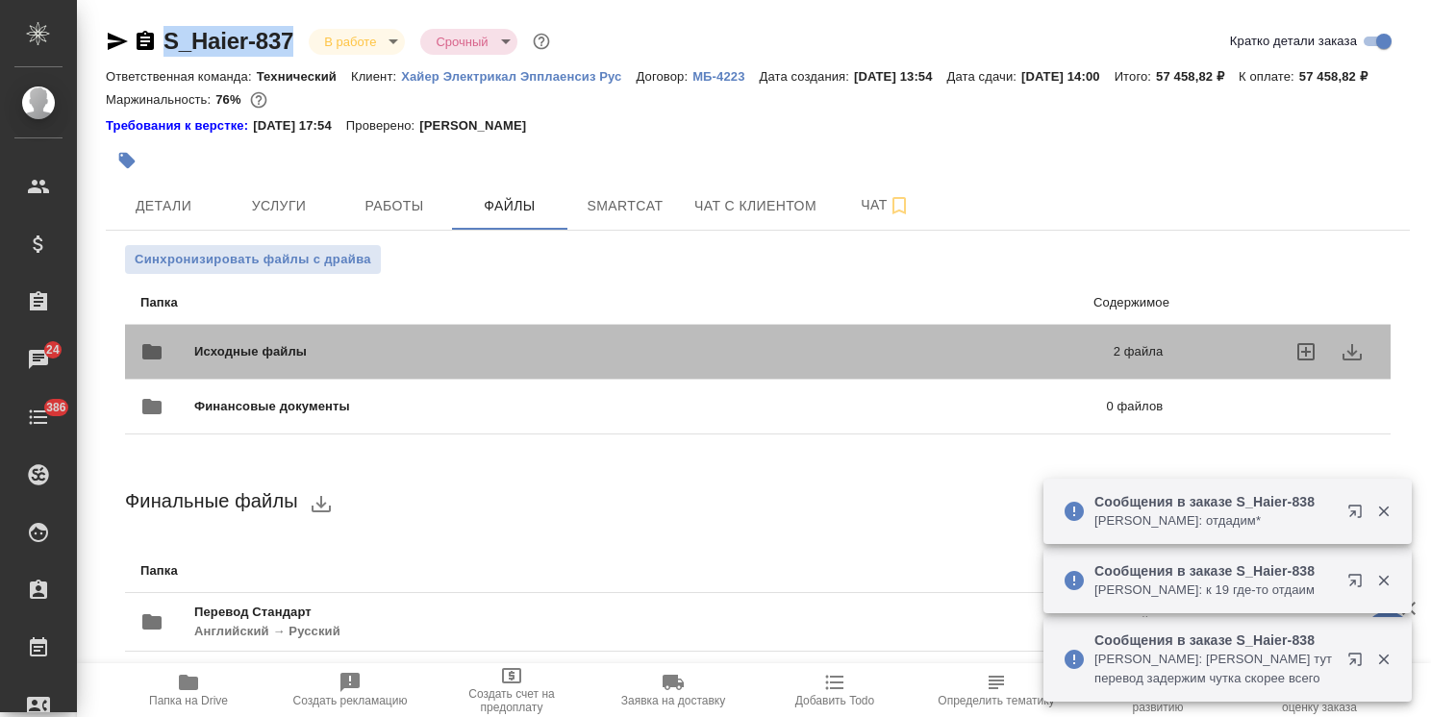
click at [388, 362] on div "Исходные файлы 2 файла" at bounding box center [651, 352] width 1022 height 46
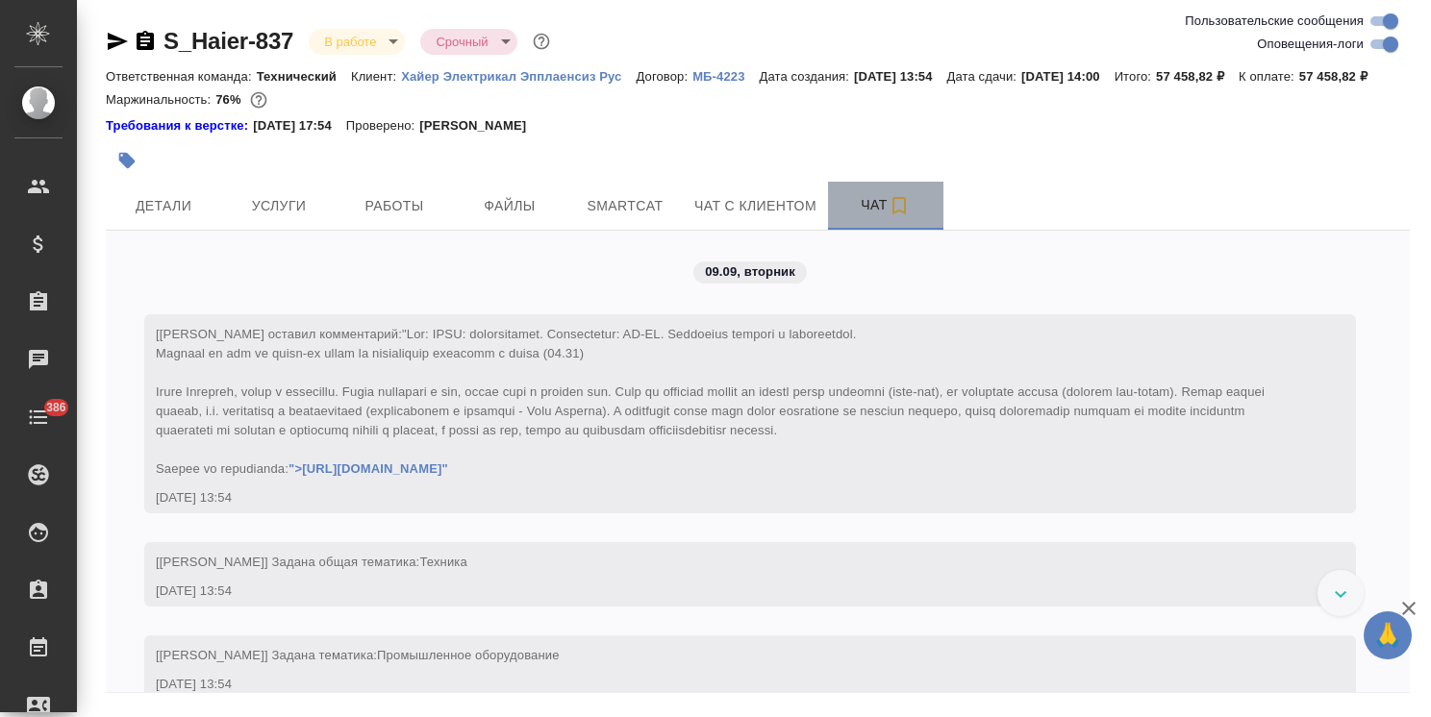
click at [859, 217] on span "Чат" at bounding box center [885, 205] width 92 height 24
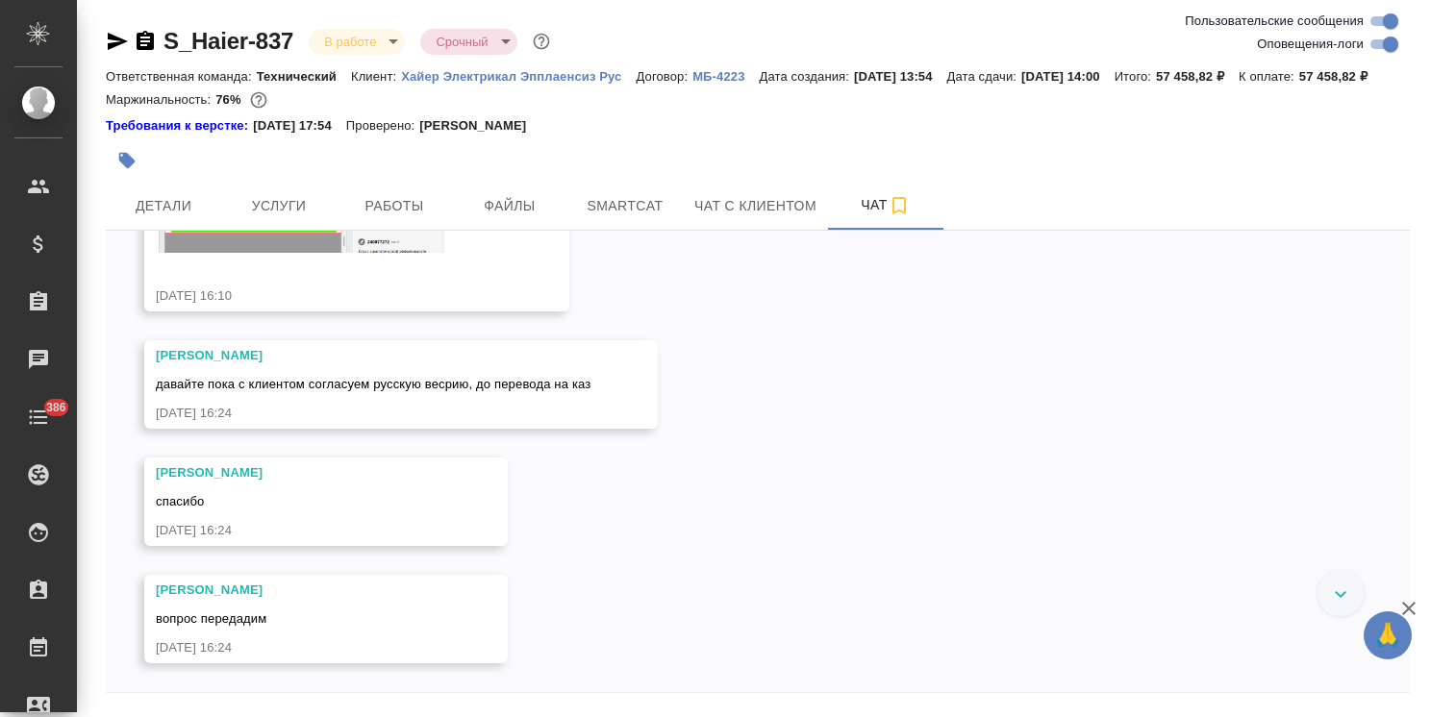
scroll to position [12087, 0]
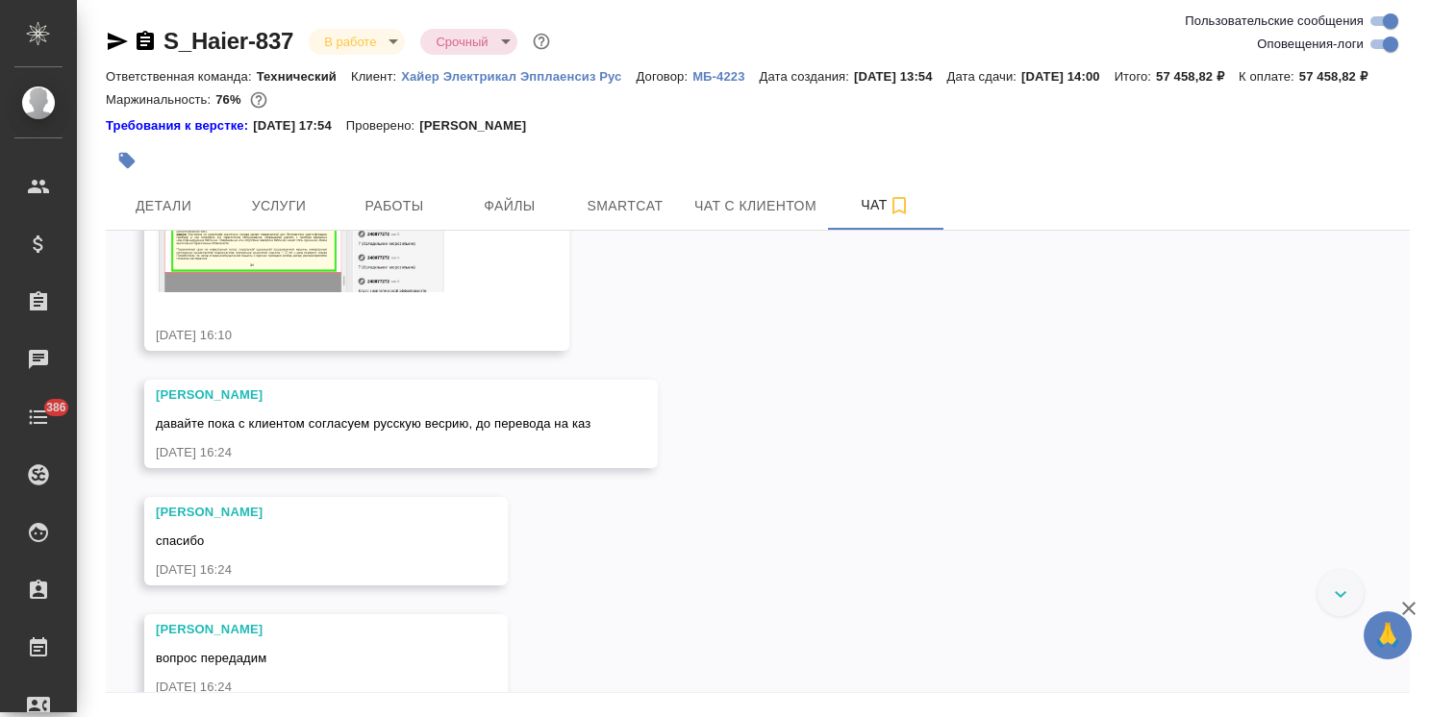
click at [1411, 610] on icon "button" at bounding box center [1408, 608] width 23 height 23
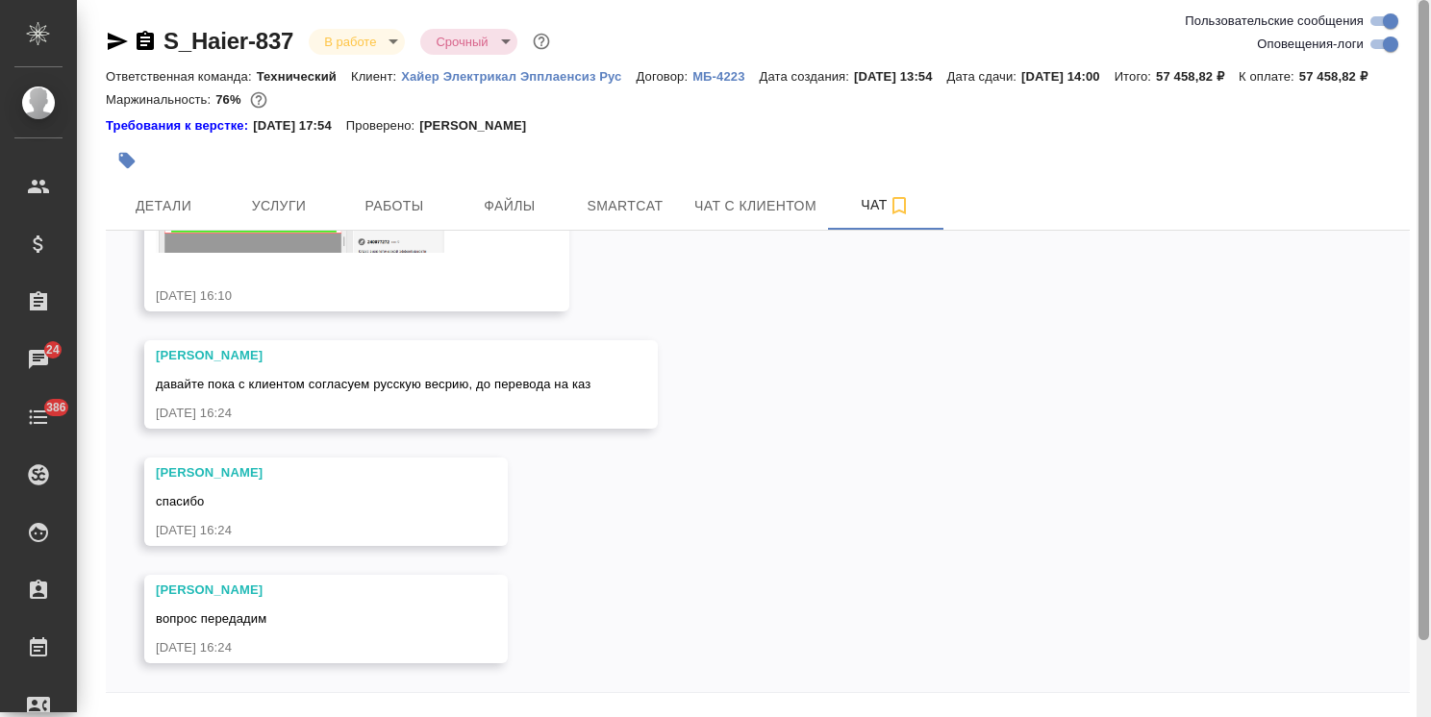
scroll to position [85, 0]
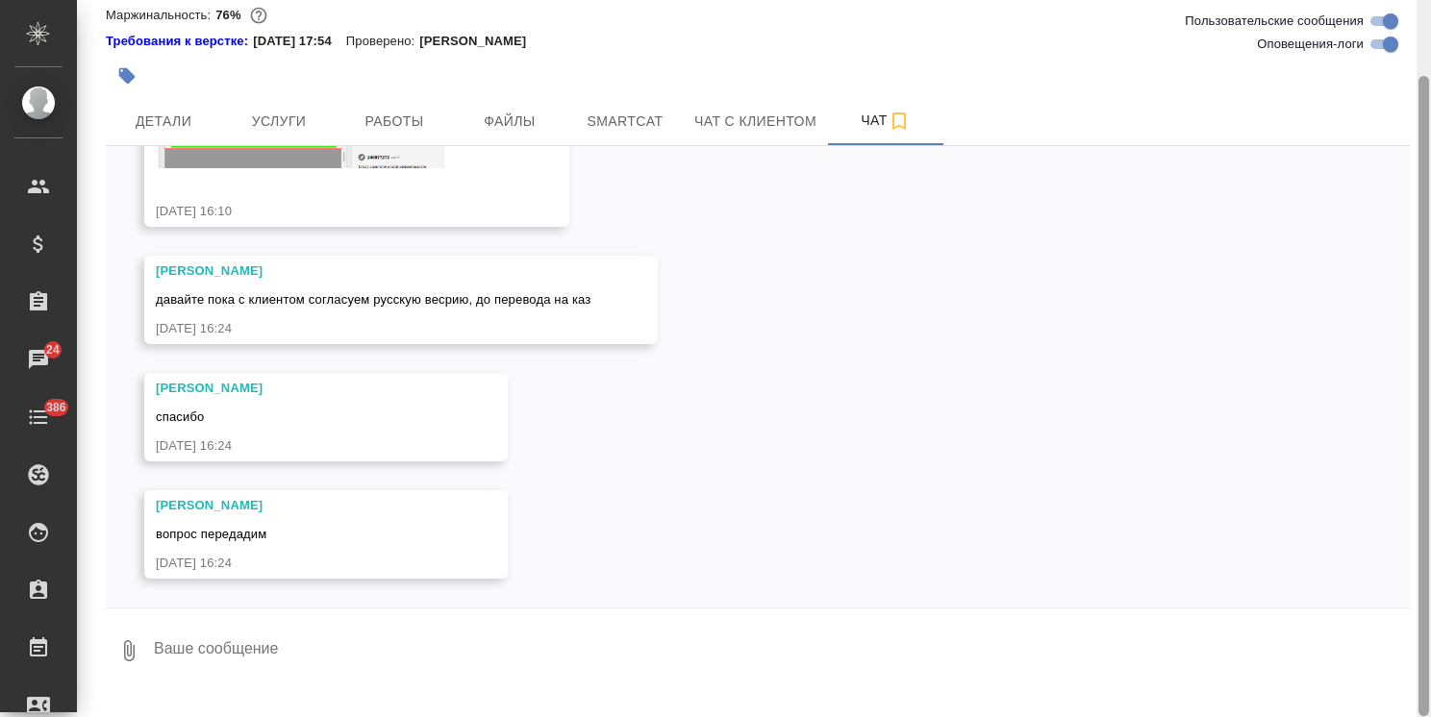
drag, startPoint x: 1424, startPoint y: 598, endPoint x: 1381, endPoint y: 648, distance: 66.1
click at [1408, 643] on div "S_Haier-837 В работе inProgress Срочный urgent Ответственная команда: Техническ…" at bounding box center [754, 358] width 1354 height 717
click at [311, 643] on textarea at bounding box center [781, 650] width 1258 height 65
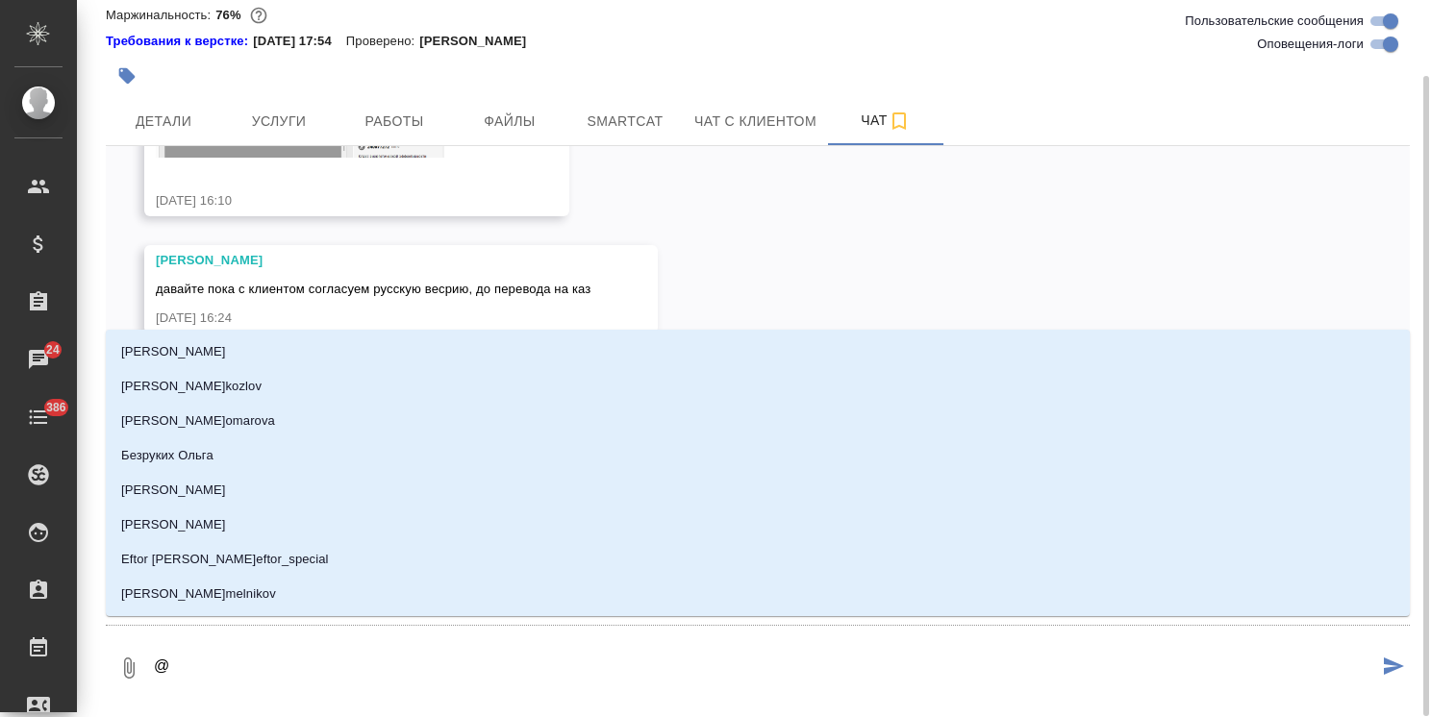
type textarea "@б"
type input "б"
type textarea "@бе"
type input "бе"
type textarea "@бел"
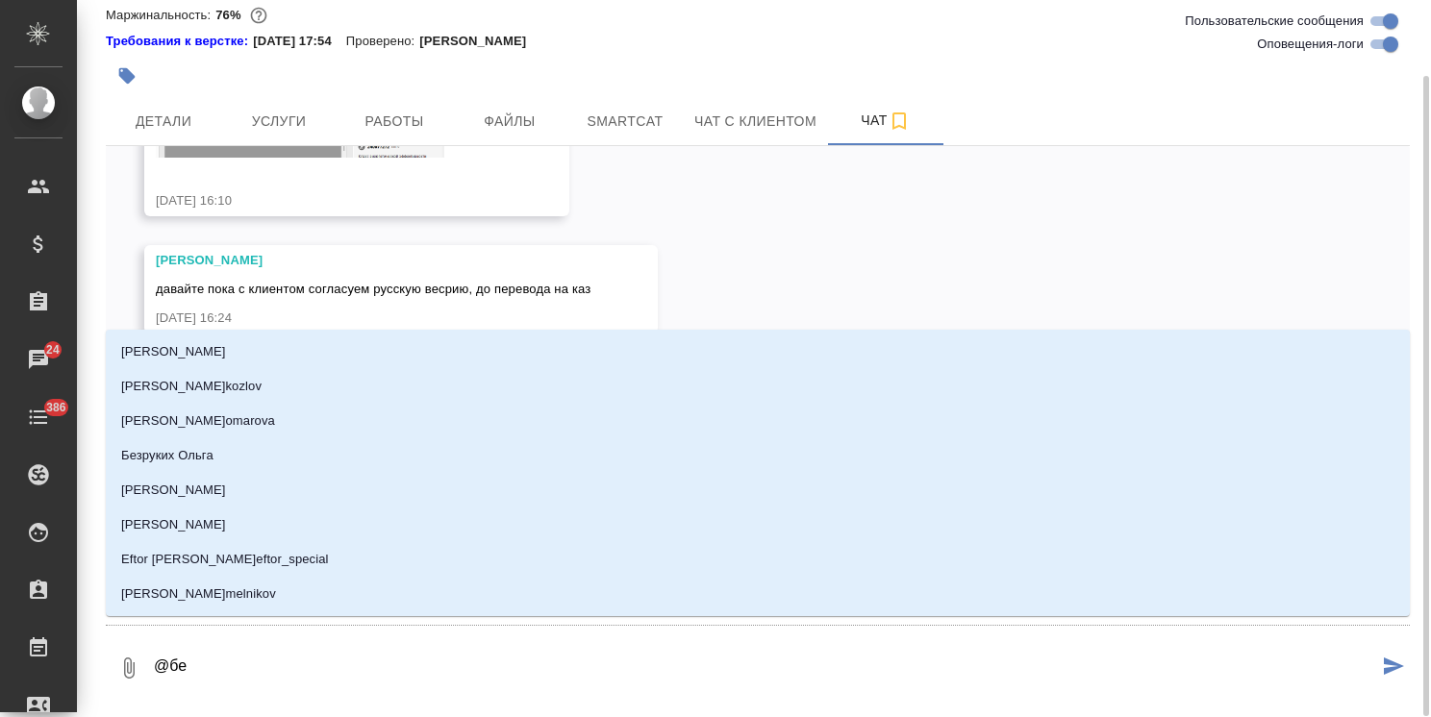
type input "бел"
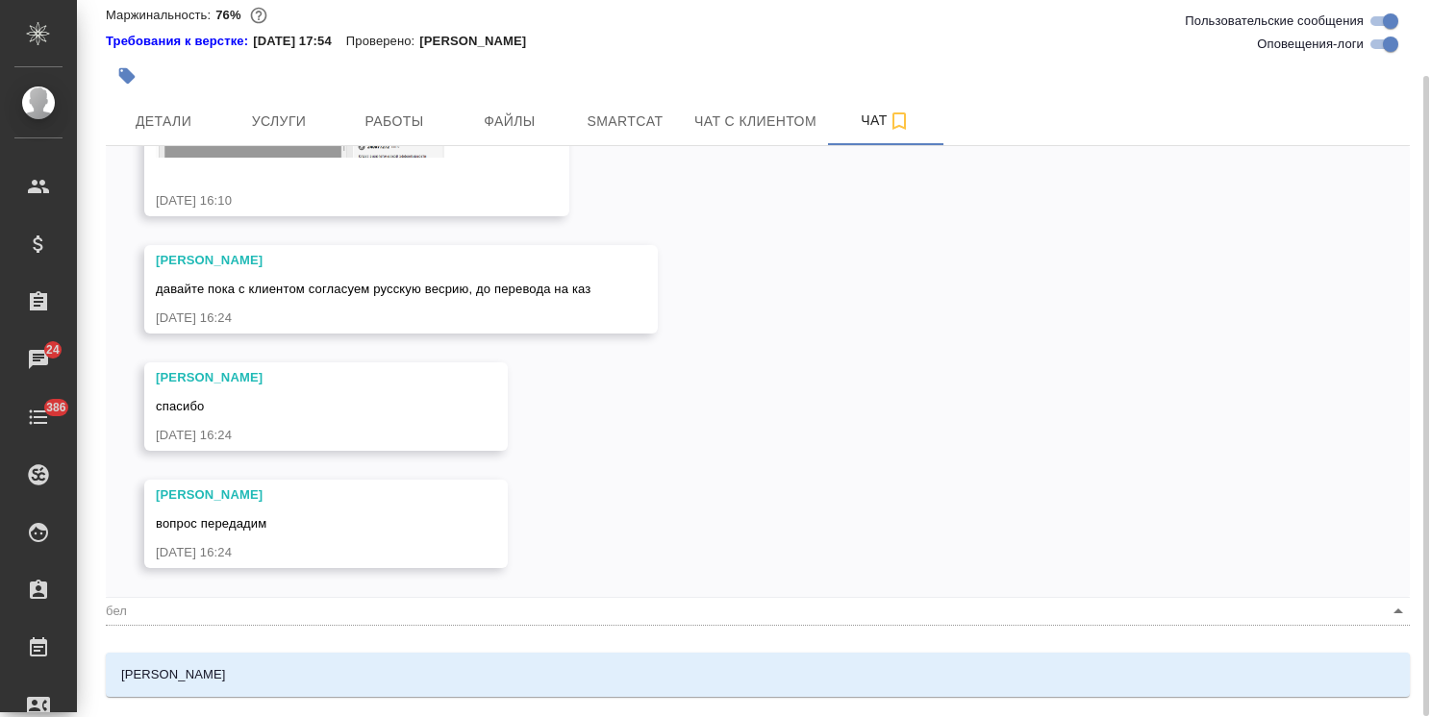
type textarea "@беля"
type input "беля"
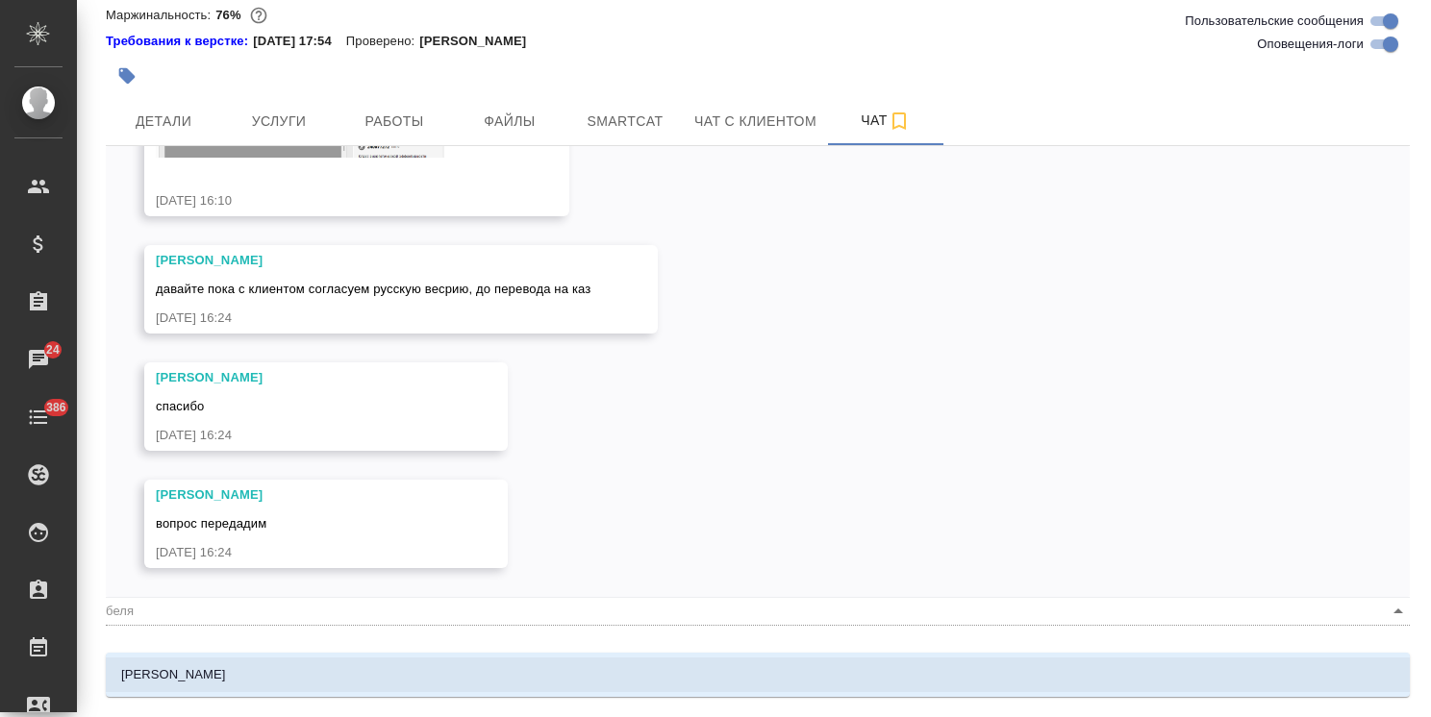
click at [262, 683] on li "[PERSON_NAME]" at bounding box center [758, 675] width 1304 height 35
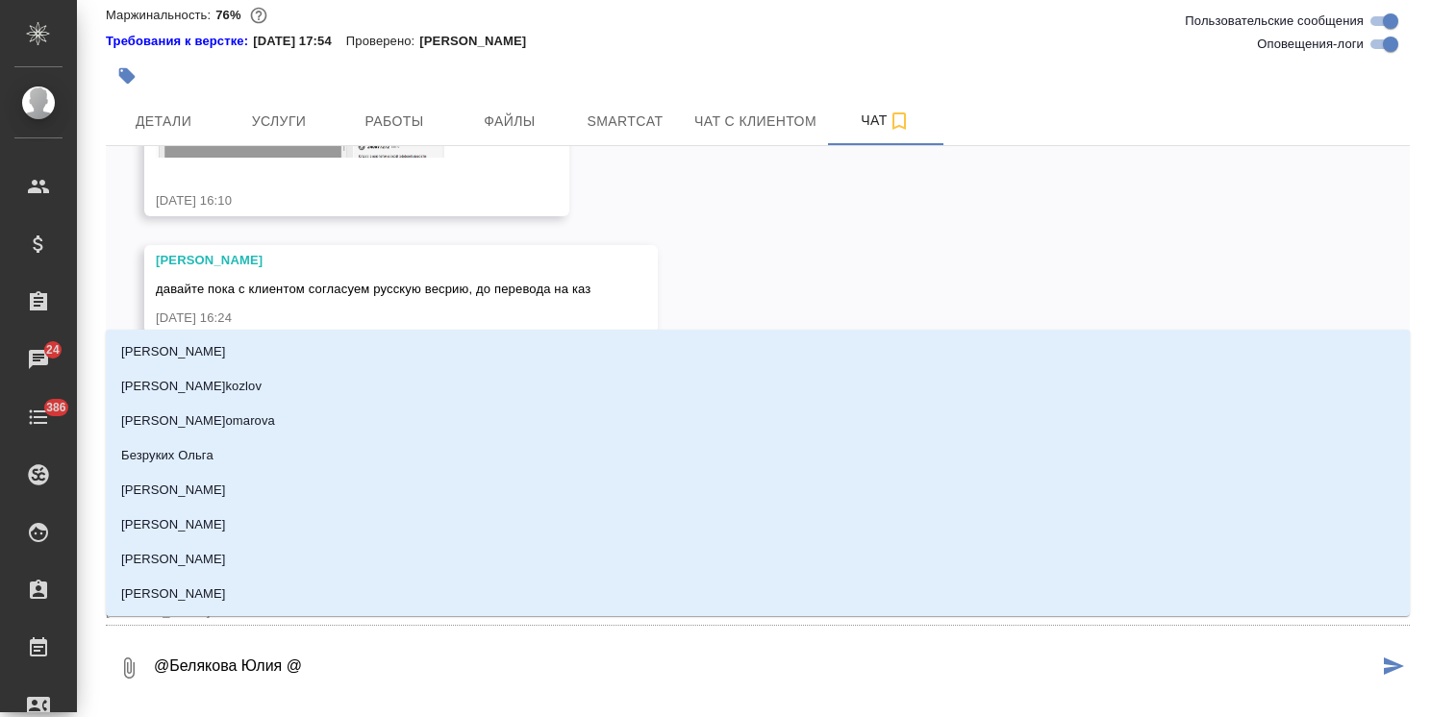
type textarea "@[PERSON_NAME] @а"
type input "[PERSON_NAME]"
type textarea "@[PERSON_NAME] @ар"
type input "ар"
type textarea "@[PERSON_NAME] @арс"
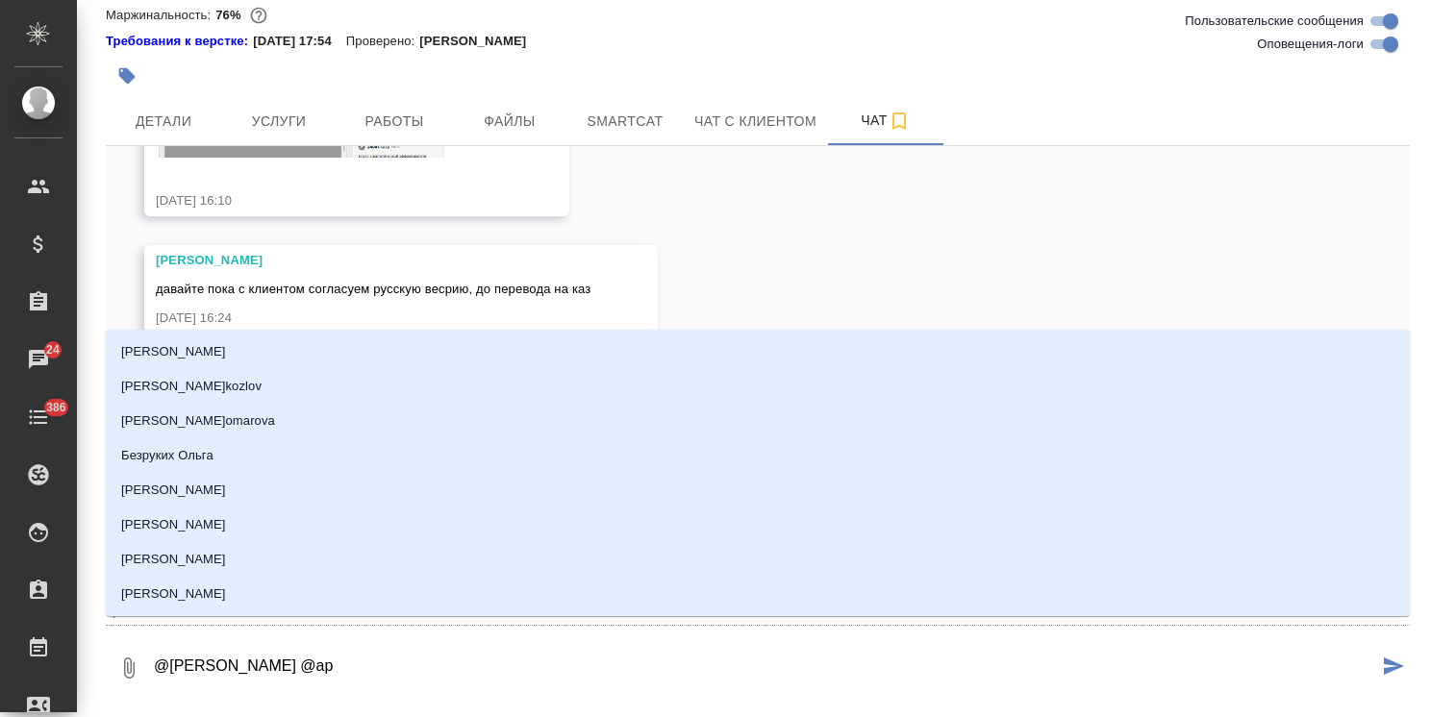
type input "арс"
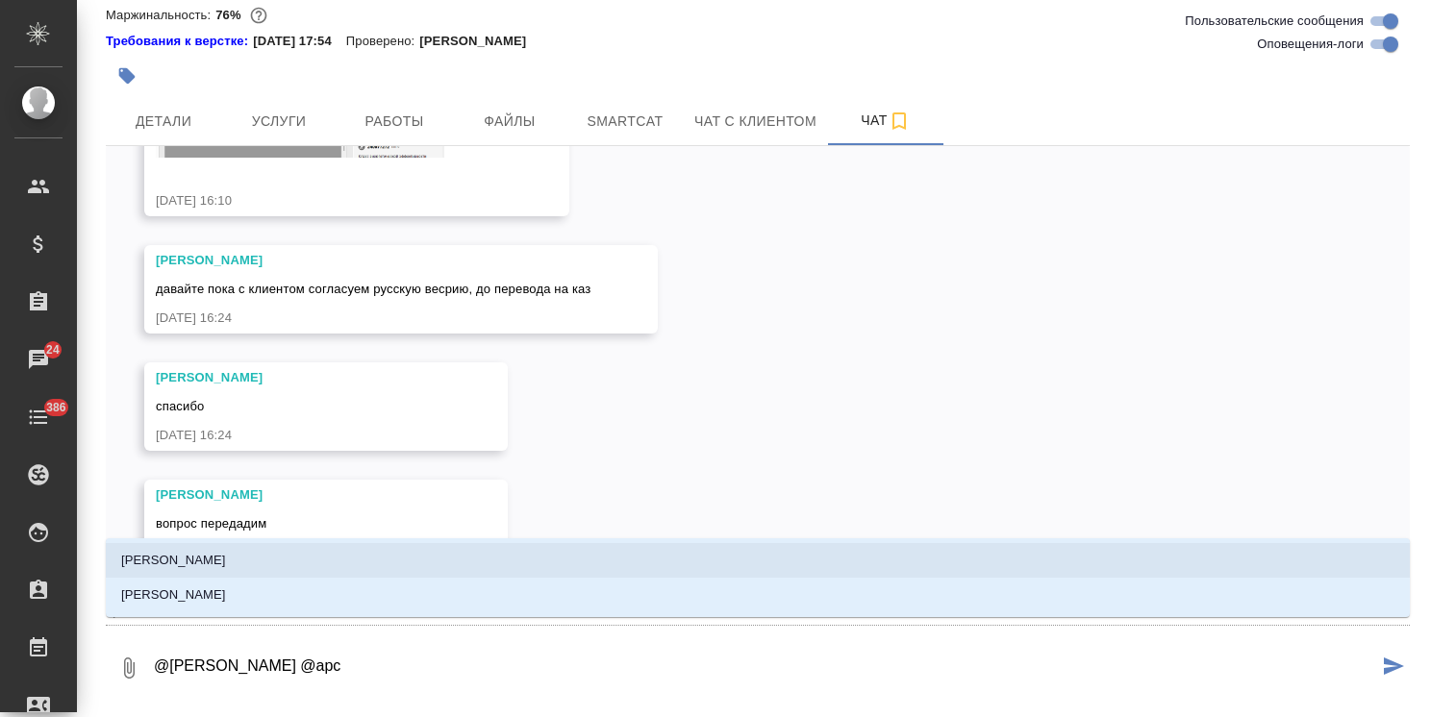
click at [284, 555] on li "[PERSON_NAME]" at bounding box center [758, 560] width 1304 height 35
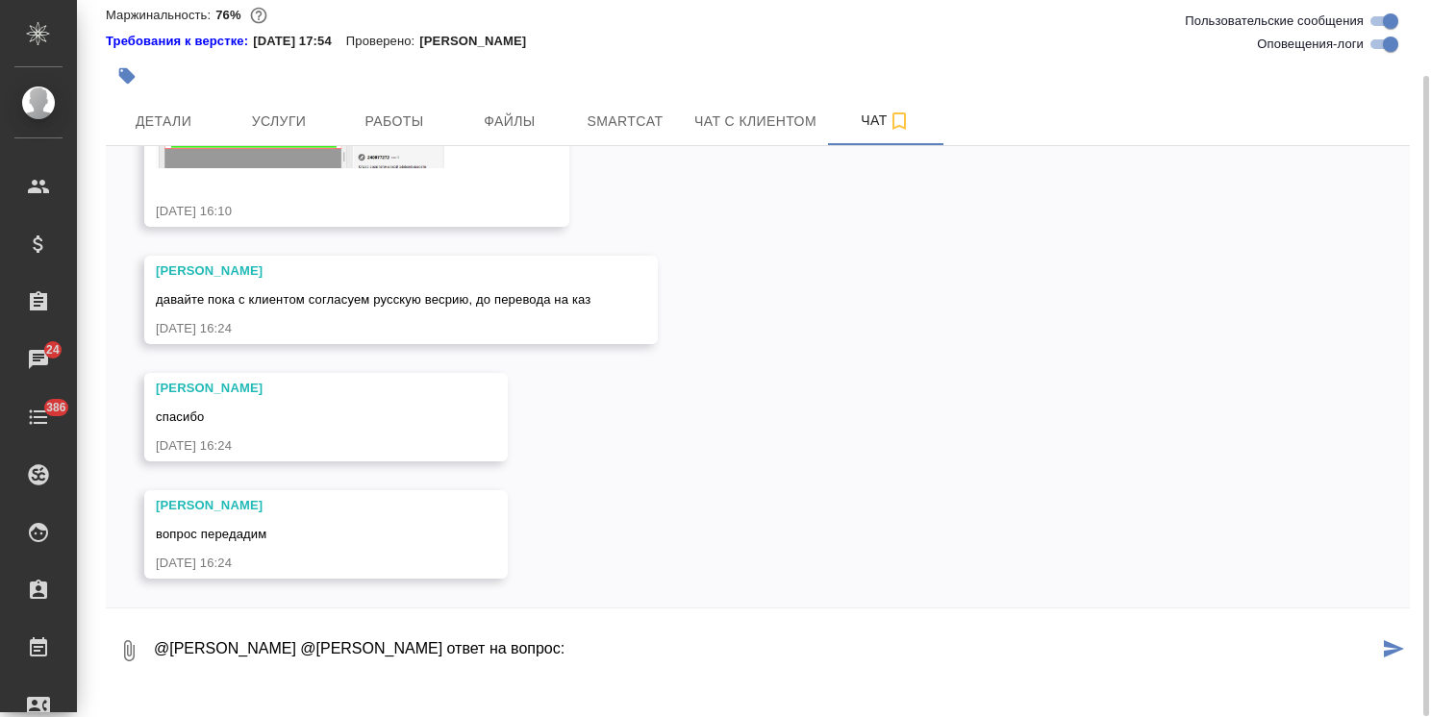
type textarea "@[PERSON_NAME] @[PERSON_NAME] ответ на вопрос:"
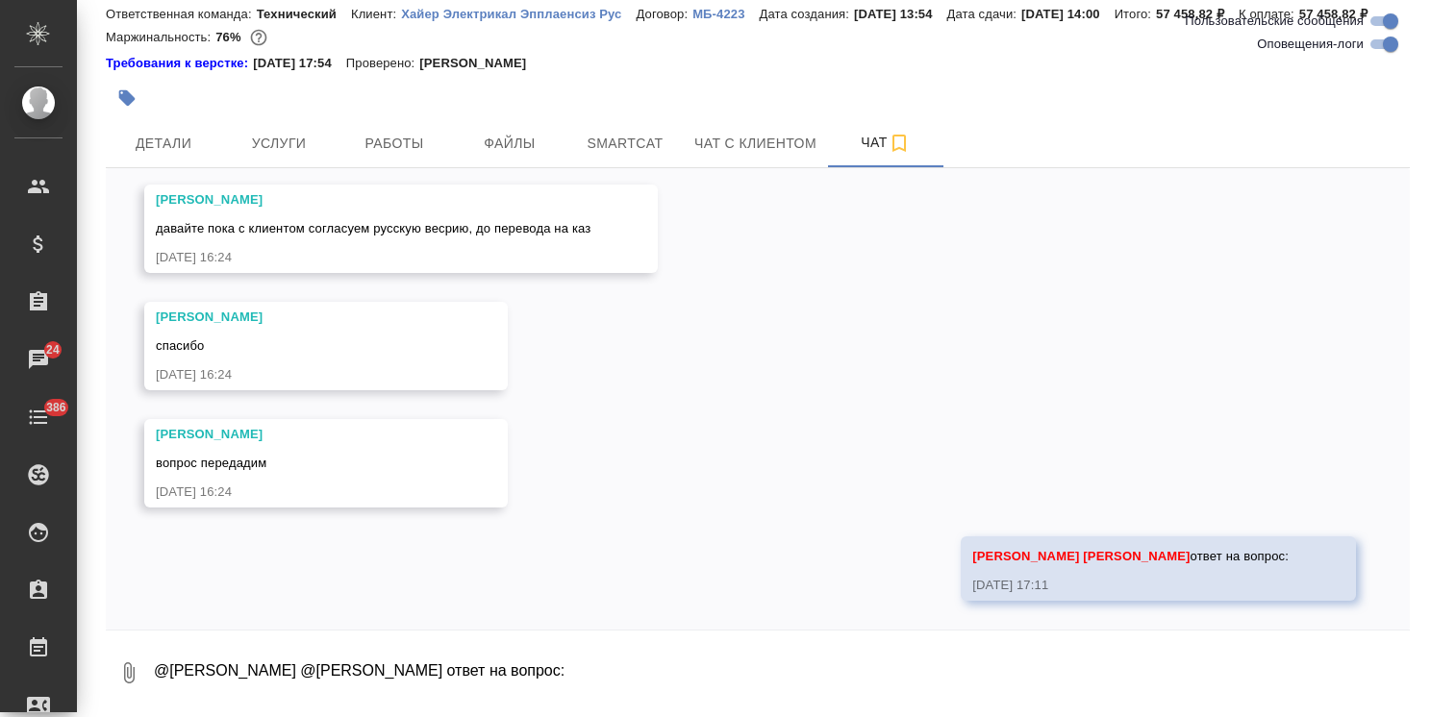
scroll to position [12604, 0]
paste textarea "[PERSON_NAME], добрый день, Во вложении последние версии гарантийных условий дл…"
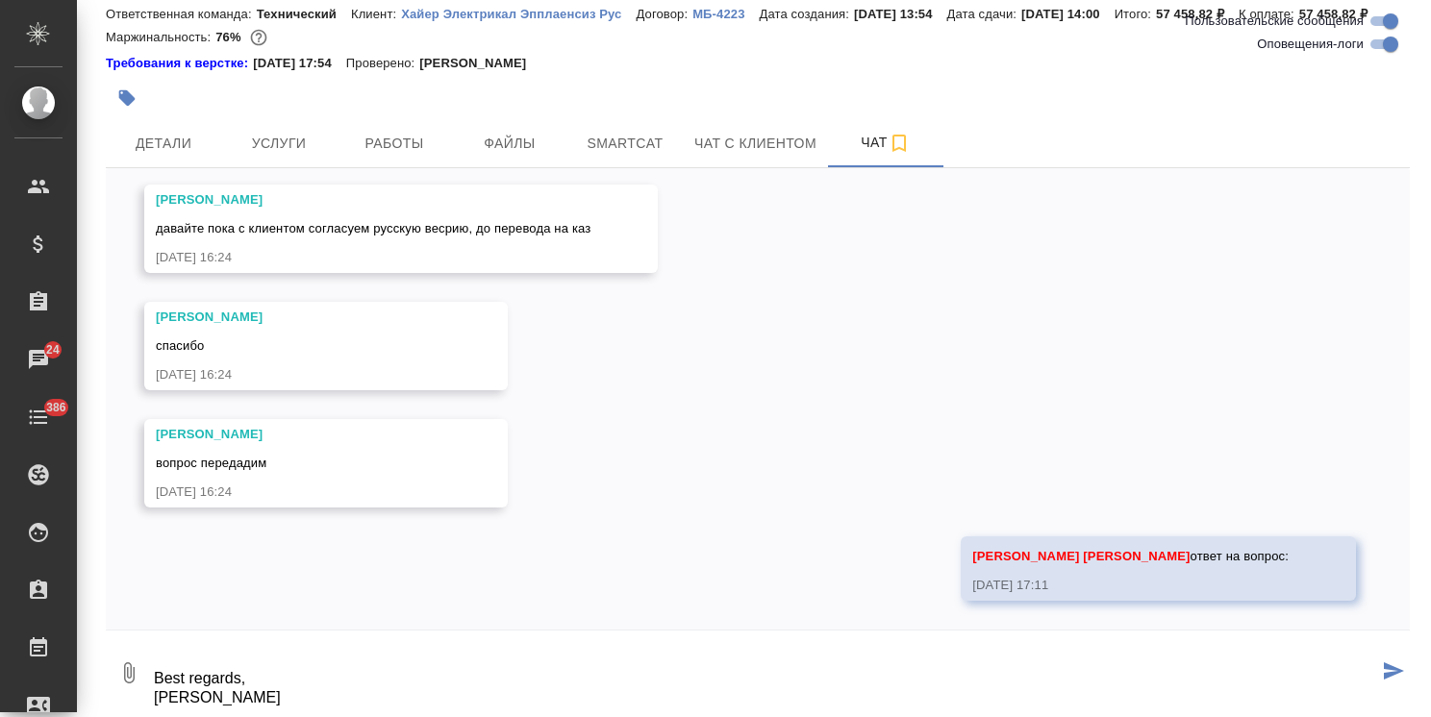
type textarea "[PERSON_NAME], добрый день, Во вложении последние версии гарантийных условий дл…"
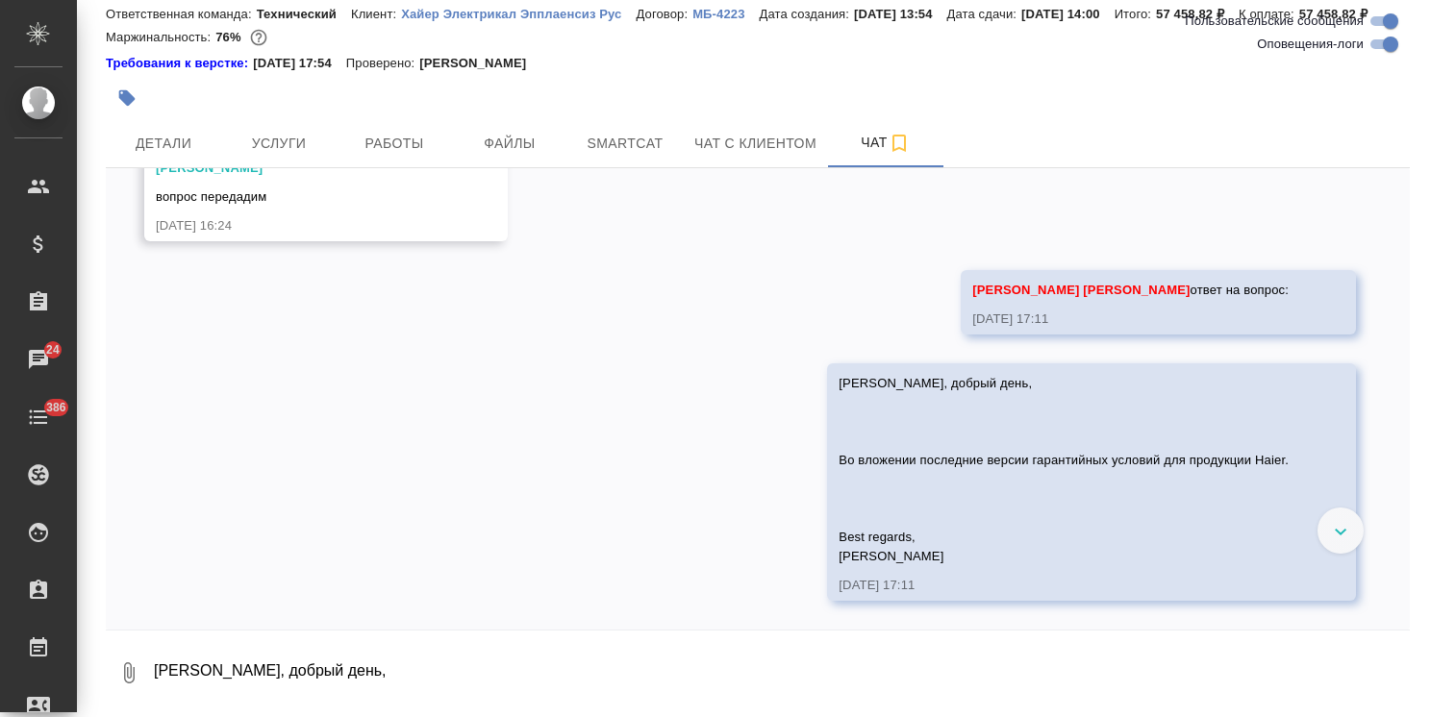
scroll to position [12890, 0]
click at [400, 150] on span "Работы" at bounding box center [394, 144] width 92 height 24
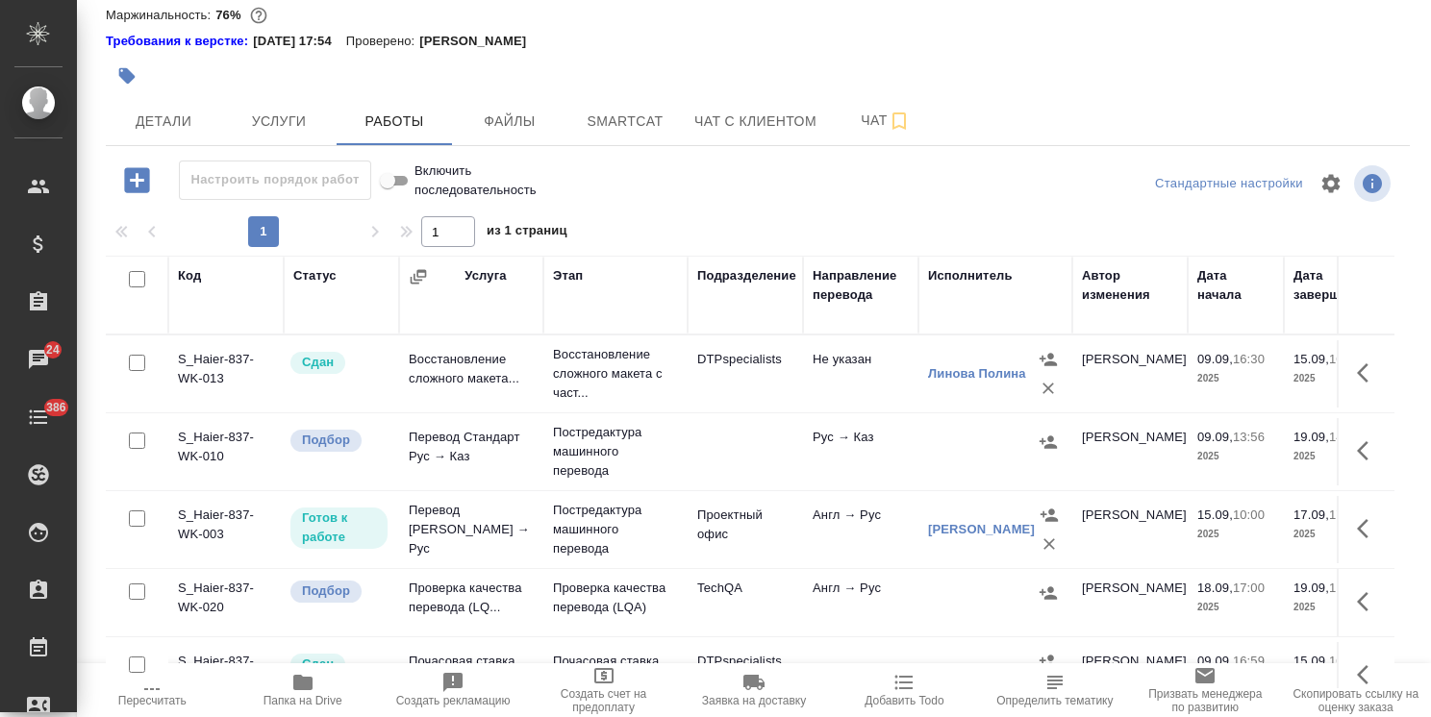
click at [320, 698] on span "Папка на Drive" at bounding box center [302, 700] width 79 height 13
click at [861, 133] on span "Чат" at bounding box center [885, 121] width 92 height 24
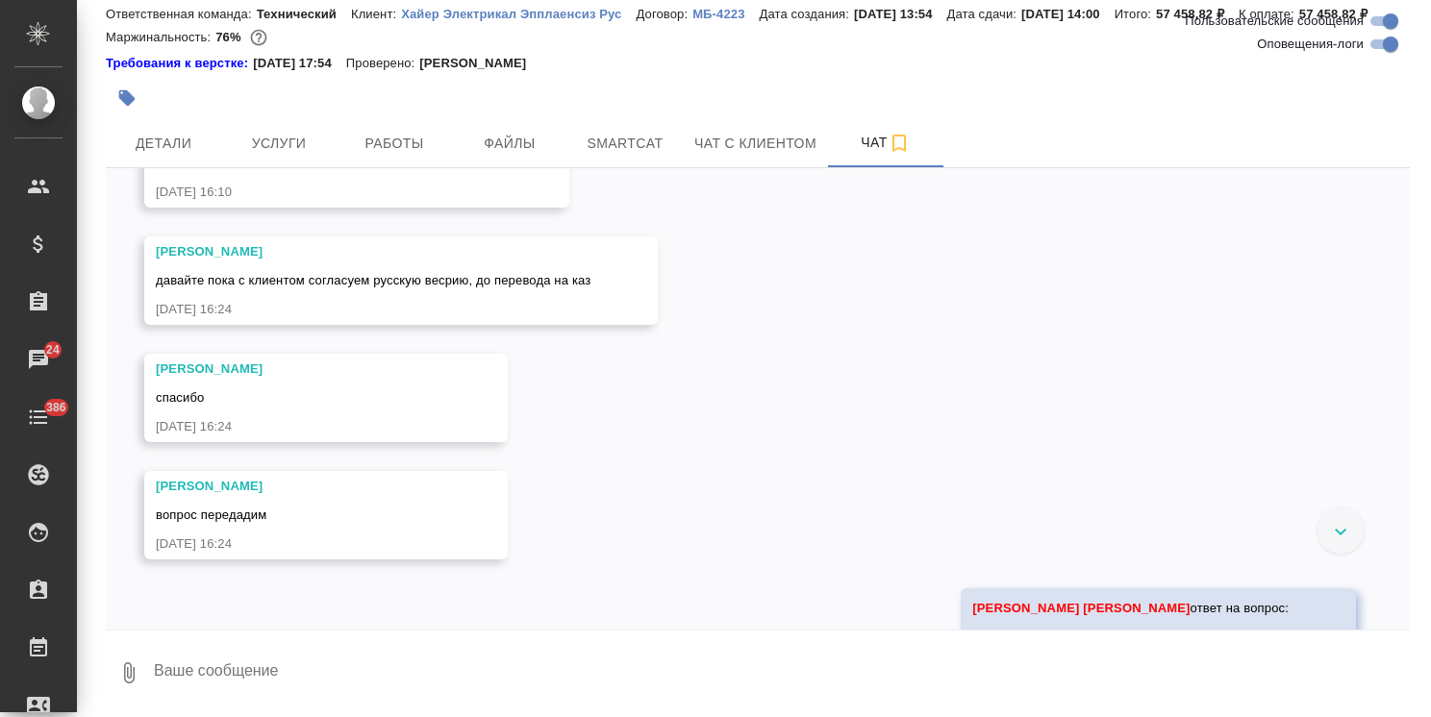
scroll to position [12890, 0]
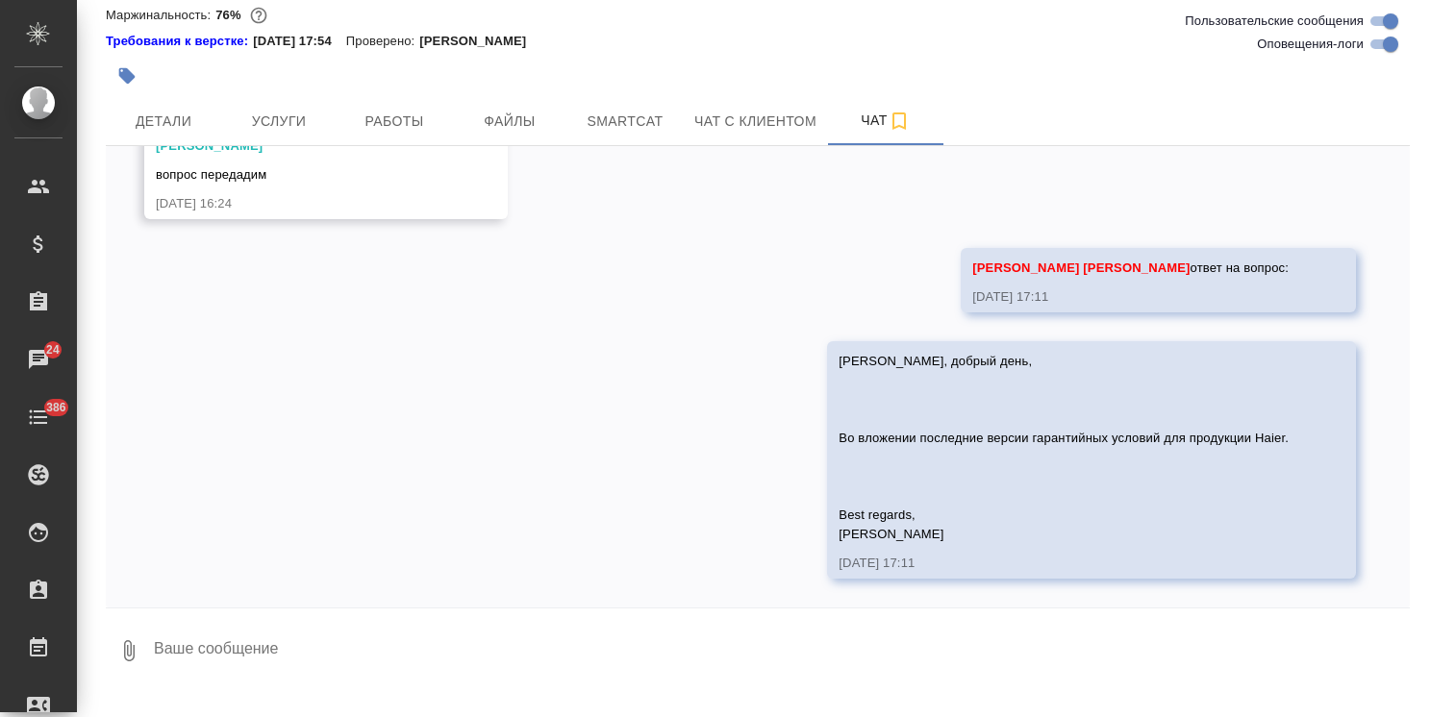
click at [269, 668] on textarea at bounding box center [781, 650] width 1258 height 65
paste textarea "[URL][DOMAIN_NAME]"
type textarea "[URL][DOMAIN_NAME]"
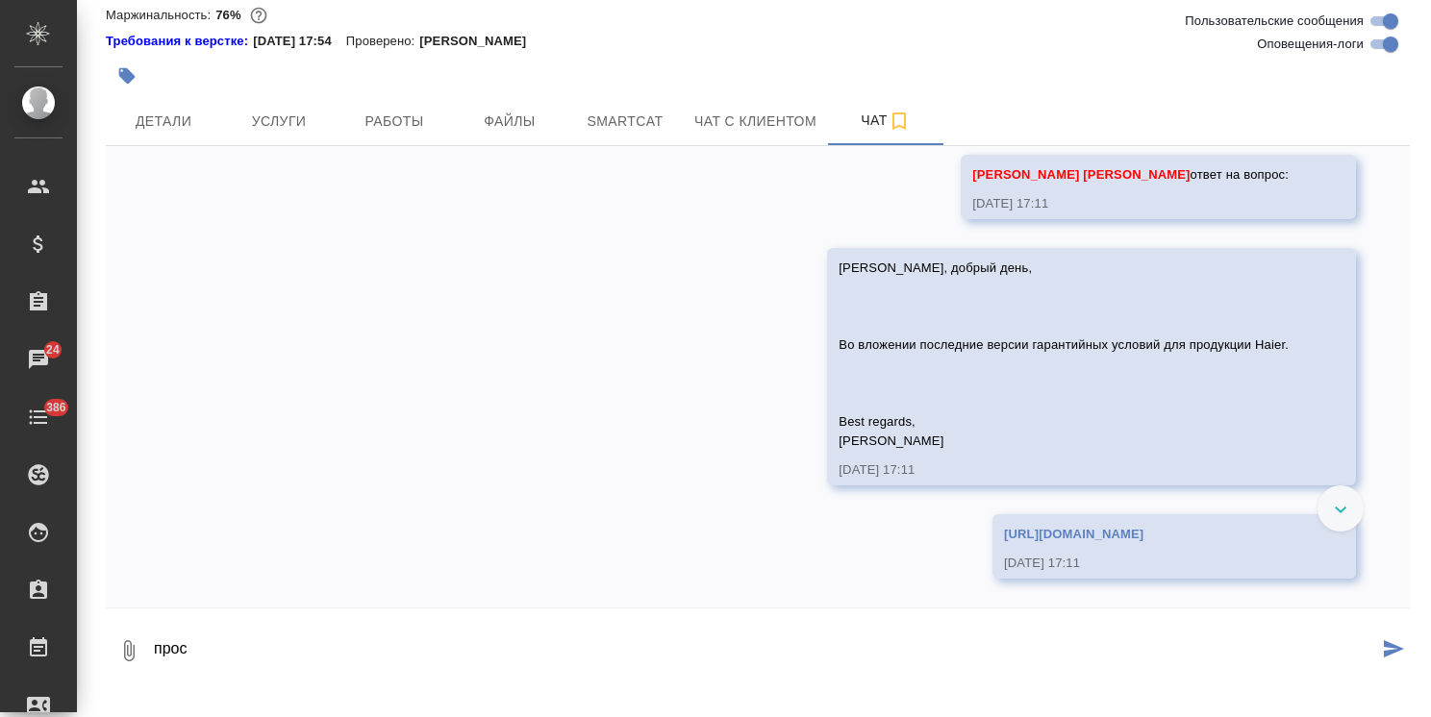
scroll to position [12983, 0]
click at [405, 670] on textarea "просят доделать и снова прислать на согл с учетом этого" at bounding box center [765, 650] width 1226 height 65
type textarea "просят доделать и снова прислать рус на согл с учетом этого"
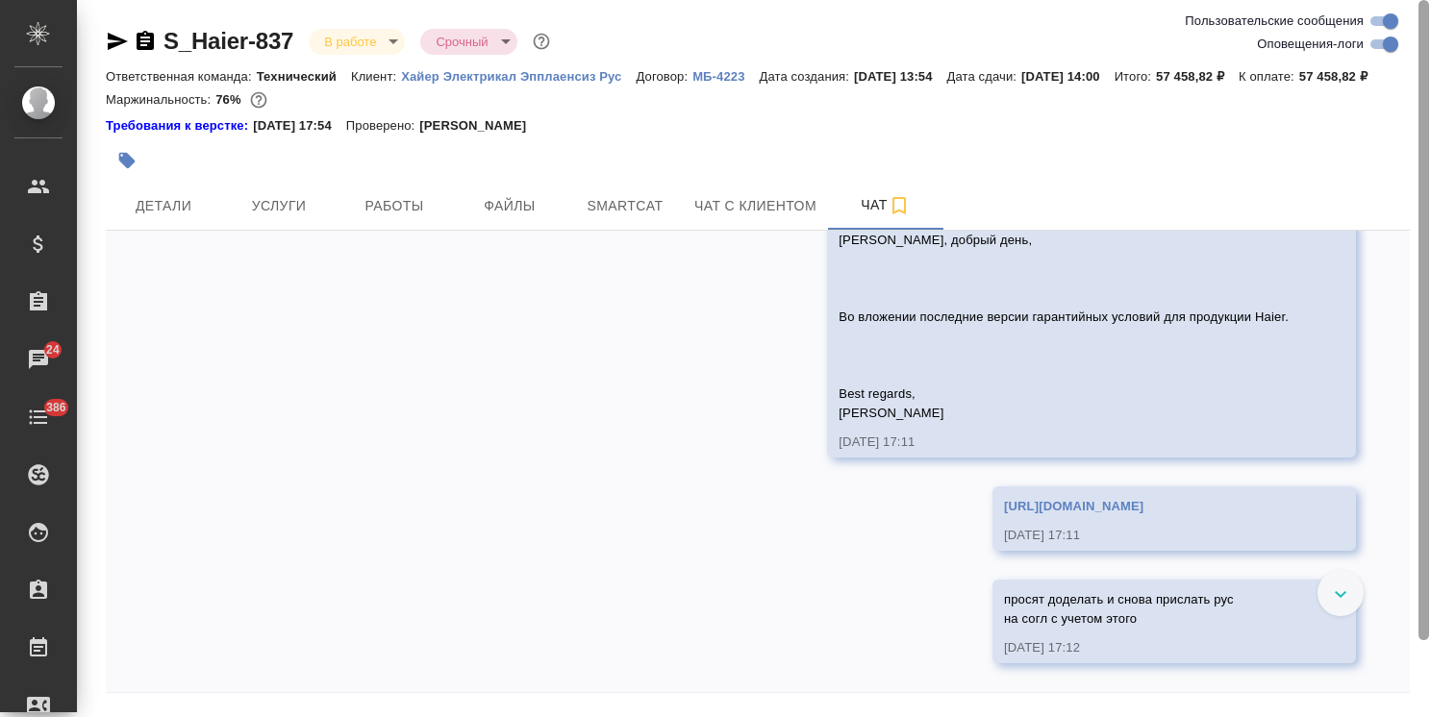
scroll to position [12903, 0]
click at [1331, 612] on div at bounding box center [1340, 593] width 46 height 46
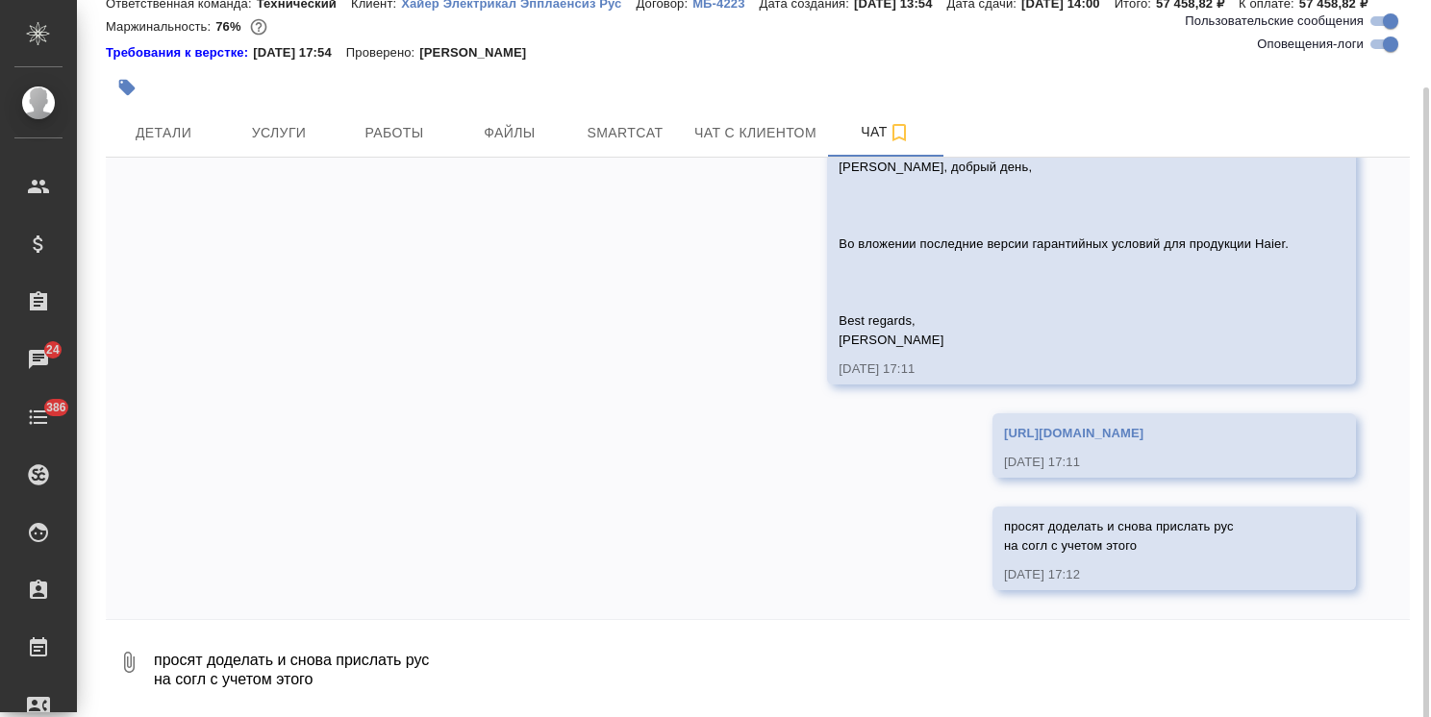
scroll to position [85, 0]
